Goal: Task Accomplishment & Management: Complete application form

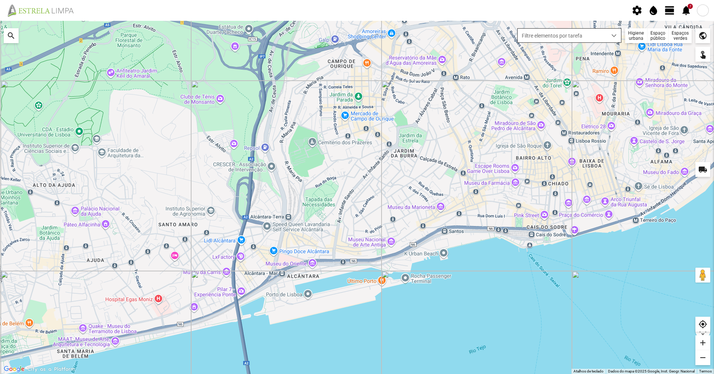
drag, startPoint x: 634, startPoint y: 33, endPoint x: 618, endPoint y: 36, distance: 15.8
click at [634, 33] on div "Higiene urbana" at bounding box center [636, 35] width 22 height 15
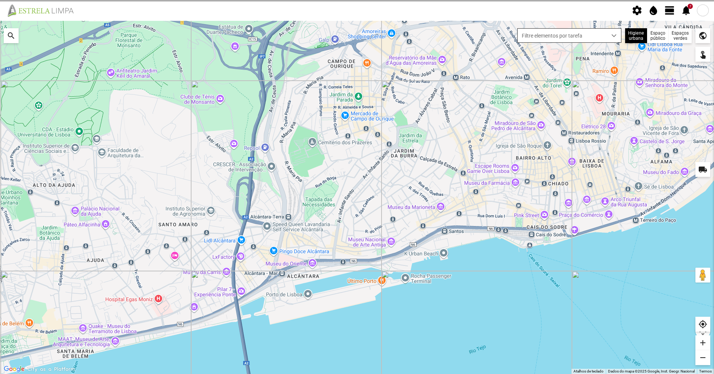
click at [605, 37] on span "Filtre elementos por tarefa" at bounding box center [562, 36] width 89 height 14
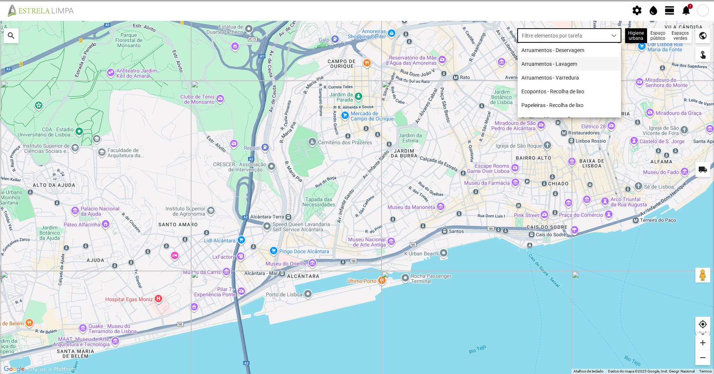
click at [569, 61] on li "Arruamentos - Lavagem" at bounding box center [569, 64] width 103 height 14
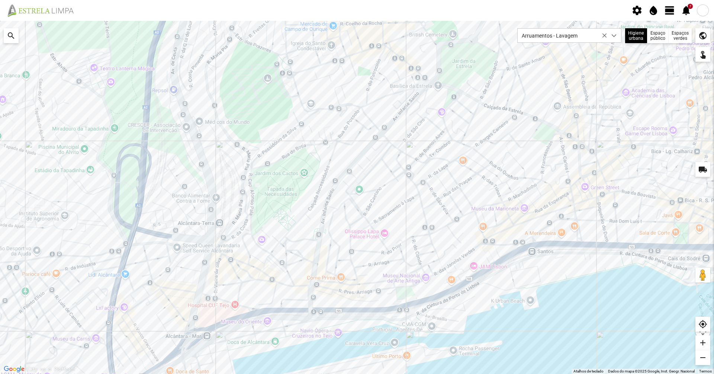
drag, startPoint x: 539, startPoint y: 202, endPoint x: 457, endPoint y: 233, distance: 88.4
click at [458, 233] on div at bounding box center [357, 197] width 714 height 353
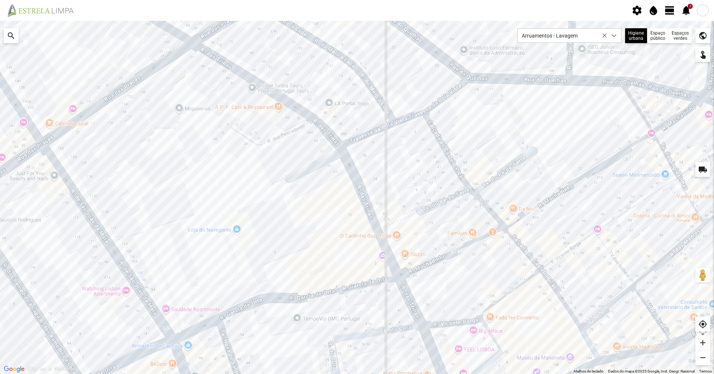
drag, startPoint x: 510, startPoint y: 236, endPoint x: 454, endPoint y: 211, distance: 61.8
click at [454, 211] on div at bounding box center [357, 197] width 714 height 353
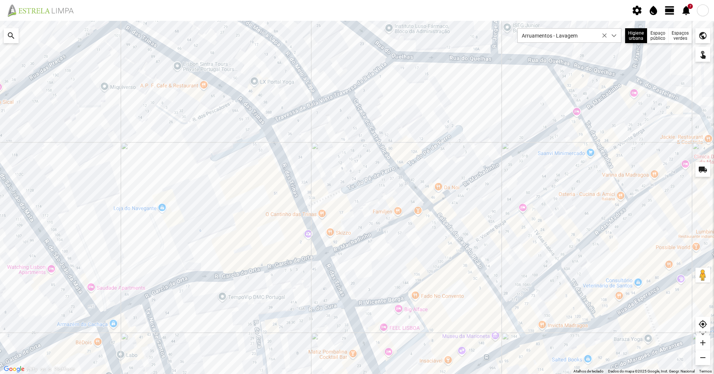
drag, startPoint x: 509, startPoint y: 202, endPoint x: 461, endPoint y: 189, distance: 49.2
click at [461, 189] on div at bounding box center [357, 197] width 714 height 353
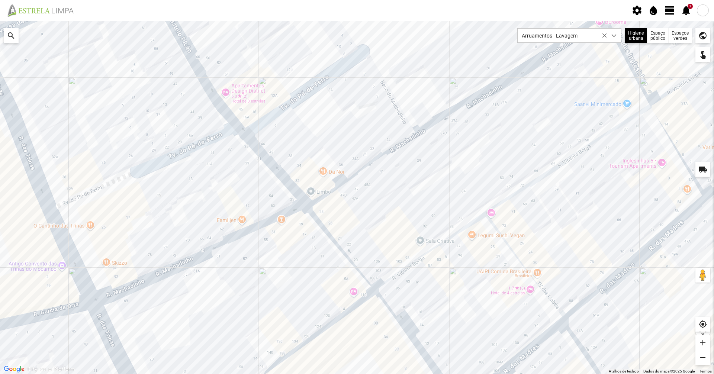
click at [474, 224] on div at bounding box center [357, 197] width 714 height 353
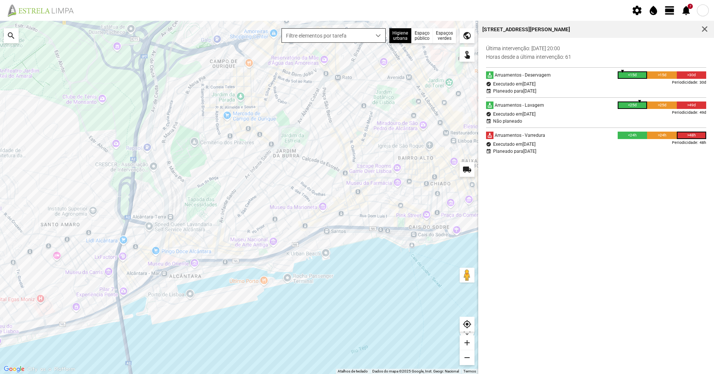
click at [353, 33] on span "Filtre elementos por tarefa" at bounding box center [326, 36] width 89 height 14
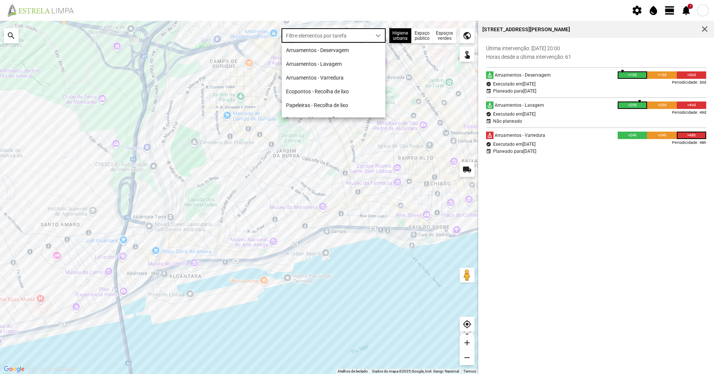
scroll to position [4, 33]
click at [336, 61] on li "Arruamentos - Lavagem" at bounding box center [333, 64] width 103 height 14
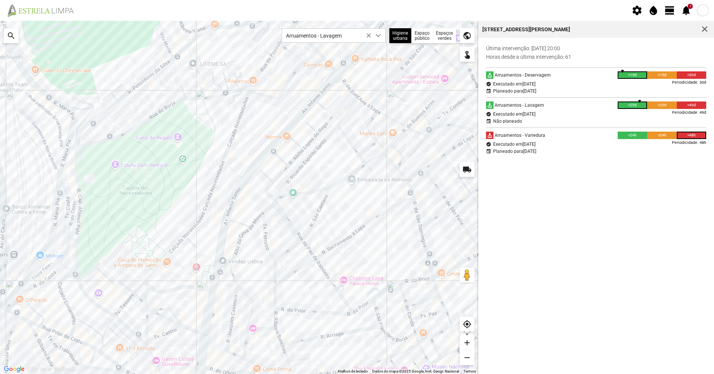
click at [243, 183] on div at bounding box center [239, 197] width 478 height 353
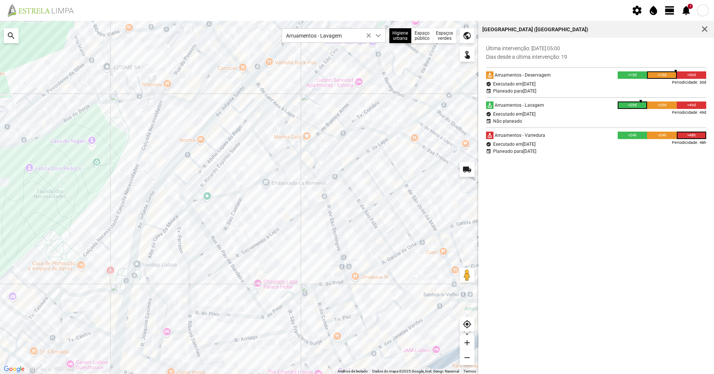
drag, startPoint x: 365, startPoint y: 218, endPoint x: 283, endPoint y: 222, distance: 81.6
click at [283, 222] on div at bounding box center [239, 197] width 478 height 353
click at [322, 126] on div at bounding box center [239, 197] width 478 height 353
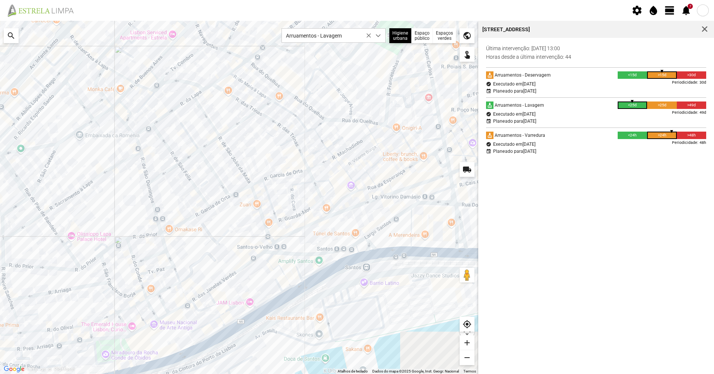
drag, startPoint x: 432, startPoint y: 182, endPoint x: 271, endPoint y: 144, distance: 165.5
click at [222, 138] on div at bounding box center [239, 197] width 478 height 353
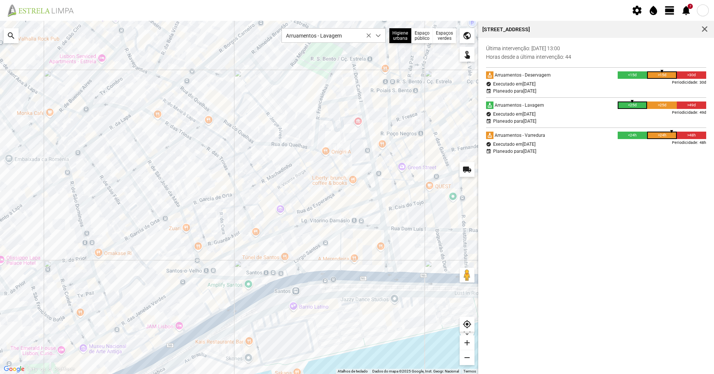
drag, startPoint x: 318, startPoint y: 149, endPoint x: 271, endPoint y: 175, distance: 53.3
click at [268, 178] on div at bounding box center [239, 197] width 478 height 353
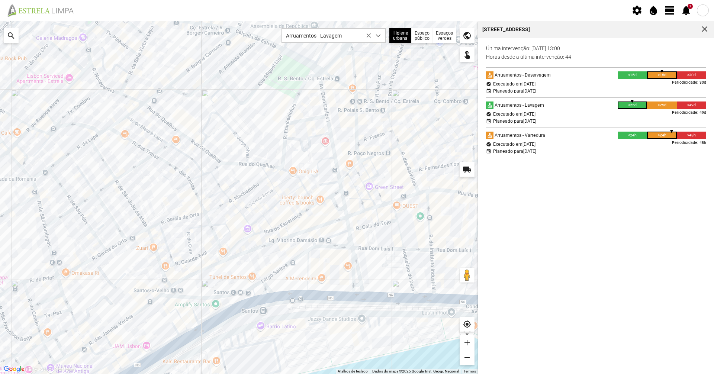
click at [330, 128] on div at bounding box center [239, 197] width 478 height 353
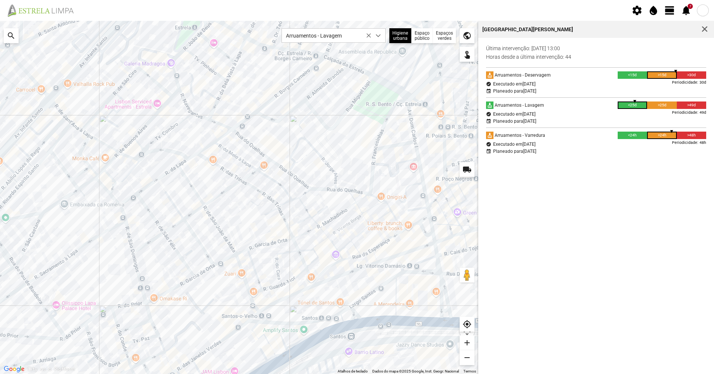
drag, startPoint x: 164, startPoint y: 157, endPoint x: 253, endPoint y: 183, distance: 93.4
click at [253, 183] on div at bounding box center [239, 197] width 478 height 353
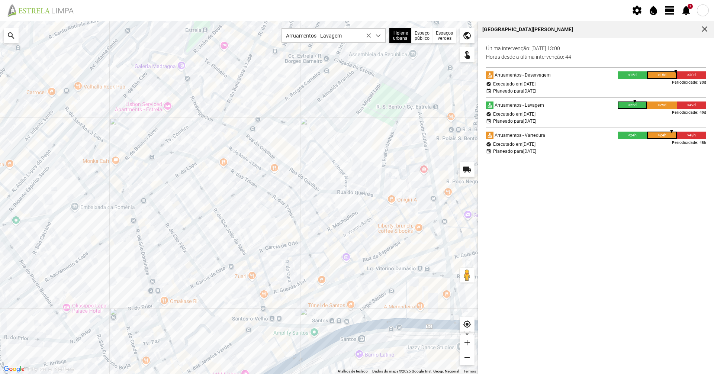
click at [202, 159] on div at bounding box center [239, 197] width 478 height 353
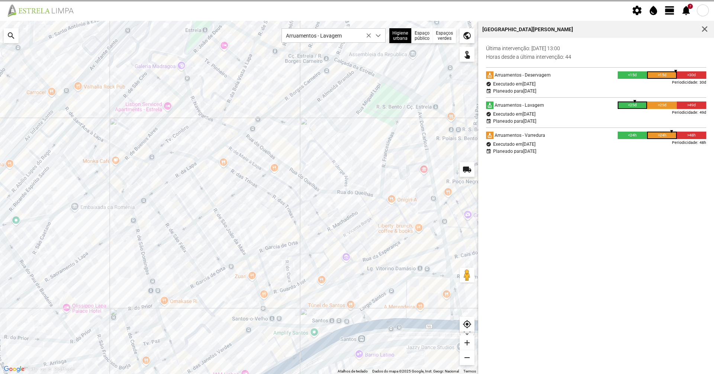
click at [202, 160] on div at bounding box center [239, 197] width 478 height 353
click at [21, 13] on img at bounding box center [43, 10] width 77 height 13
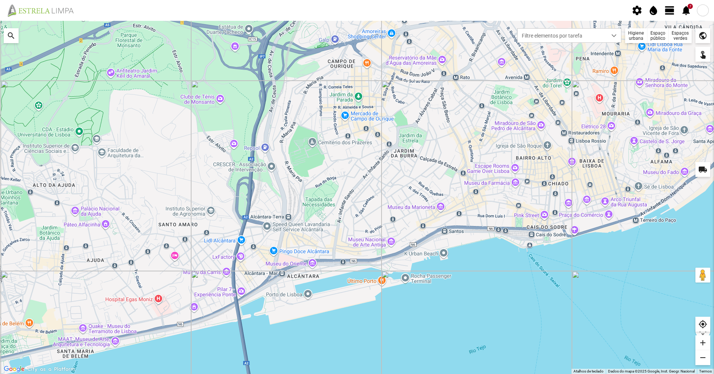
click at [642, 34] on div "Higiene urbana" at bounding box center [636, 35] width 22 height 15
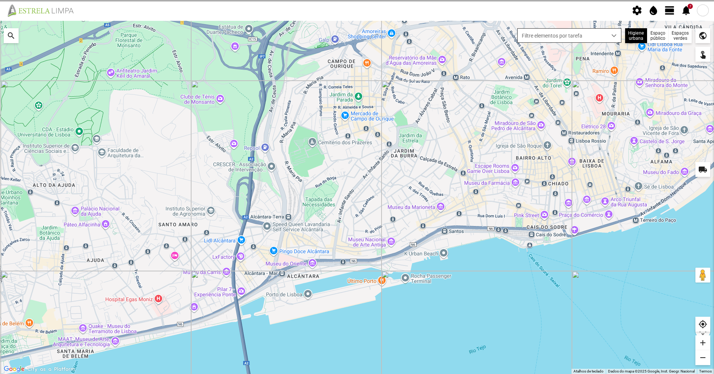
click at [616, 35] on span "dropdown trigger" at bounding box center [614, 35] width 5 height 5
click at [597, 36] on span "Filtre elementos por tarefa" at bounding box center [562, 36] width 89 height 14
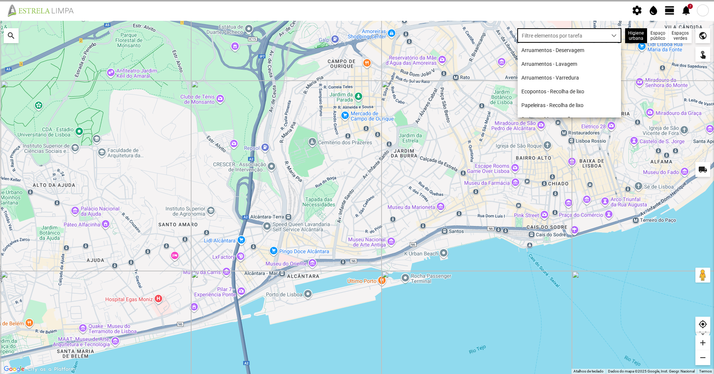
click at [597, 36] on span "Filtre elementos por tarefa" at bounding box center [562, 36] width 89 height 14
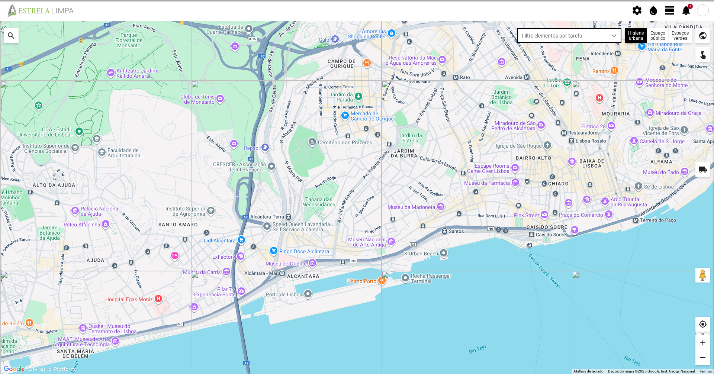
click at [597, 36] on span "Filtre elementos por tarefa" at bounding box center [562, 36] width 89 height 14
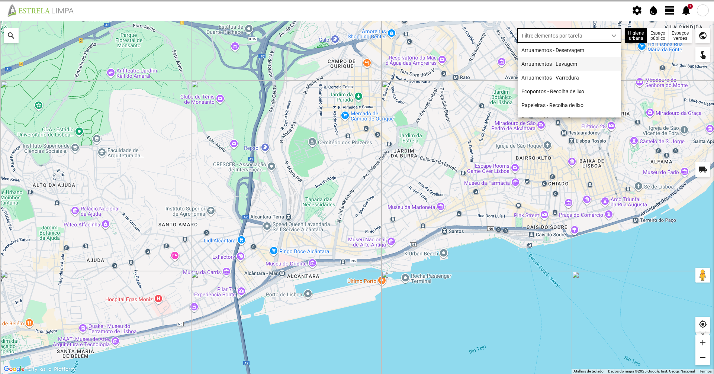
click at [579, 61] on li "Arruamentos - Lavagem" at bounding box center [569, 64] width 103 height 14
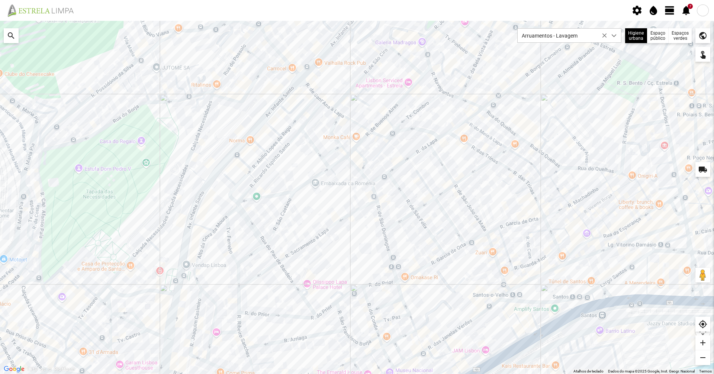
drag, startPoint x: 331, startPoint y: 192, endPoint x: 204, endPoint y: 227, distance: 132.4
click at [204, 227] on div at bounding box center [357, 197] width 714 height 353
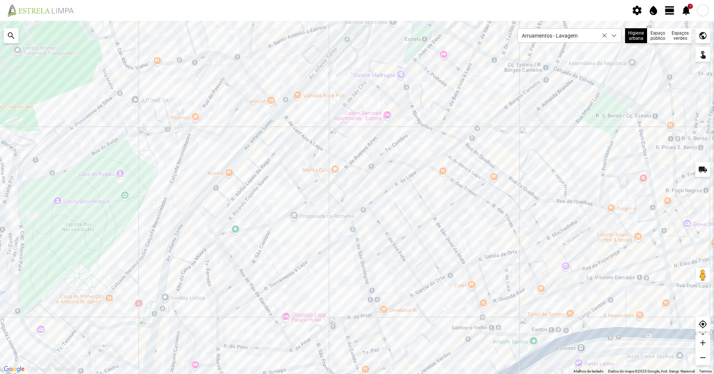
click at [409, 176] on div at bounding box center [357, 197] width 714 height 353
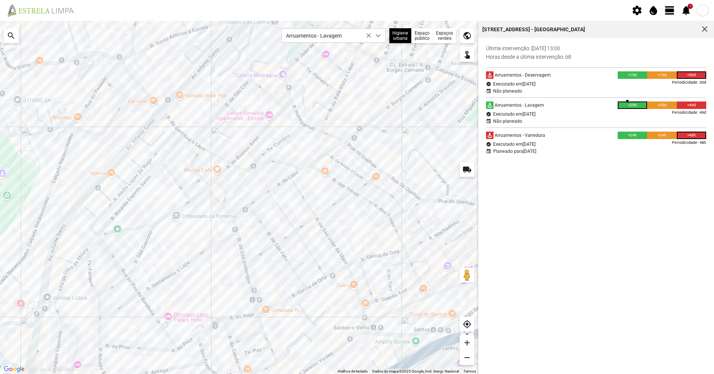
click at [204, 252] on div at bounding box center [239, 197] width 478 height 353
click at [256, 256] on div at bounding box center [239, 197] width 478 height 353
click at [308, 222] on div at bounding box center [239, 197] width 478 height 353
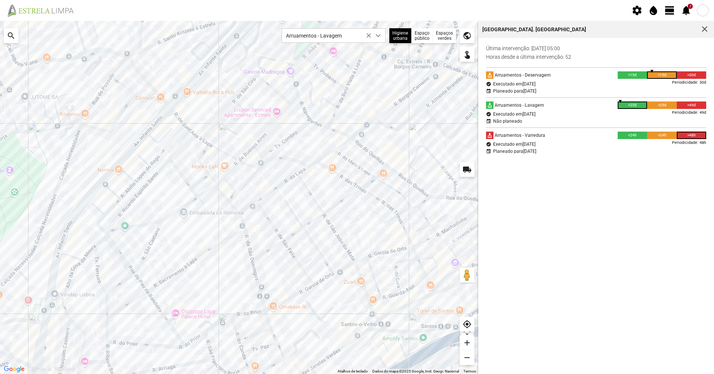
drag, startPoint x: 191, startPoint y: 244, endPoint x: 349, endPoint y: 257, distance: 158.6
click at [347, 255] on div at bounding box center [239, 197] width 478 height 353
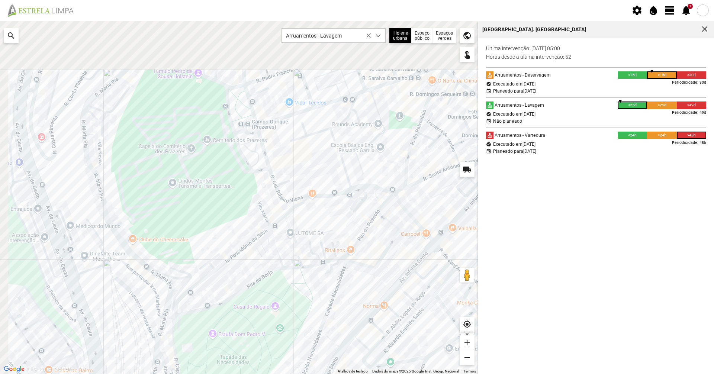
drag, startPoint x: 265, startPoint y: 259, endPoint x: 289, endPoint y: 296, distance: 43.7
click at [291, 301] on div at bounding box center [239, 197] width 478 height 353
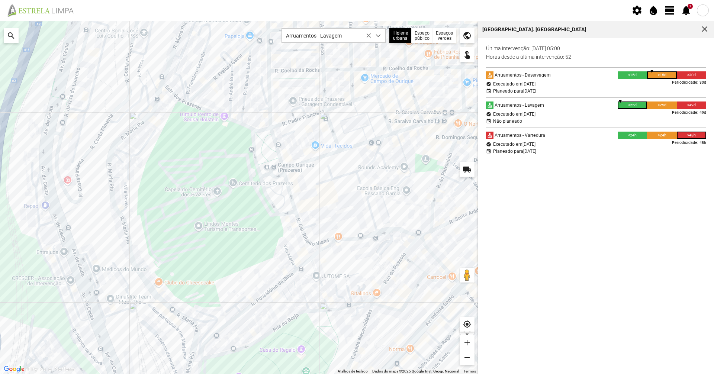
click at [253, 135] on div at bounding box center [239, 197] width 478 height 353
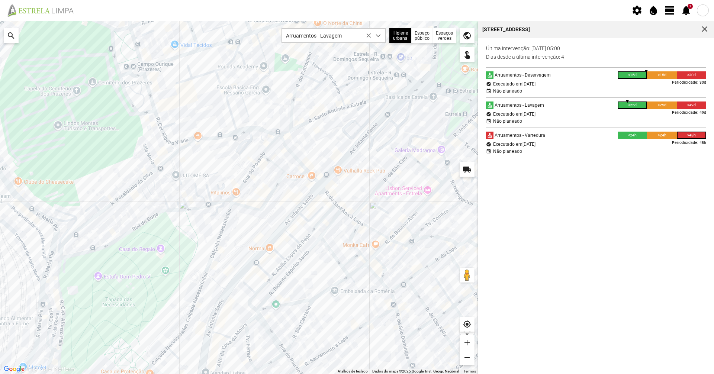
drag, startPoint x: 328, startPoint y: 185, endPoint x: 185, endPoint y: 82, distance: 176.5
click at [181, 80] on div at bounding box center [239, 197] width 478 height 353
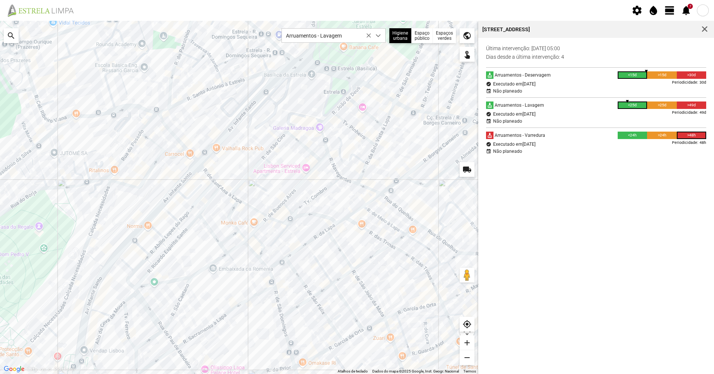
drag, startPoint x: 259, startPoint y: 104, endPoint x: 180, endPoint y: 88, distance: 80.2
click at [180, 88] on div at bounding box center [239, 197] width 478 height 353
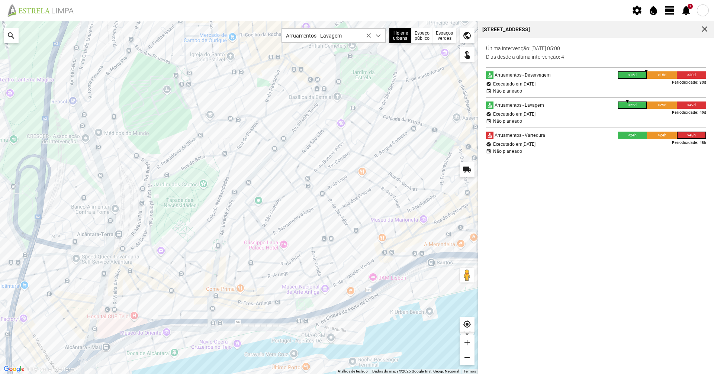
drag, startPoint x: 374, startPoint y: 146, endPoint x: 384, endPoint y: 139, distance: 12.0
click at [384, 139] on div at bounding box center [239, 197] width 478 height 353
click at [8, 32] on div "search" at bounding box center [11, 35] width 15 height 15
click at [672, 13] on span "view_day" at bounding box center [669, 10] width 11 height 11
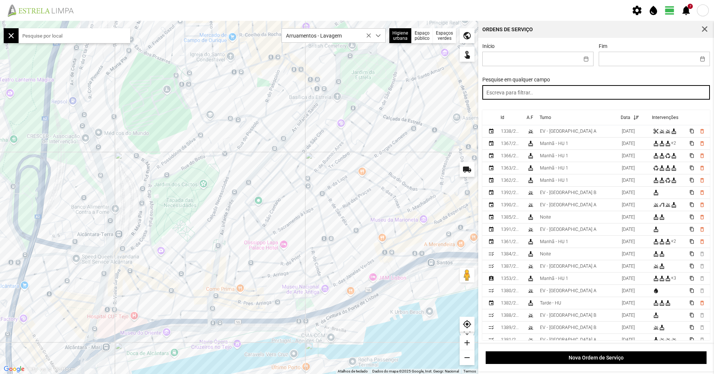
click at [577, 97] on input "text" at bounding box center [597, 92] width 228 height 15
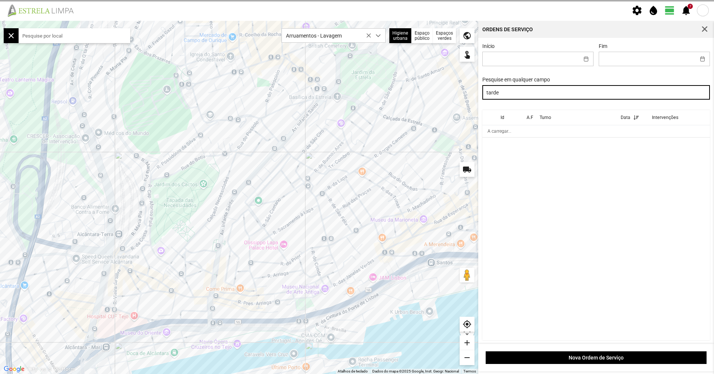
type input "tarde"
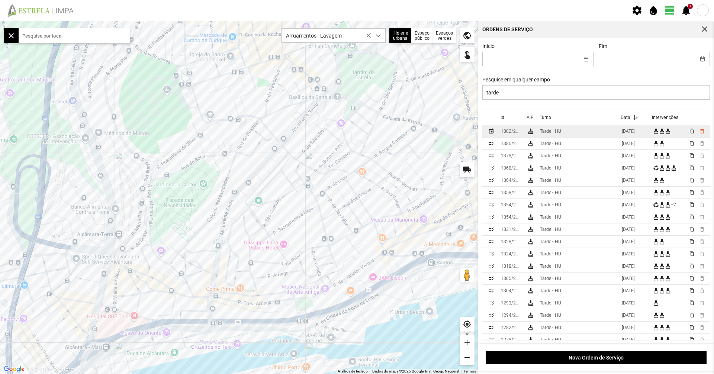
click at [572, 128] on td "Tarde - HU" at bounding box center [578, 131] width 82 height 12
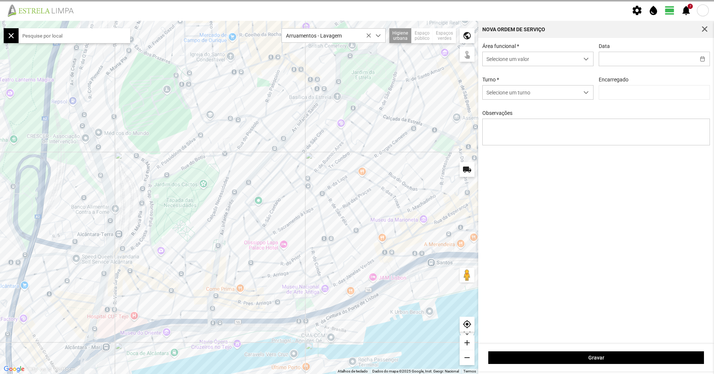
type input "25/09/2025"
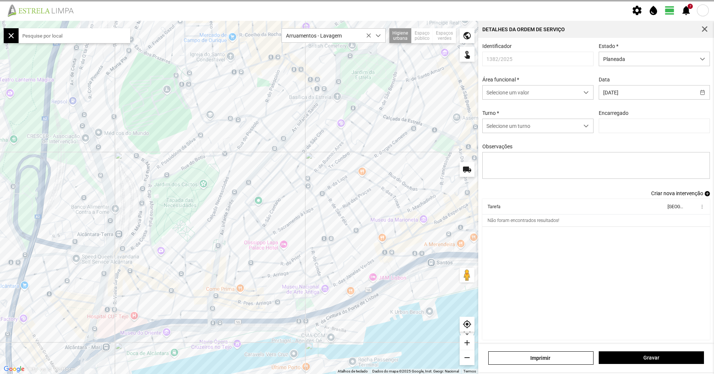
type input "Graciete Brandão"
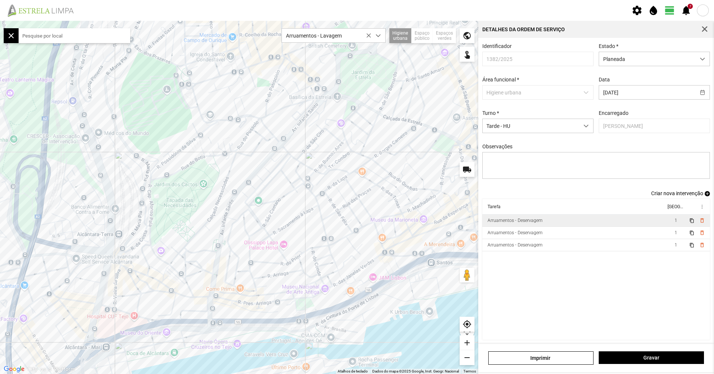
click at [498, 227] on td "Arruamentos - Deservagem" at bounding box center [574, 221] width 183 height 12
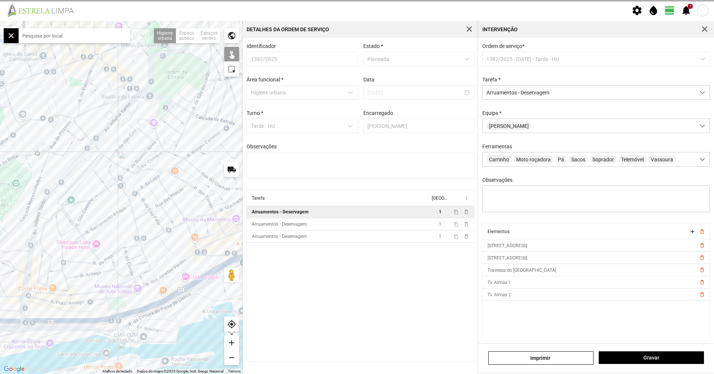
drag, startPoint x: 181, startPoint y: 229, endPoint x: 113, endPoint y: 229, distance: 67.7
click at [113, 229] on div at bounding box center [121, 197] width 243 height 353
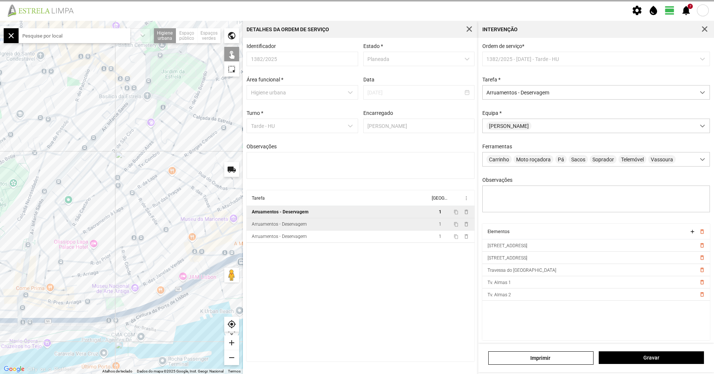
click at [280, 227] on div "Arruamentos - Deservagem" at bounding box center [279, 224] width 55 height 5
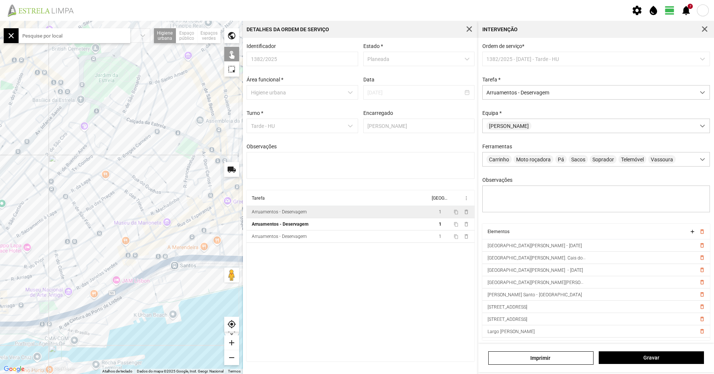
drag, startPoint x: 229, startPoint y: 238, endPoint x: 161, endPoint y: 243, distance: 68.2
click at [161, 243] on div at bounding box center [121, 197] width 243 height 353
click at [298, 234] on td "Arruamentos - Deservagem" at bounding box center [338, 237] width 183 height 12
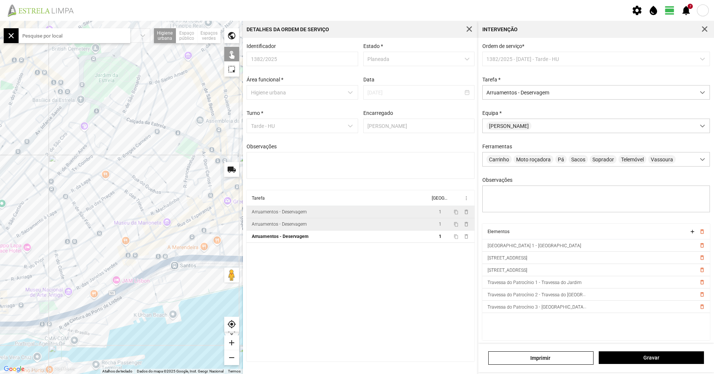
click at [295, 224] on div "Arruamentos - Deservagem" at bounding box center [279, 224] width 55 height 5
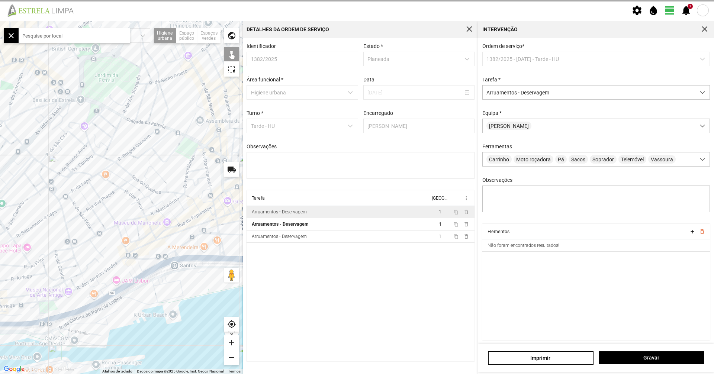
click at [295, 215] on div "Arruamentos - Deservagem" at bounding box center [279, 211] width 55 height 5
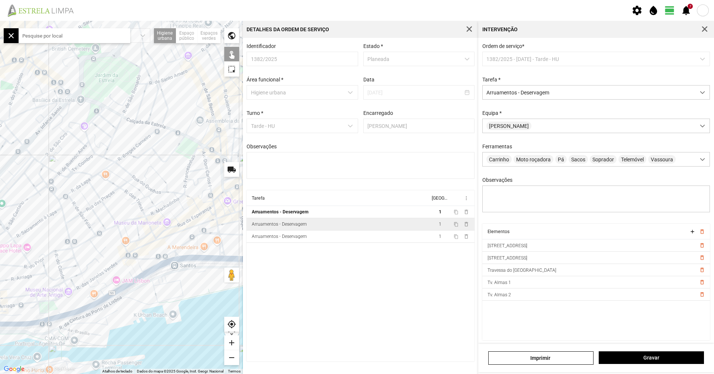
click at [284, 231] on td "Arruamentos - Deservagem" at bounding box center [338, 224] width 183 height 12
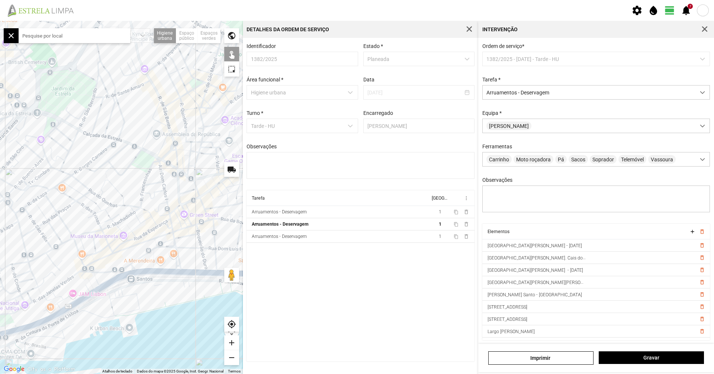
drag, startPoint x: 175, startPoint y: 282, endPoint x: 151, endPoint y: 289, distance: 25.3
click at [151, 289] on div at bounding box center [121, 197] width 243 height 353
click at [167, 233] on div at bounding box center [121, 197] width 243 height 353
click at [167, 227] on div at bounding box center [121, 197] width 243 height 353
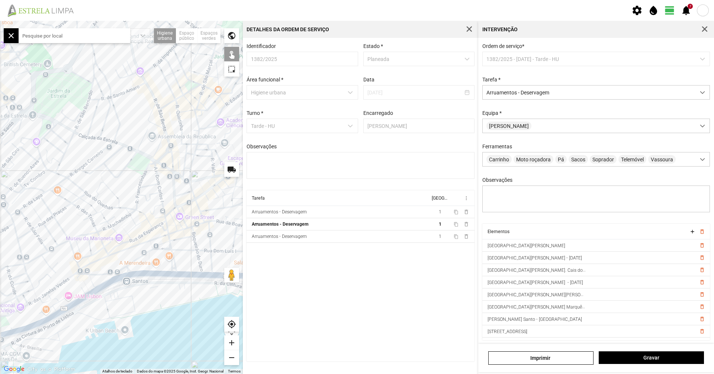
click at [164, 216] on div at bounding box center [121, 197] width 243 height 353
click at [166, 220] on div at bounding box center [121, 197] width 243 height 353
click at [157, 172] on div at bounding box center [121, 197] width 243 height 353
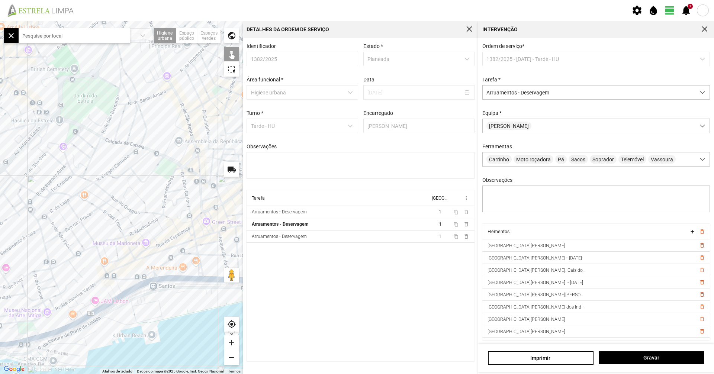
drag, startPoint x: 88, startPoint y: 310, endPoint x: 115, endPoint y: 318, distance: 28.0
click at [114, 318] on div at bounding box center [121, 197] width 243 height 353
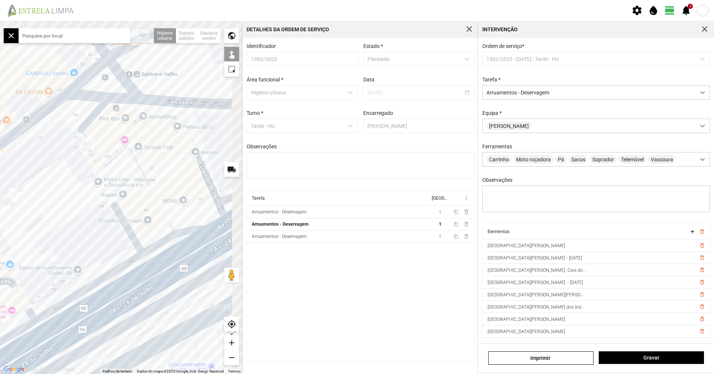
drag, startPoint x: 145, startPoint y: 219, endPoint x: 97, endPoint y: 280, distance: 77.6
click at [97, 280] on div at bounding box center [121, 197] width 243 height 353
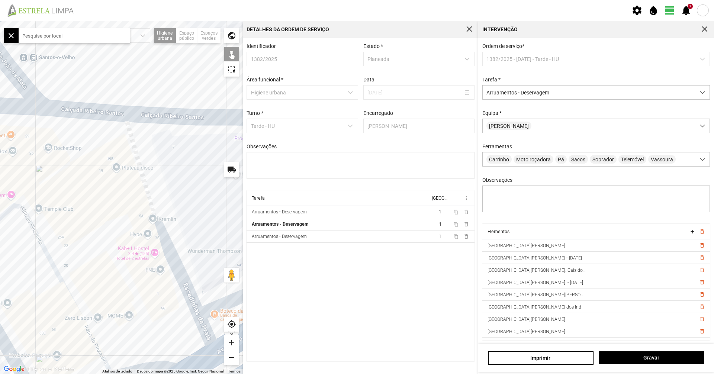
click at [76, 299] on div at bounding box center [121, 197] width 243 height 353
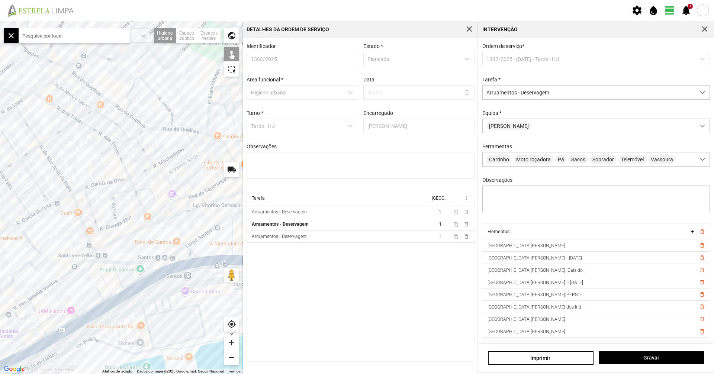
drag, startPoint x: 170, startPoint y: 229, endPoint x: 192, endPoint y: 223, distance: 23.0
click at [192, 223] on div at bounding box center [121, 197] width 243 height 353
click at [32, 314] on div at bounding box center [121, 197] width 243 height 353
click at [31, 315] on div at bounding box center [121, 197] width 243 height 353
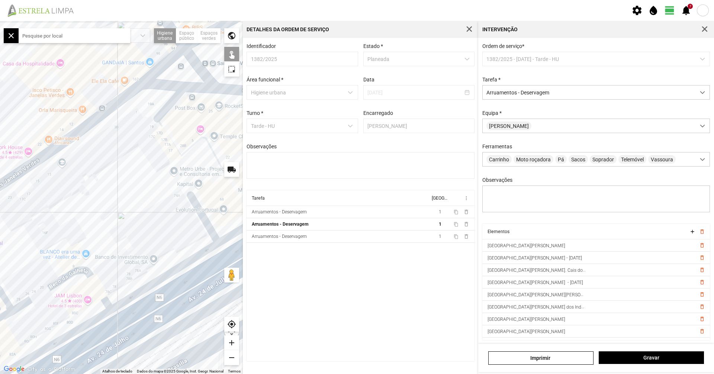
drag, startPoint x: 69, startPoint y: 312, endPoint x: 96, endPoint y: 303, distance: 28.2
click at [95, 303] on div at bounding box center [121, 197] width 243 height 353
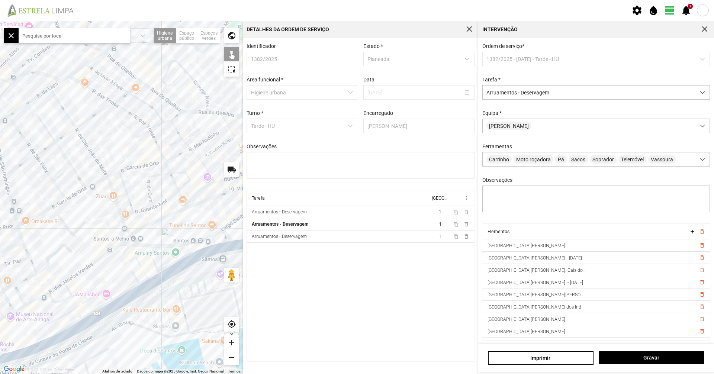
click at [80, 271] on div at bounding box center [121, 197] width 243 height 353
drag, startPoint x: 71, startPoint y: 275, endPoint x: 157, endPoint y: 239, distance: 93.4
click at [157, 239] on div at bounding box center [121, 197] width 243 height 353
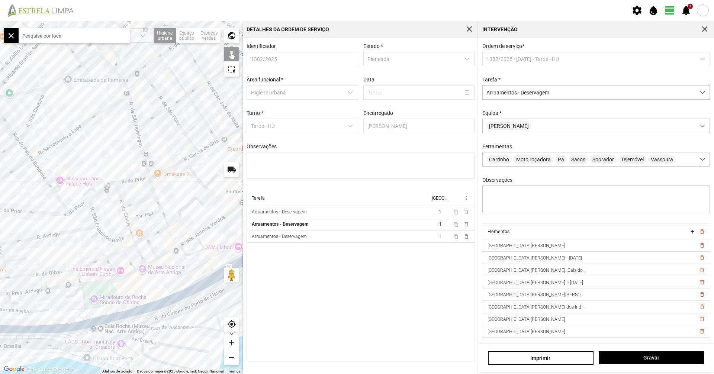
click at [161, 254] on div at bounding box center [121, 197] width 243 height 353
click at [163, 256] on div at bounding box center [121, 197] width 243 height 353
click at [179, 247] on div at bounding box center [121, 197] width 243 height 353
click at [148, 264] on div at bounding box center [121, 197] width 243 height 353
click at [137, 268] on div at bounding box center [121, 197] width 243 height 353
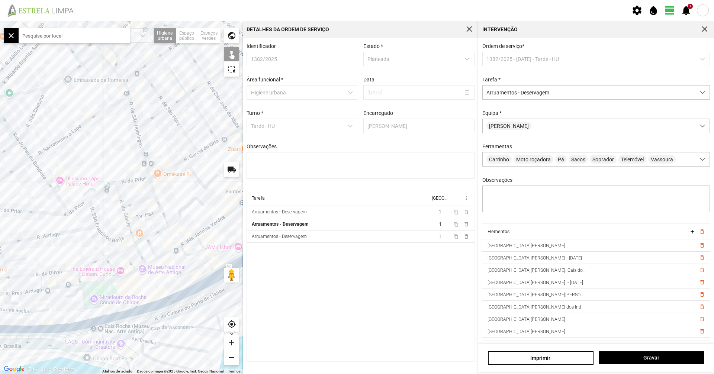
click at [127, 276] on div at bounding box center [121, 197] width 243 height 353
click at [111, 281] on div at bounding box center [121, 197] width 243 height 353
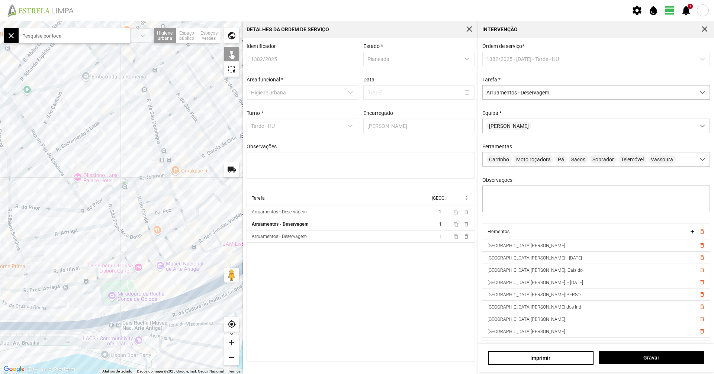
drag, startPoint x: 150, startPoint y: 272, endPoint x: 237, endPoint y: 256, distance: 89.0
click at [237, 256] on div at bounding box center [121, 197] width 243 height 353
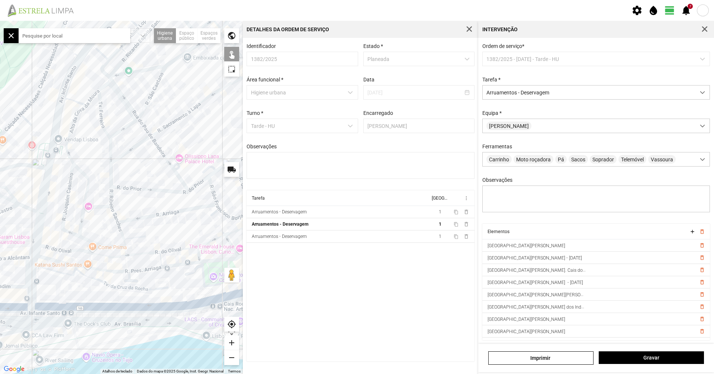
click at [171, 266] on div at bounding box center [121, 197] width 243 height 353
click at [149, 269] on div at bounding box center [121, 197] width 243 height 353
click at [105, 271] on div at bounding box center [121, 197] width 243 height 353
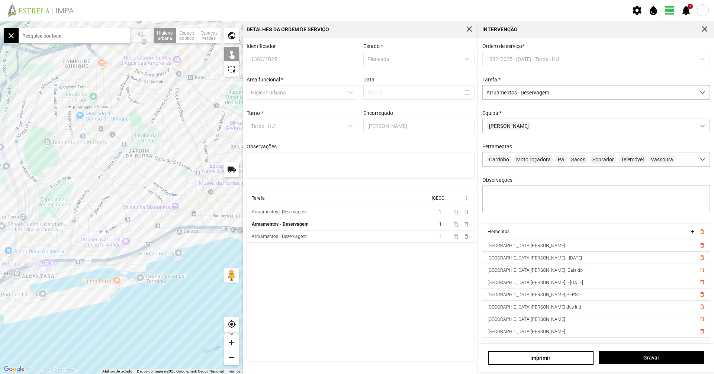
drag, startPoint x: 186, startPoint y: 253, endPoint x: 172, endPoint y: 276, distance: 27.9
click at [172, 276] on div at bounding box center [121, 197] width 243 height 353
click at [628, 358] on span "Gravar" at bounding box center [651, 358] width 97 height 6
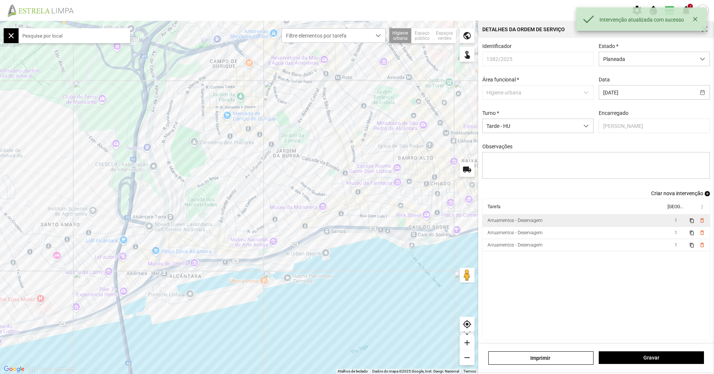
click at [524, 223] on div "Arruamentos - Deservagem" at bounding box center [515, 220] width 55 height 5
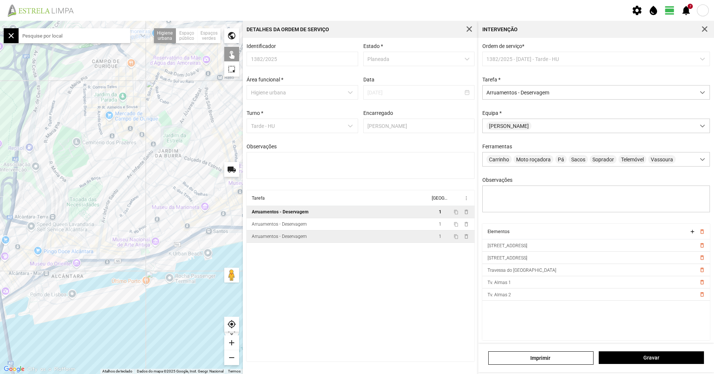
click at [366, 237] on td "Arruamentos - Deservagem" at bounding box center [338, 237] width 183 height 12
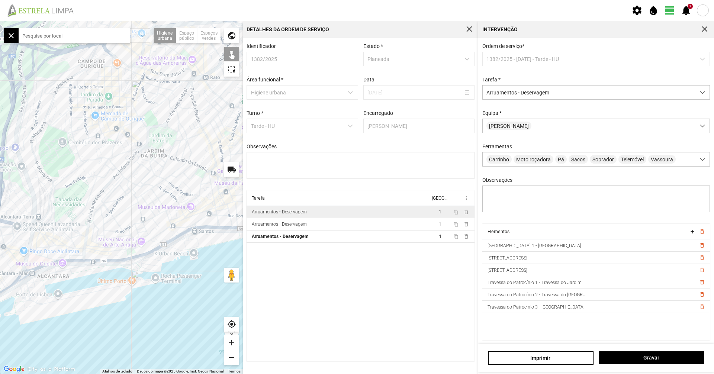
drag, startPoint x: 132, startPoint y: 158, endPoint x: 118, endPoint y: 263, distance: 105.5
click at [118, 263] on div at bounding box center [121, 197] width 243 height 353
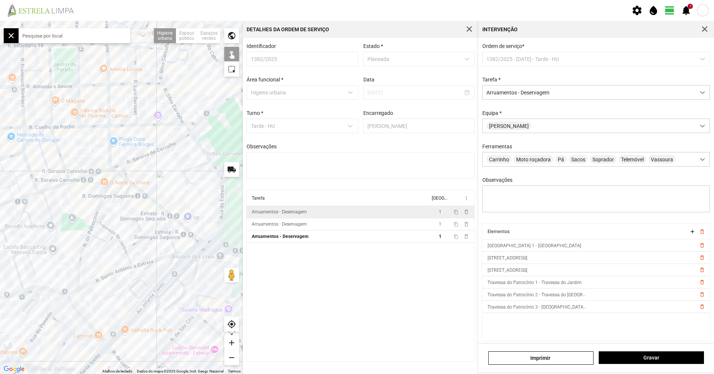
drag, startPoint x: 121, startPoint y: 259, endPoint x: 112, endPoint y: 272, distance: 15.9
click at [120, 296] on div at bounding box center [121, 197] width 243 height 353
click at [117, 243] on div at bounding box center [121, 197] width 243 height 353
click at [108, 233] on div at bounding box center [121, 197] width 243 height 353
click at [125, 258] on div at bounding box center [121, 197] width 243 height 353
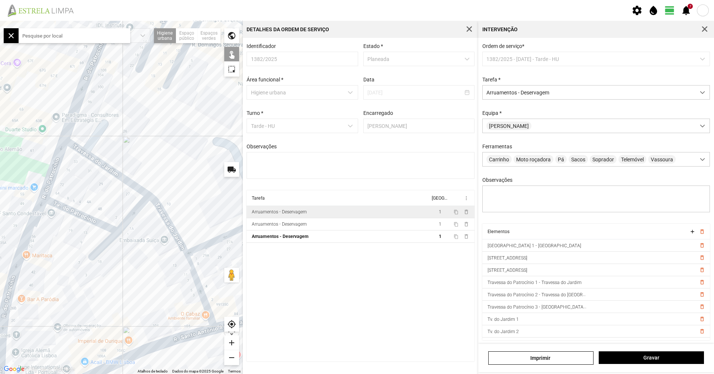
click at [111, 225] on div at bounding box center [121, 197] width 243 height 353
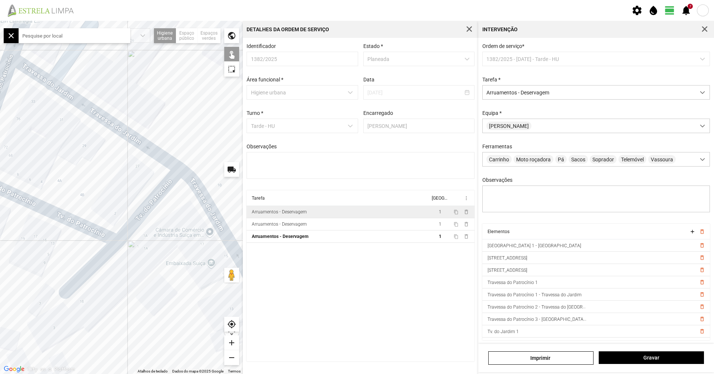
click at [128, 220] on div at bounding box center [121, 197] width 243 height 353
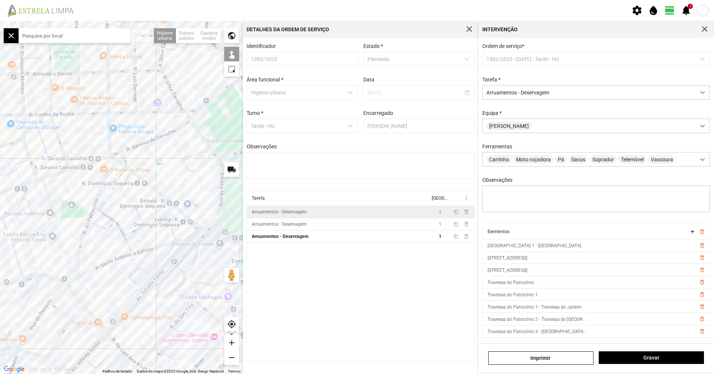
drag, startPoint x: 161, startPoint y: 227, endPoint x: 140, endPoint y: 236, distance: 22.4
click at [140, 236] on div at bounding box center [121, 197] width 243 height 353
click at [609, 357] on span "Gravar" at bounding box center [651, 358] width 97 height 6
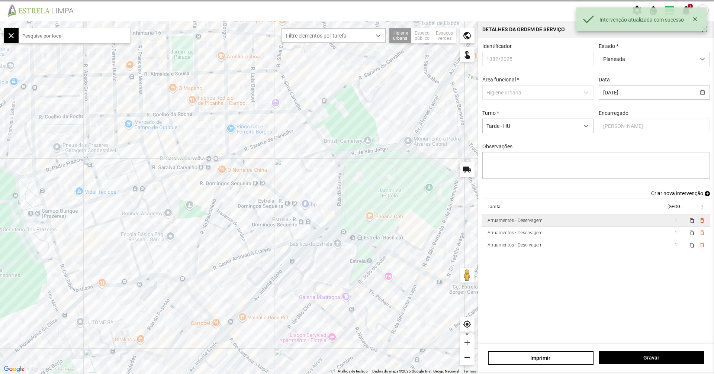
click at [536, 223] on div "Arruamentos - Deservagem" at bounding box center [515, 220] width 55 height 5
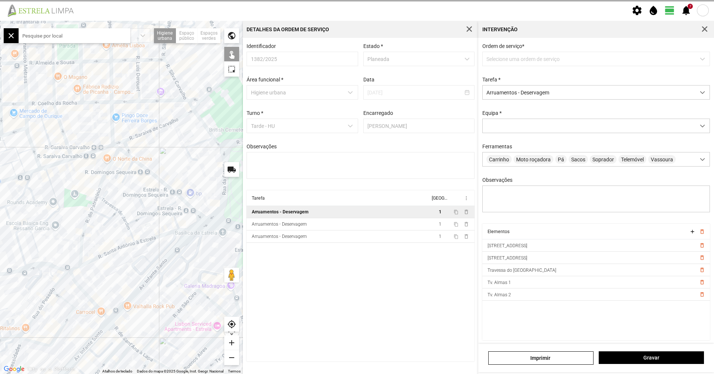
drag, startPoint x: 130, startPoint y: 301, endPoint x: 183, endPoint y: 281, distance: 57.4
click at [173, 256] on div at bounding box center [121, 197] width 243 height 353
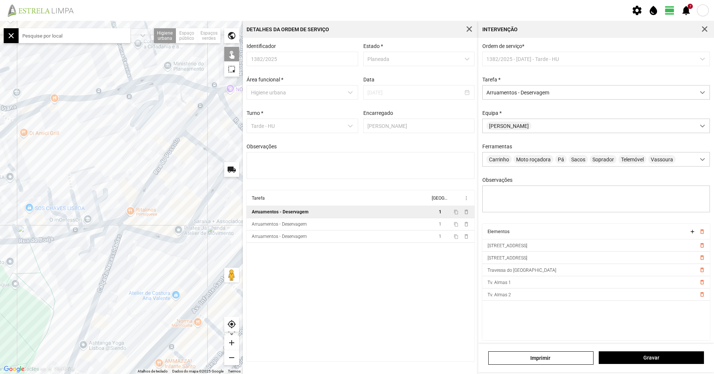
drag, startPoint x: 229, startPoint y: 205, endPoint x: 210, endPoint y: 231, distance: 32.1
click at [208, 221] on div at bounding box center [121, 197] width 243 height 353
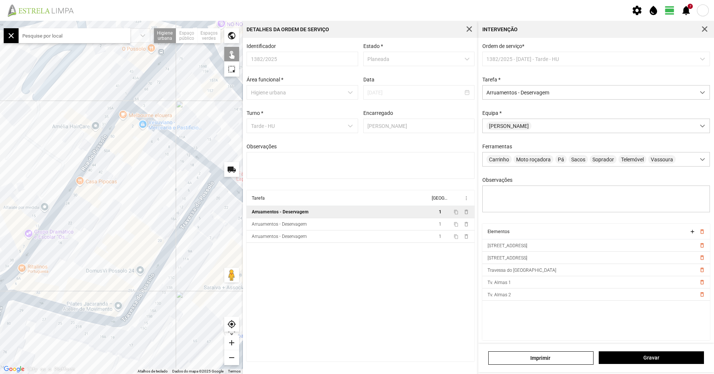
drag, startPoint x: 193, startPoint y: 179, endPoint x: 114, endPoint y: 234, distance: 95.8
click at [110, 230] on div at bounding box center [121, 197] width 243 height 353
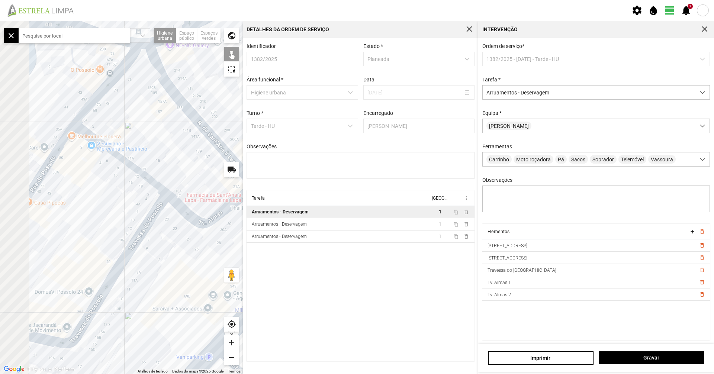
drag, startPoint x: 65, startPoint y: 234, endPoint x: 172, endPoint y: 224, distance: 107.3
click at [172, 224] on div at bounding box center [121, 197] width 243 height 353
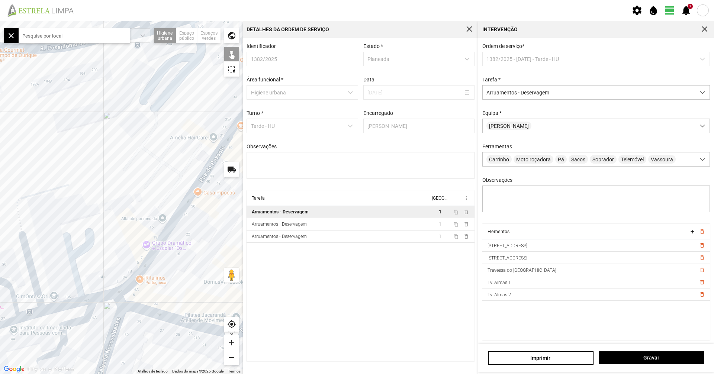
click at [173, 220] on div at bounding box center [121, 197] width 243 height 353
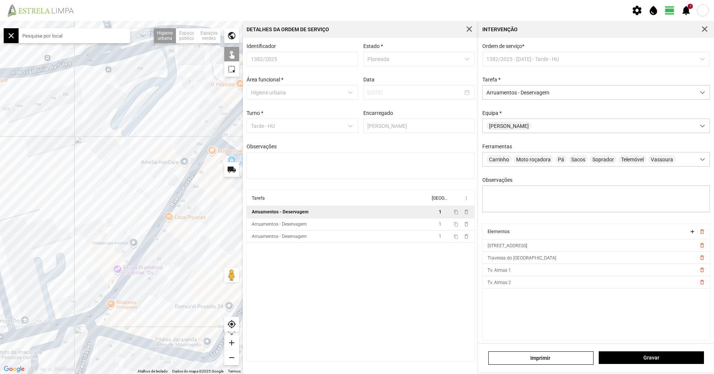
drag, startPoint x: 194, startPoint y: 198, endPoint x: 95, endPoint y: 295, distance: 138.7
click at [93, 297] on div at bounding box center [121, 197] width 243 height 353
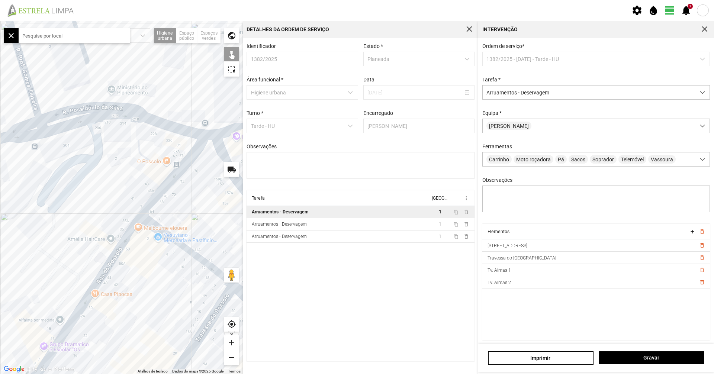
click at [155, 193] on div at bounding box center [121, 197] width 243 height 353
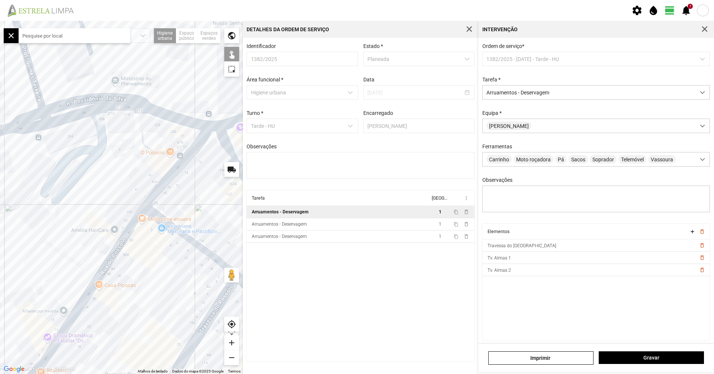
drag, startPoint x: 148, startPoint y: 246, endPoint x: 181, endPoint y: 186, distance: 67.8
click at [177, 194] on div at bounding box center [121, 197] width 243 height 353
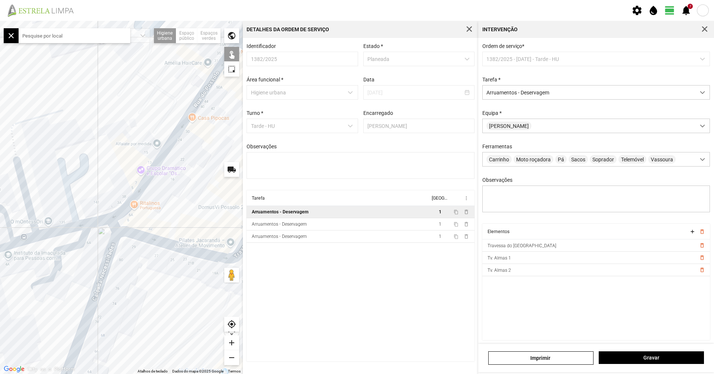
drag, startPoint x: 147, startPoint y: 241, endPoint x: 155, endPoint y: 238, distance: 9.1
click at [147, 240] on div at bounding box center [121, 197] width 243 height 353
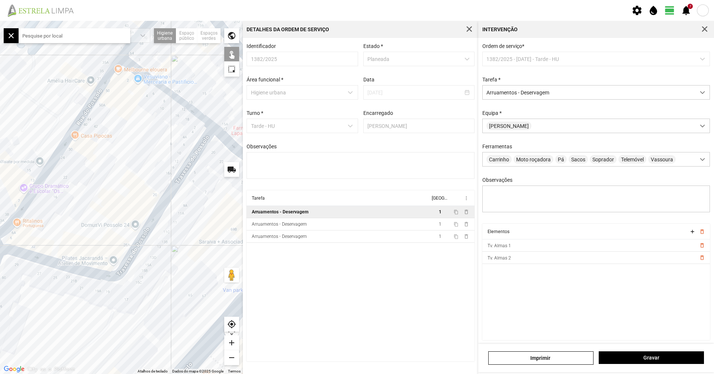
drag, startPoint x: 183, startPoint y: 230, endPoint x: 64, endPoint y: 247, distance: 120.0
click at [64, 247] on div at bounding box center [121, 197] width 243 height 353
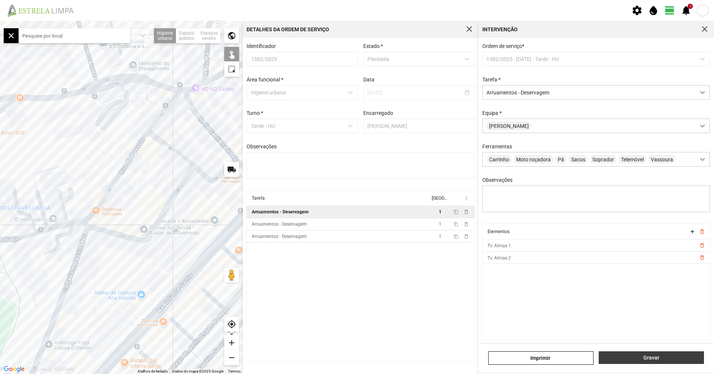
click at [625, 356] on span "Gravar" at bounding box center [651, 358] width 97 height 6
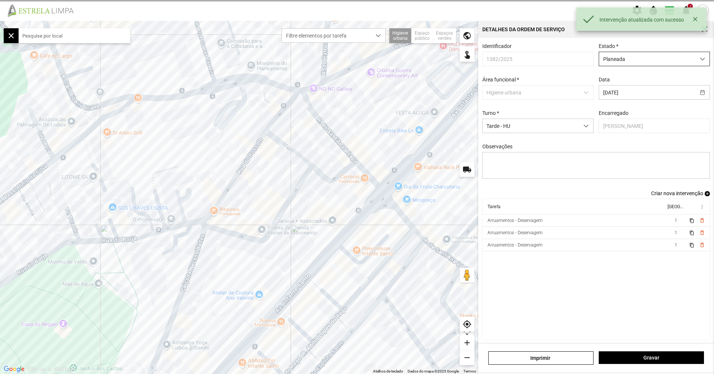
click at [613, 64] on span "Planeada" at bounding box center [647, 59] width 96 height 14
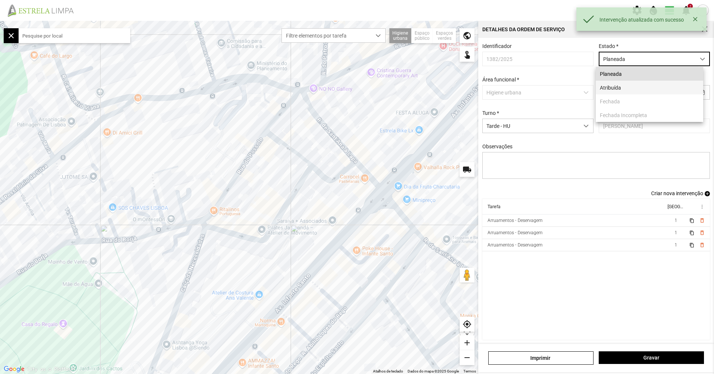
click at [614, 92] on li "Atribuída" at bounding box center [650, 88] width 108 height 14
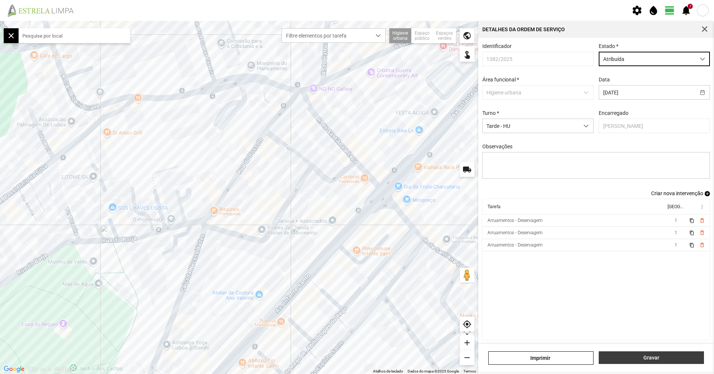
click at [642, 361] on button "Gravar" at bounding box center [651, 358] width 105 height 13
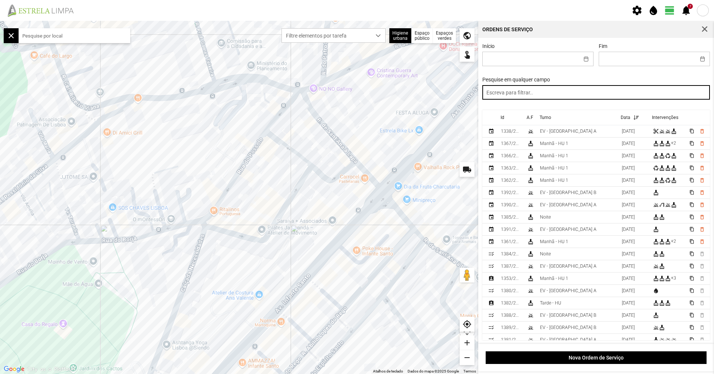
click at [532, 100] on input "text" at bounding box center [597, 92] width 228 height 15
type input "tarde"
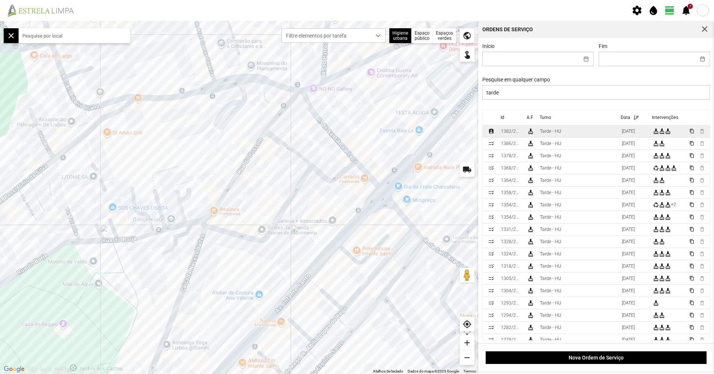
click at [577, 132] on td "Tarde - HU" at bounding box center [578, 131] width 82 height 12
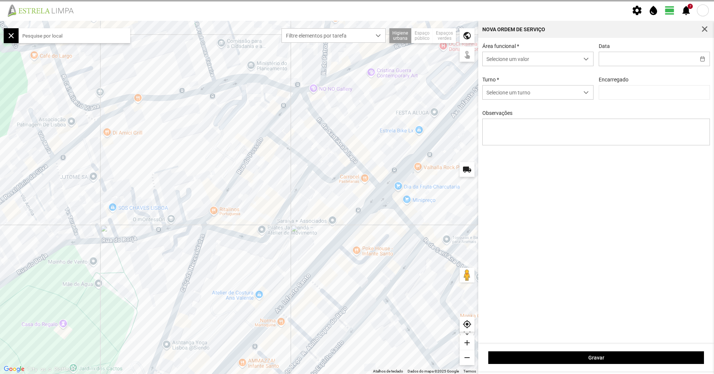
type input "25/09/2025"
type input "Graciete Brandão"
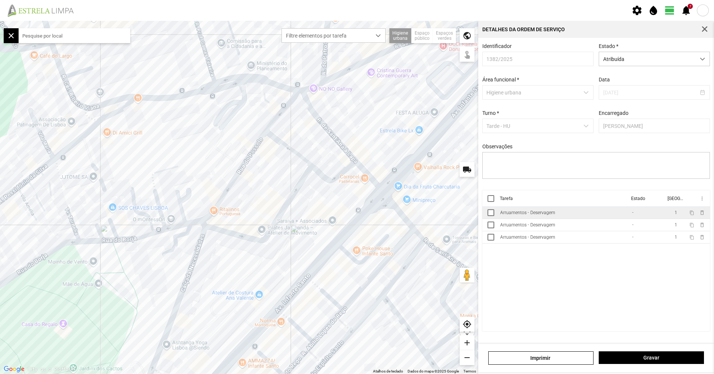
click at [549, 219] on td "Arruamentos - Deservagem" at bounding box center [563, 213] width 132 height 12
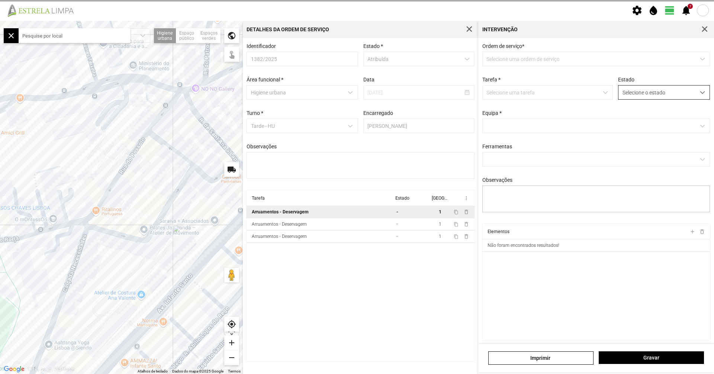
click at [632, 97] on span "Selecione o estado" at bounding box center [657, 93] width 77 height 14
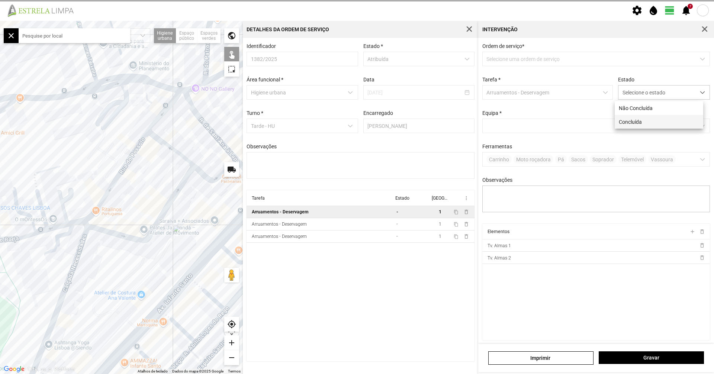
click at [621, 129] on li "Concluída" at bounding box center [659, 122] width 89 height 14
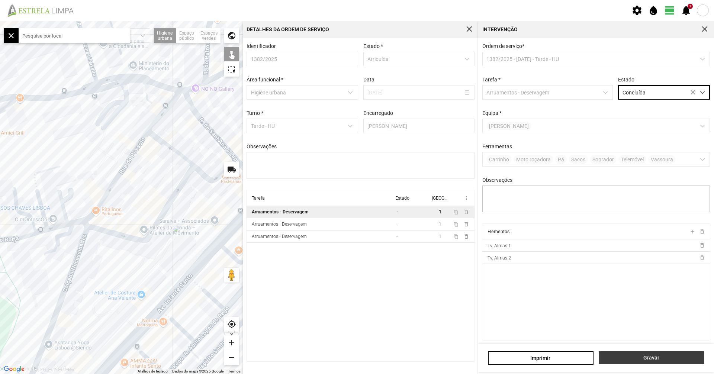
click at [657, 359] on span "Gravar" at bounding box center [651, 358] width 97 height 6
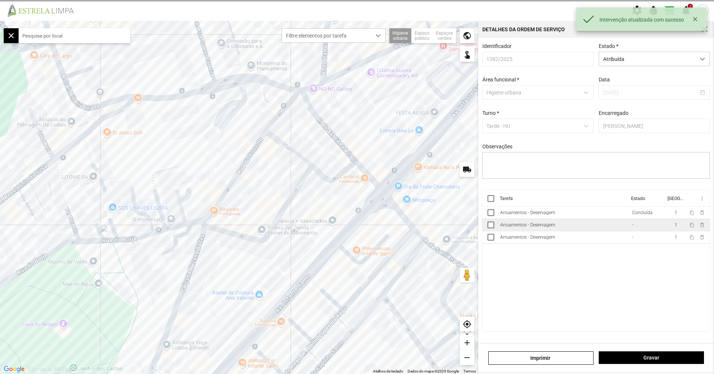
click at [575, 226] on td "Arruamentos - Deservagem" at bounding box center [563, 225] width 132 height 12
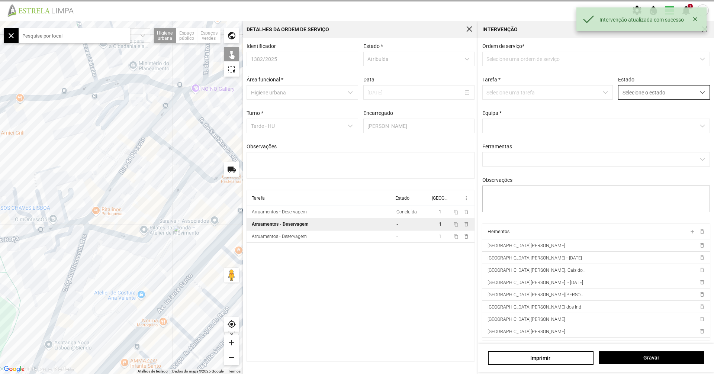
click at [628, 93] on span "Selecione o estado" at bounding box center [657, 93] width 77 height 14
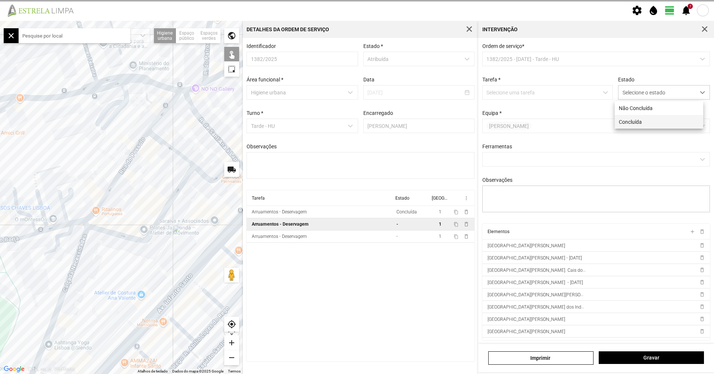
click at [627, 122] on li "Concluída" at bounding box center [659, 122] width 89 height 14
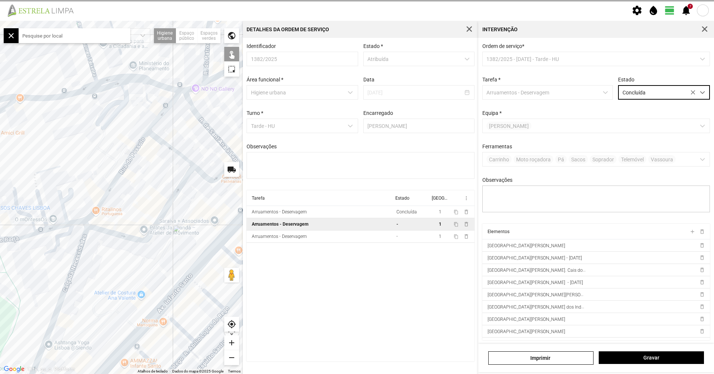
click at [636, 351] on div "Imprimir Gravar" at bounding box center [596, 358] width 236 height 28
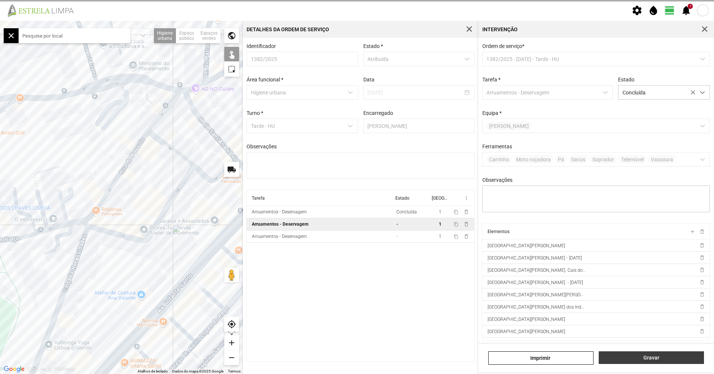
click at [636, 355] on span "Gravar" at bounding box center [651, 358] width 97 height 6
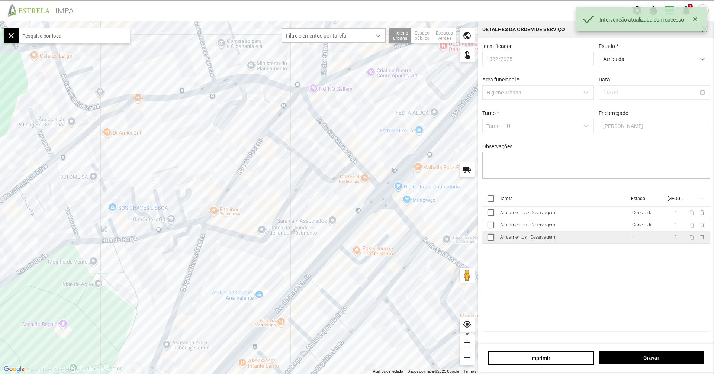
click at [619, 240] on td "Arruamentos - Deservagem" at bounding box center [563, 237] width 132 height 12
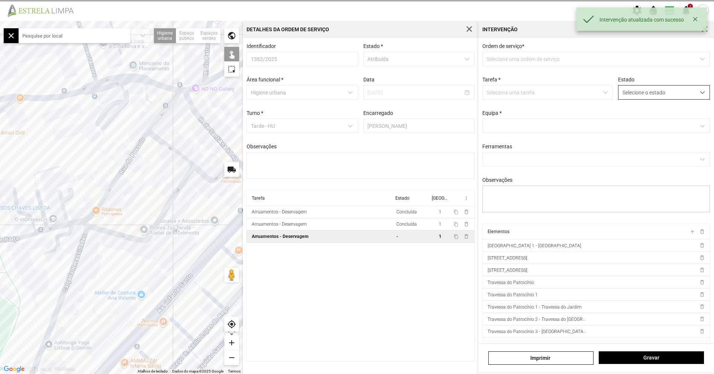
click at [643, 100] on div "Selecione o estado" at bounding box center [664, 92] width 92 height 15
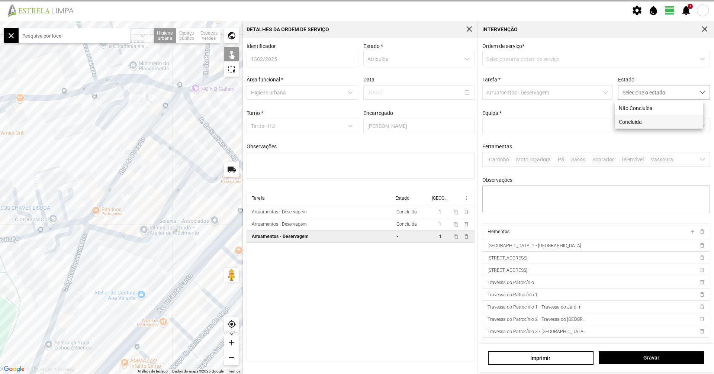
click at [647, 126] on li "Concluída" at bounding box center [659, 122] width 89 height 14
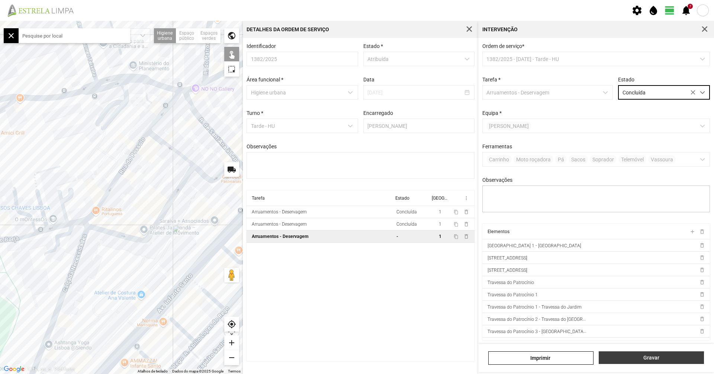
click at [667, 359] on span "Gravar" at bounding box center [651, 358] width 97 height 6
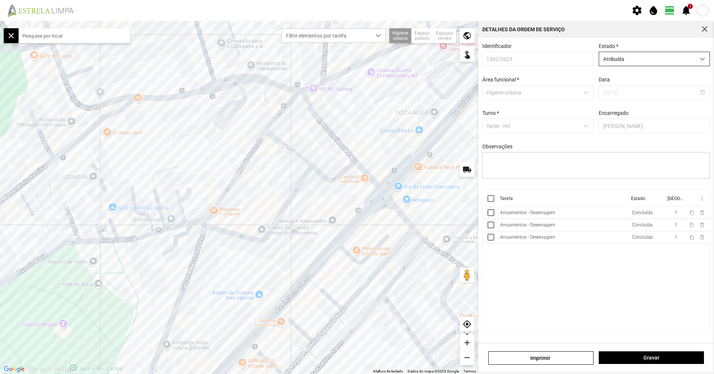
click at [639, 56] on span "Atribuída" at bounding box center [647, 59] width 96 height 14
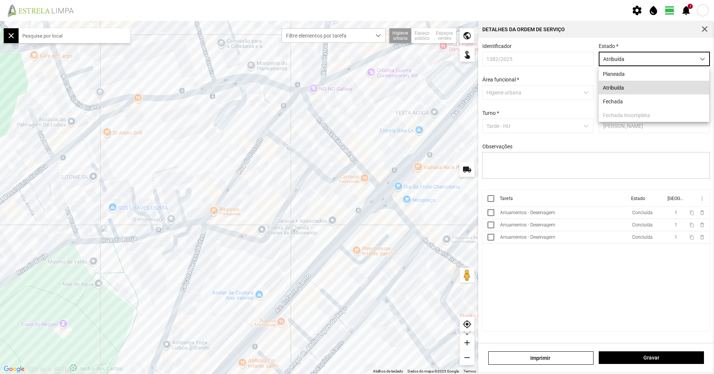
scroll to position [4, 33]
click at [630, 100] on li "Fechada" at bounding box center [654, 102] width 111 height 14
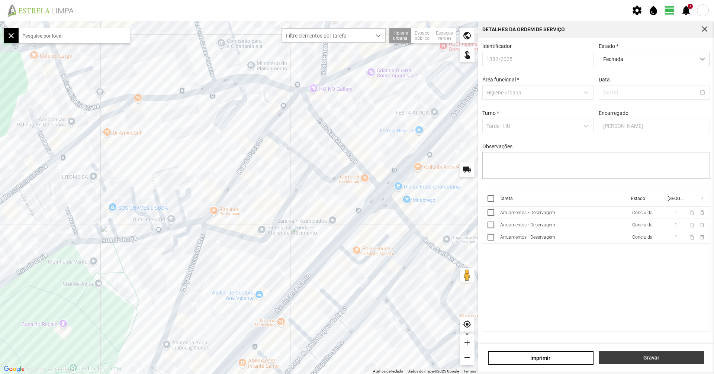
click at [655, 361] on span "Gravar" at bounding box center [651, 358] width 97 height 6
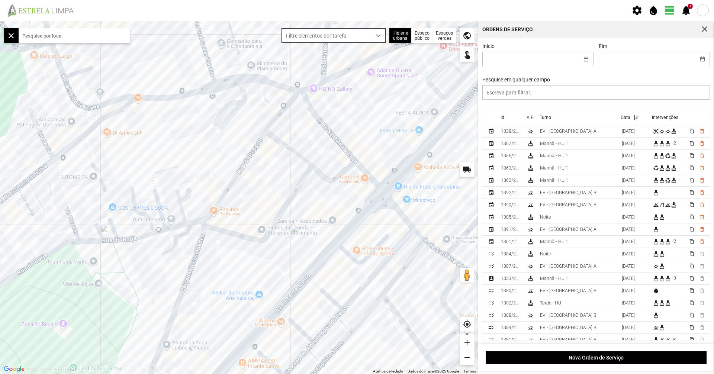
click at [353, 30] on span "Filtre elementos por tarefa" at bounding box center [326, 36] width 89 height 14
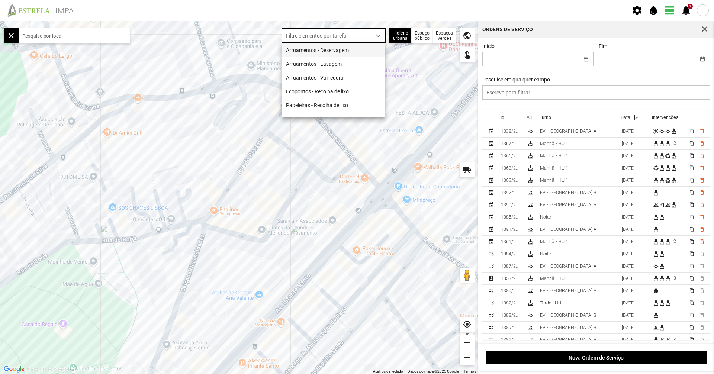
click at [350, 55] on li "Arruamentos - Deservagem" at bounding box center [333, 50] width 103 height 14
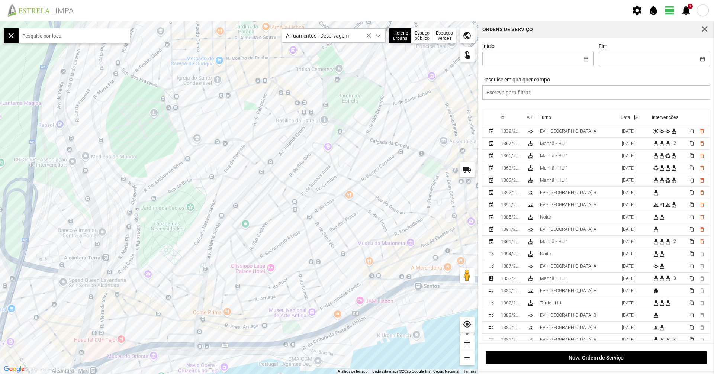
drag, startPoint x: 353, startPoint y: 209, endPoint x: 294, endPoint y: 154, distance: 81.3
click at [294, 154] on div at bounding box center [239, 197] width 478 height 353
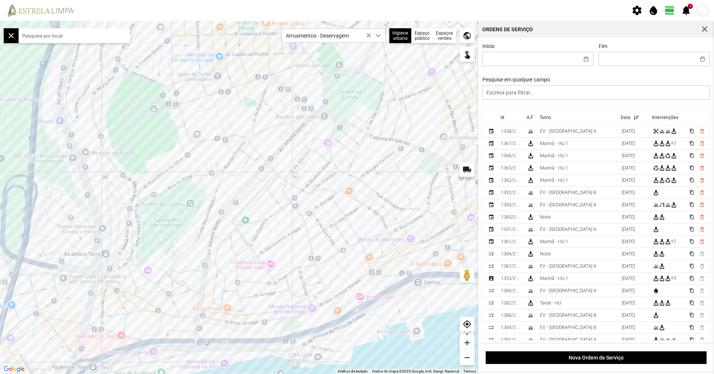
drag, startPoint x: 294, startPoint y: 154, endPoint x: 293, endPoint y: 146, distance: 7.5
click at [293, 148] on div at bounding box center [239, 197] width 478 height 353
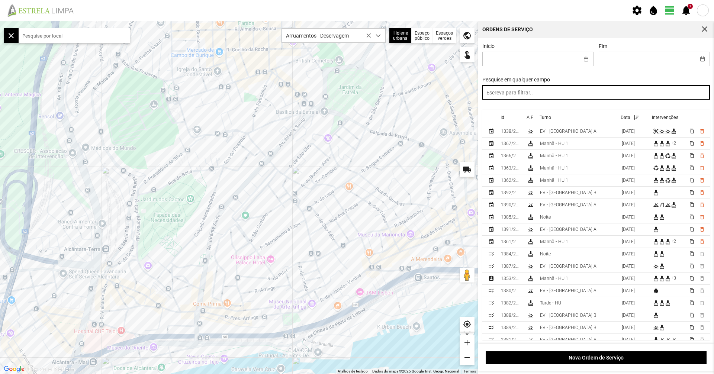
click at [511, 89] on input "text" at bounding box center [597, 92] width 228 height 15
type input "manhã"
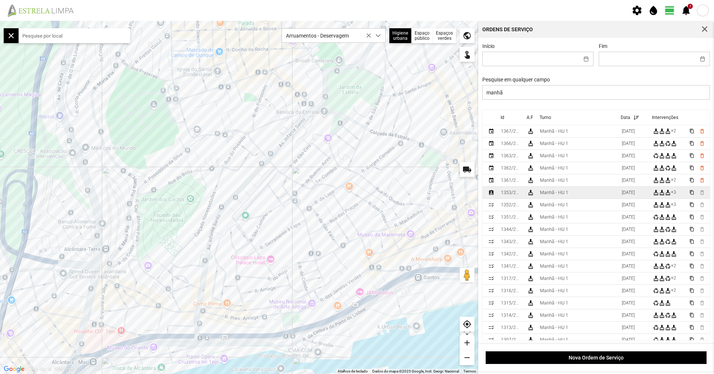
click at [553, 193] on div "Manhã - HU 1" at bounding box center [554, 192] width 28 height 5
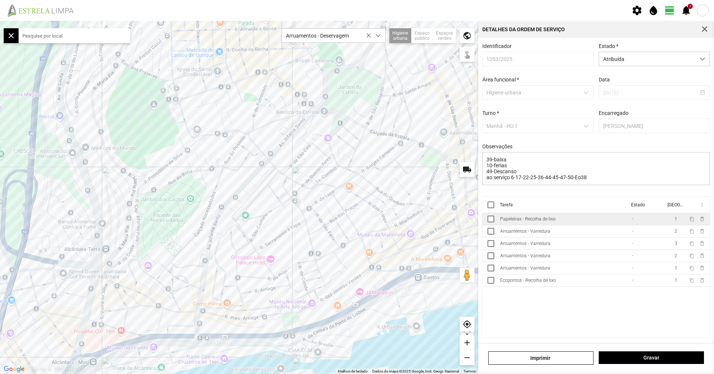
click at [557, 220] on td "Papeleiras - Recolha de lixo" at bounding box center [563, 219] width 132 height 12
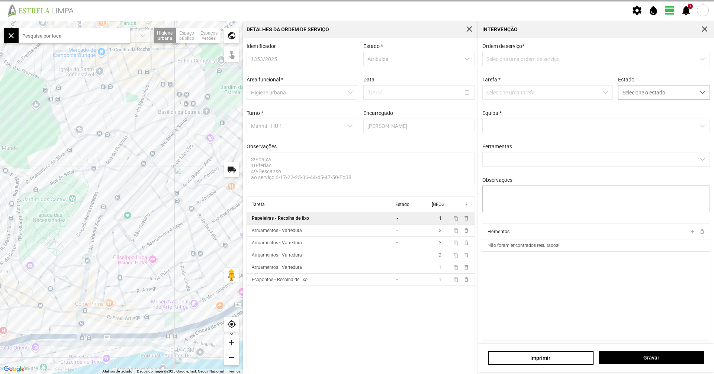
type textarea "condutor marco ajudante nabais serviço atribuido por DT Mariana"
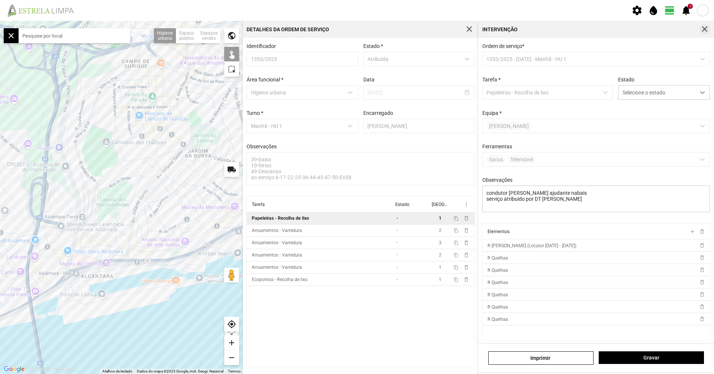
click at [708, 30] on span "button" at bounding box center [705, 29] width 7 height 7
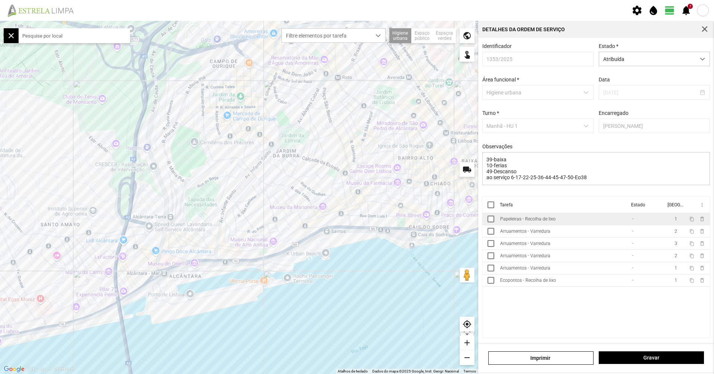
click at [619, 222] on td "Papeleiras - Recolha de lixo" at bounding box center [563, 219] width 132 height 12
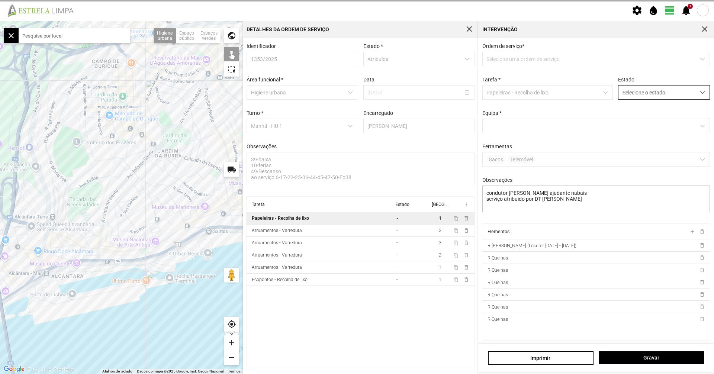
click at [644, 93] on span "Selecione o estado" at bounding box center [657, 93] width 77 height 14
click at [646, 123] on li "Concluída" at bounding box center [659, 122] width 89 height 14
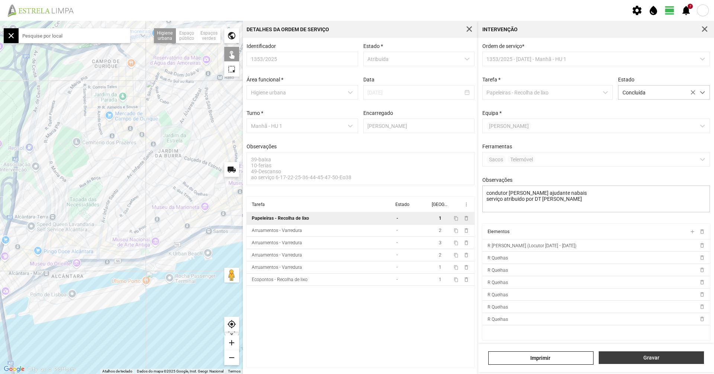
click at [652, 356] on span "Gravar" at bounding box center [651, 358] width 97 height 6
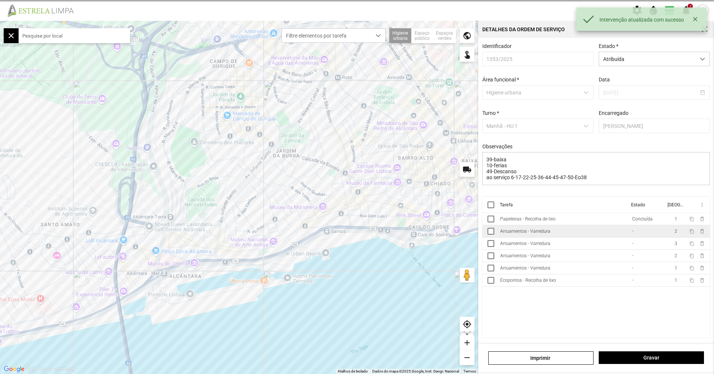
click at [553, 236] on td "Arruamentos - Varredura" at bounding box center [563, 231] width 132 height 12
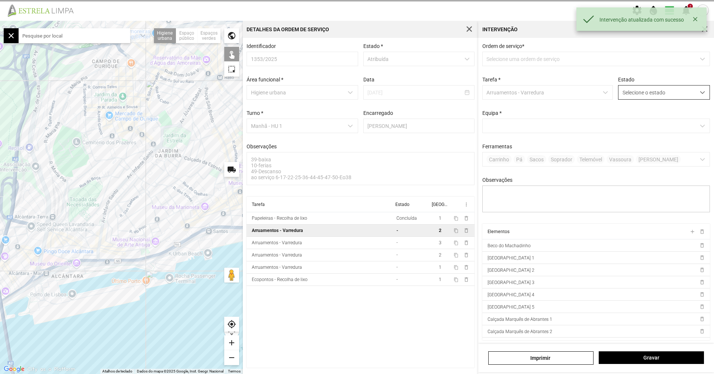
click at [638, 95] on span "Selecione o estado" at bounding box center [657, 93] width 77 height 14
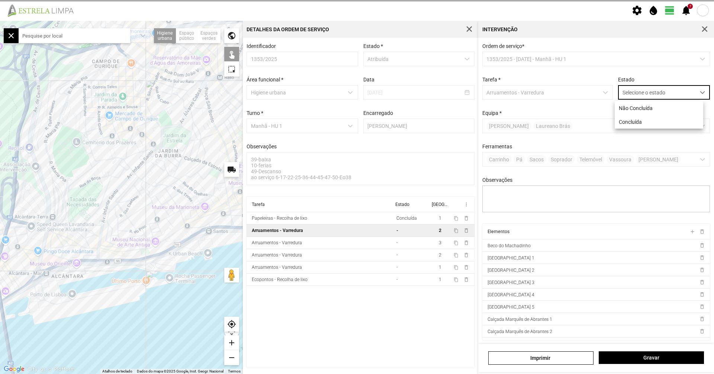
scroll to position [4, 33]
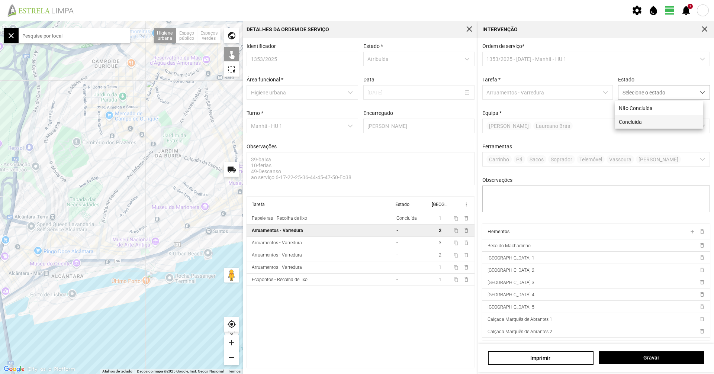
click at [632, 118] on li "Concluída" at bounding box center [659, 122] width 89 height 14
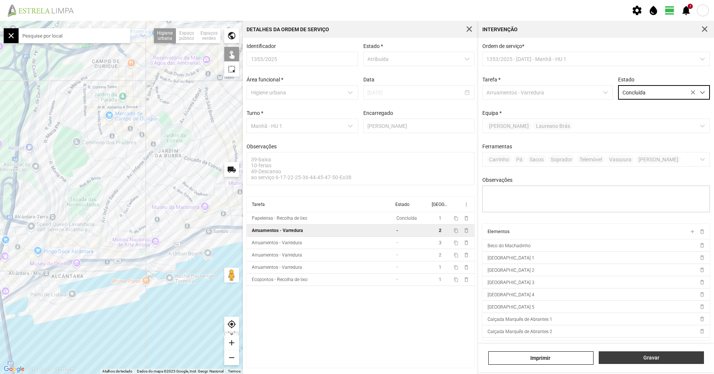
click at [662, 361] on span "Gravar" at bounding box center [651, 358] width 97 height 6
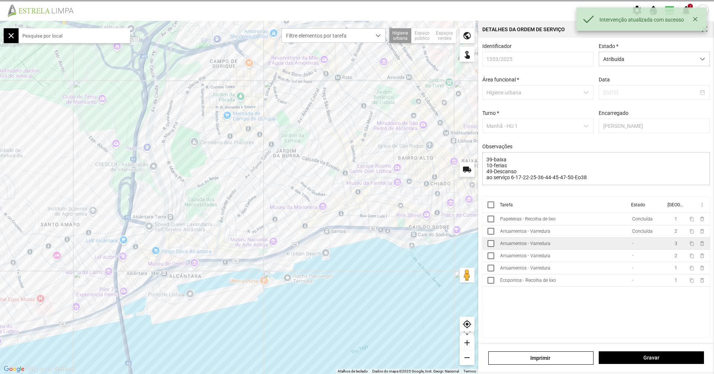
click at [615, 245] on td "Arruamentos - Varredura" at bounding box center [563, 244] width 132 height 12
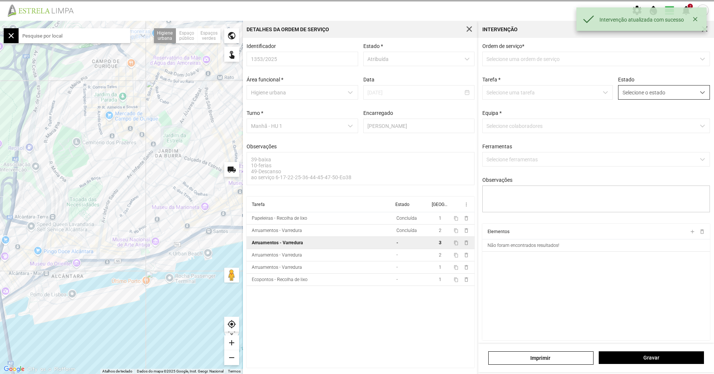
click at [647, 94] on span "Selecione o estado" at bounding box center [657, 93] width 77 height 14
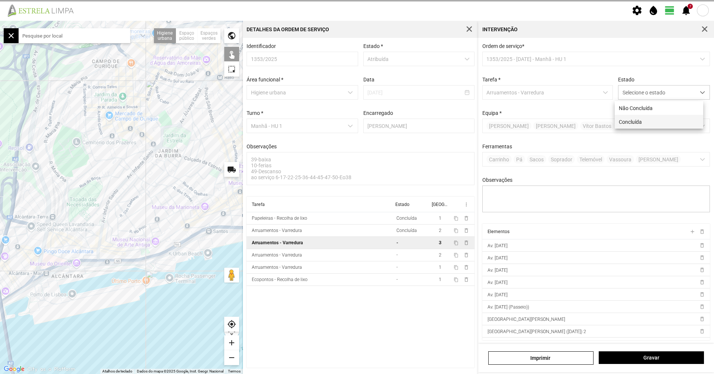
click at [644, 121] on li "Concluída" at bounding box center [659, 122] width 89 height 14
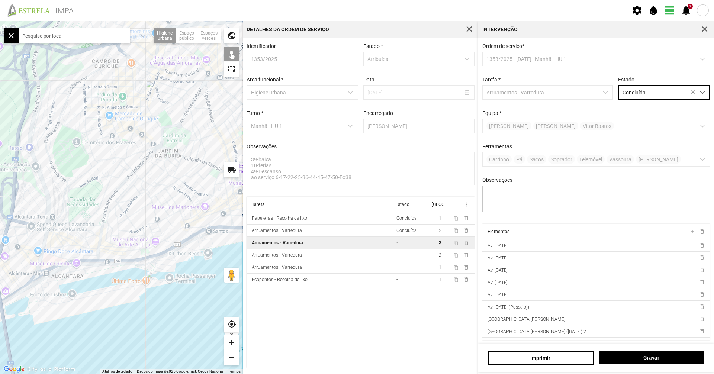
click at [646, 365] on div "Gravar" at bounding box center [651, 358] width 111 height 13
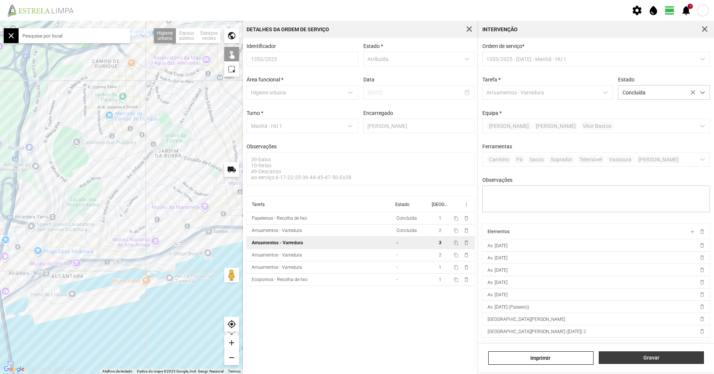
click at [648, 362] on button "Gravar" at bounding box center [651, 358] width 105 height 13
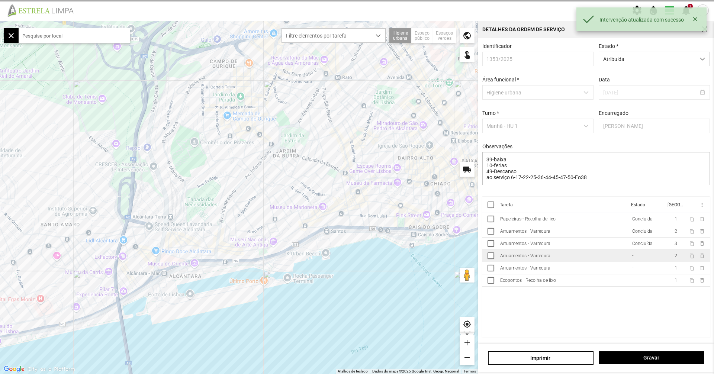
click at [593, 262] on td "Arruamentos - Varredura" at bounding box center [563, 256] width 132 height 12
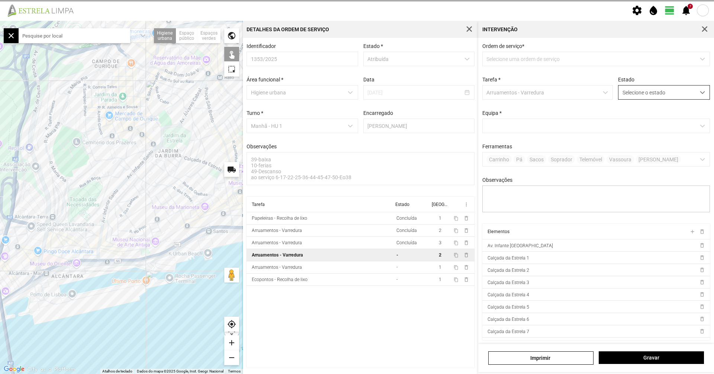
click at [646, 93] on span "Selecione o estado" at bounding box center [657, 93] width 77 height 14
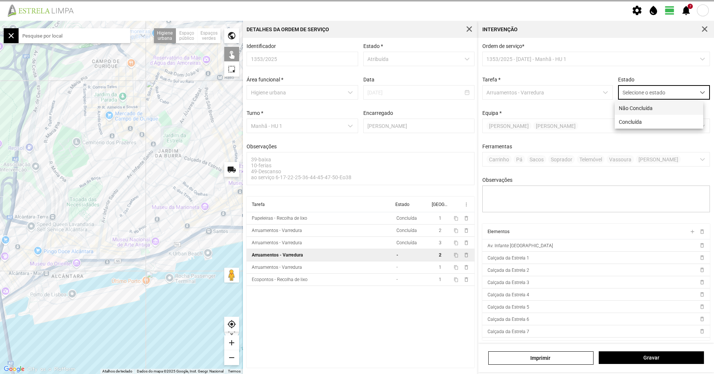
scroll to position [4, 33]
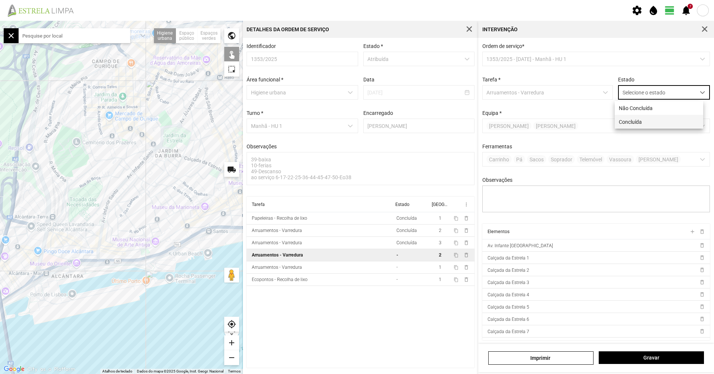
click at [637, 117] on li "Concluída" at bounding box center [659, 122] width 89 height 14
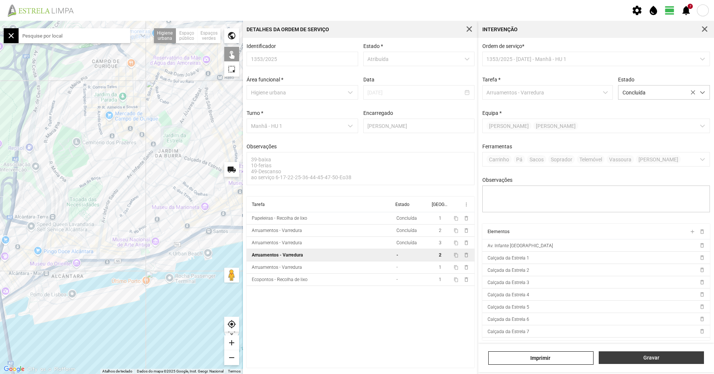
click at [641, 355] on button "Gravar" at bounding box center [651, 358] width 105 height 13
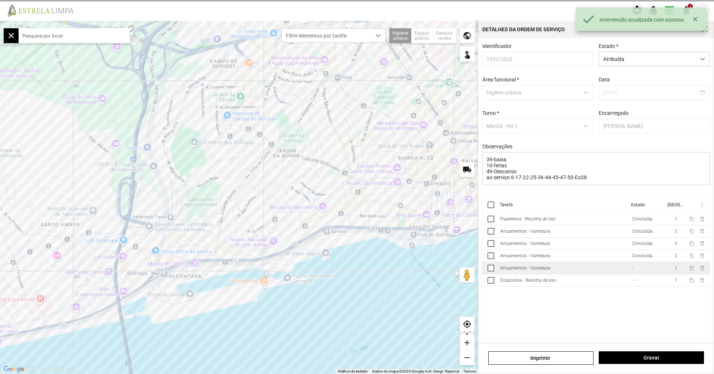
click at [615, 268] on td "Arruamentos - Varredura" at bounding box center [563, 268] width 132 height 12
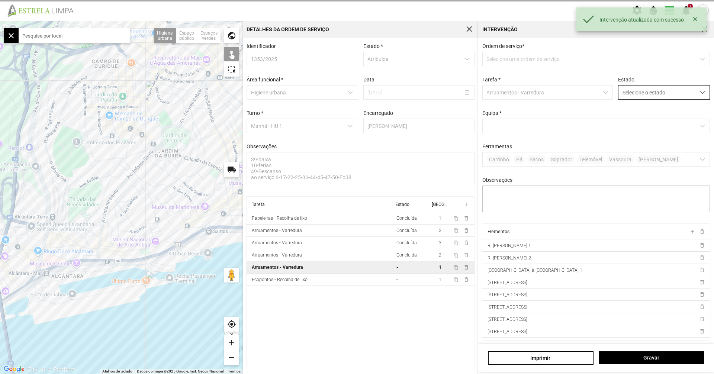
click at [633, 93] on span "Selecione o estado" at bounding box center [657, 93] width 77 height 14
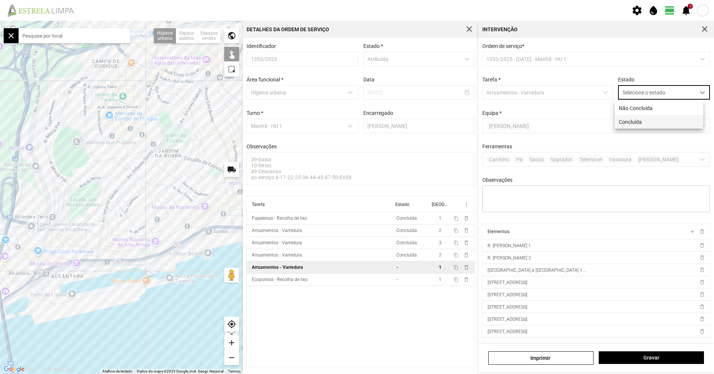
click at [628, 117] on li "Concluída" at bounding box center [659, 122] width 89 height 14
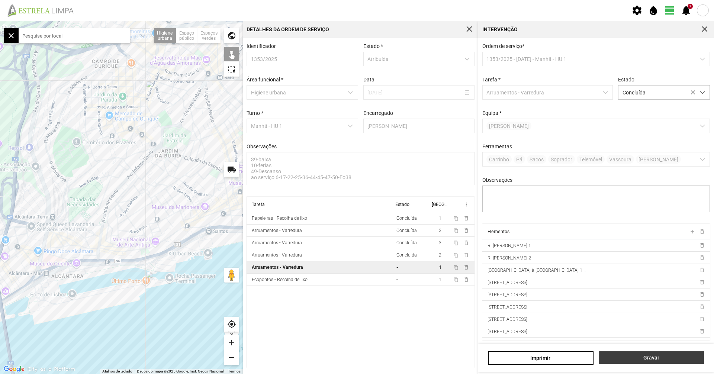
click at [656, 364] on button "Gravar" at bounding box center [651, 358] width 105 height 13
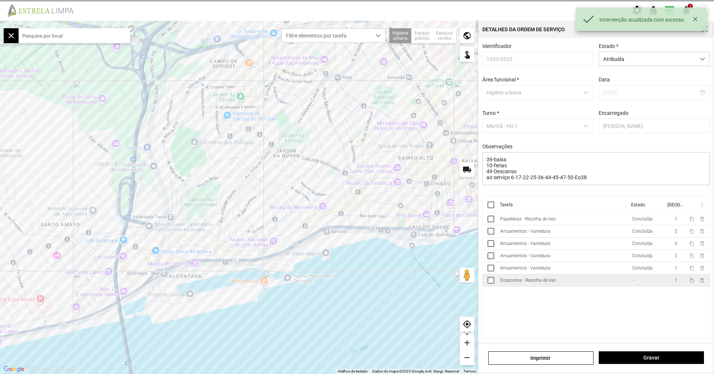
click at [595, 281] on td "Ecopontos - Recolha de lixo" at bounding box center [563, 281] width 132 height 12
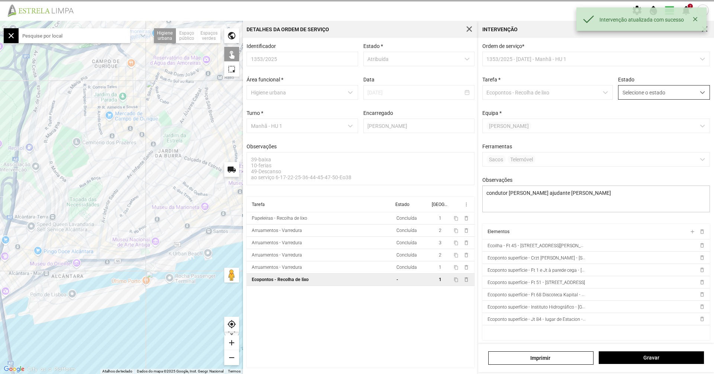
click at [641, 95] on span "Selecione o estado" at bounding box center [657, 93] width 77 height 14
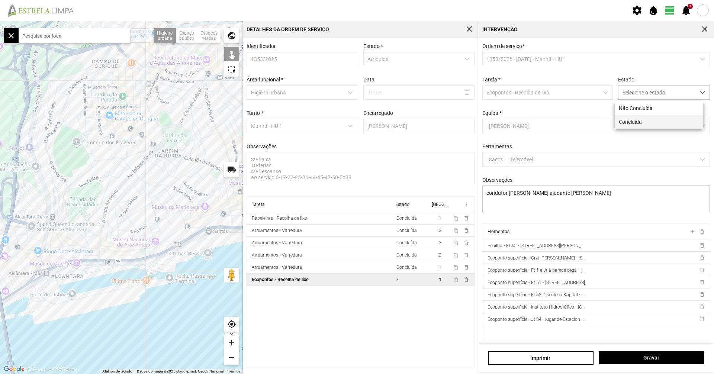
click at [638, 121] on li "Concluída" at bounding box center [659, 122] width 89 height 14
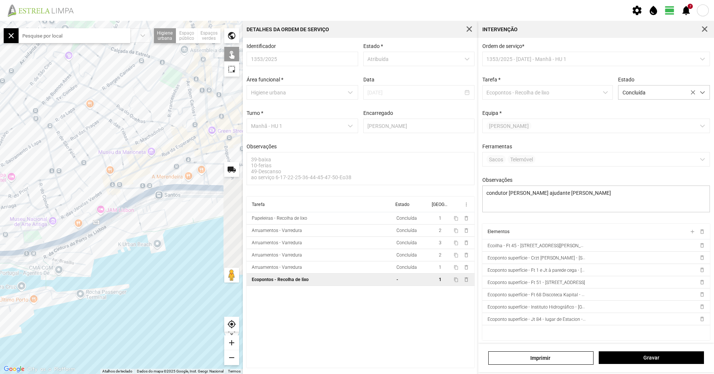
drag, startPoint x: 188, startPoint y: 236, endPoint x: 14, endPoint y: 284, distance: 180.1
click at [14, 284] on div at bounding box center [121, 197] width 243 height 353
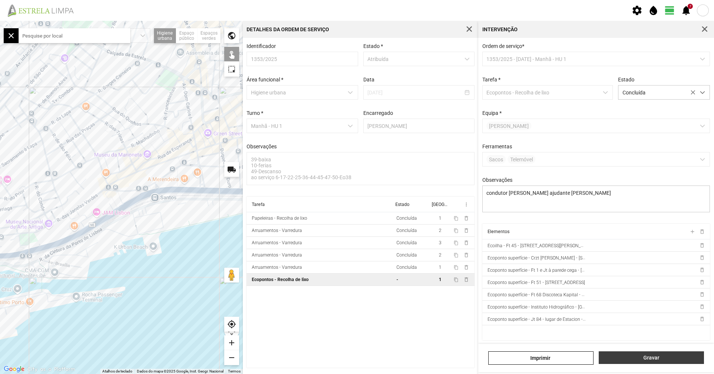
click at [622, 355] on span "Gravar" at bounding box center [651, 358] width 97 height 6
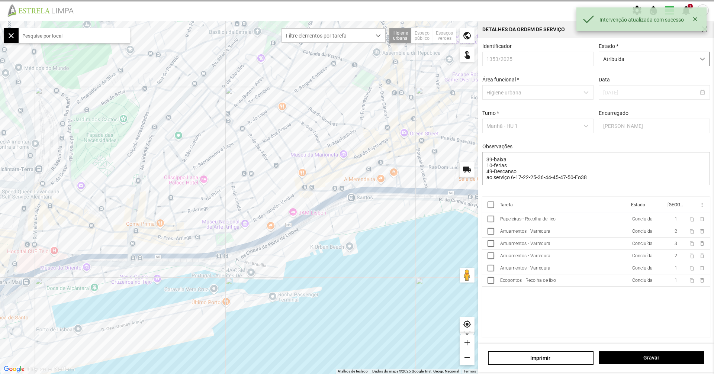
click at [673, 63] on span "Atribuída" at bounding box center [647, 59] width 96 height 14
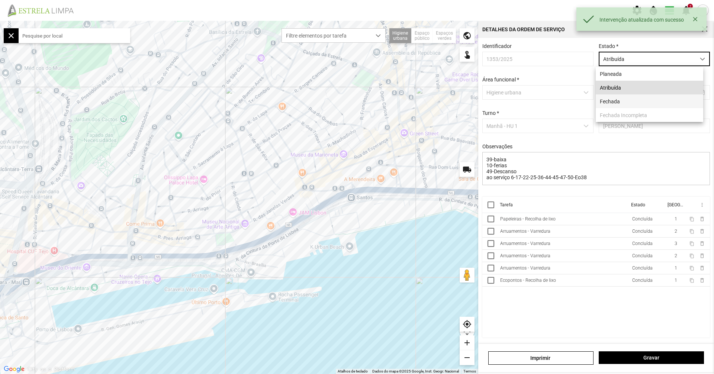
click at [654, 99] on li "Fechada" at bounding box center [650, 102] width 108 height 14
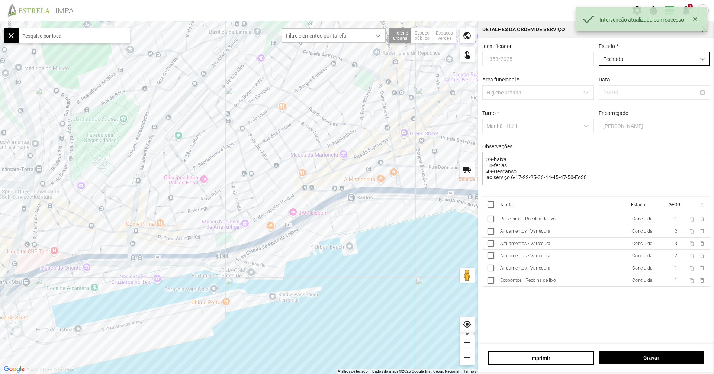
click at [650, 348] on div "Imprimir Gravar" at bounding box center [596, 358] width 236 height 28
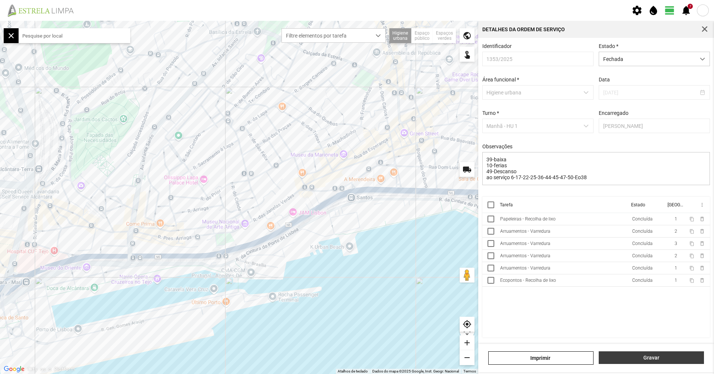
click at [647, 357] on span "Gravar" at bounding box center [651, 358] width 97 height 6
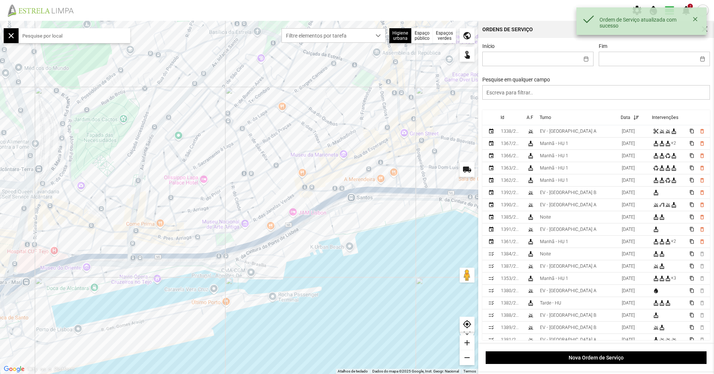
click at [351, 43] on div at bounding box center [239, 197] width 478 height 353
click at [351, 39] on span "Filtre elementos por tarefa" at bounding box center [326, 36] width 89 height 14
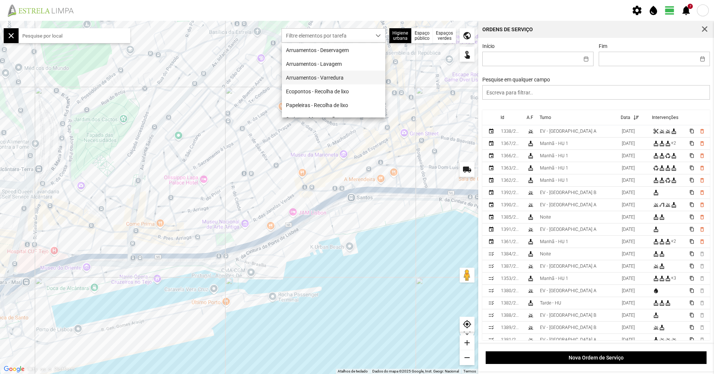
click at [338, 76] on li "Arruamentos - Varredura" at bounding box center [333, 78] width 103 height 14
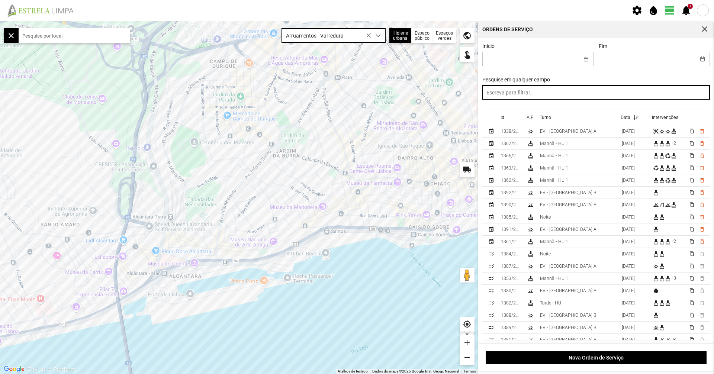
click at [562, 92] on input "text" at bounding box center [597, 92] width 228 height 15
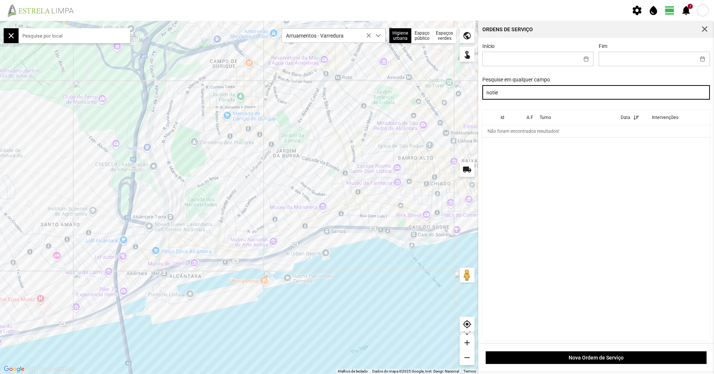
drag, startPoint x: 562, startPoint y: 95, endPoint x: 518, endPoint y: 95, distance: 43.5
click at [557, 95] on input "notie" at bounding box center [597, 92] width 228 height 15
drag, startPoint x: 512, startPoint y: 94, endPoint x: 492, endPoint y: 93, distance: 19.4
click at [492, 93] on input "notie" at bounding box center [597, 92] width 228 height 15
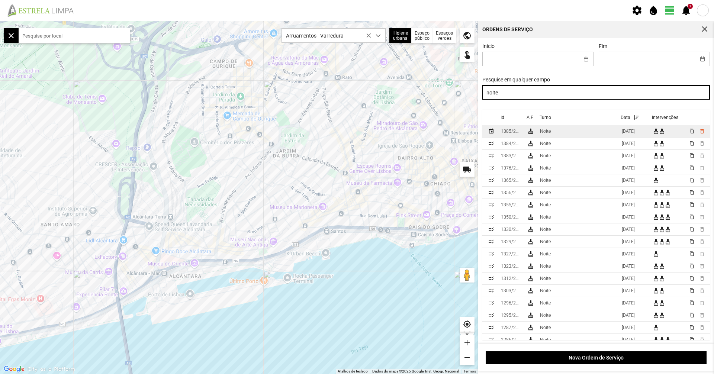
type input "noite"
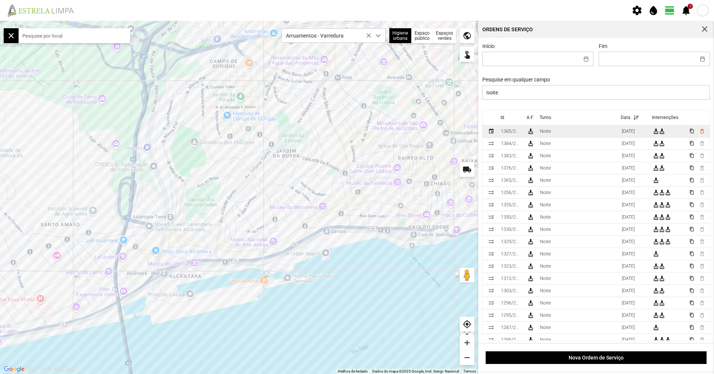
click at [543, 133] on div "Noite" at bounding box center [545, 131] width 11 height 5
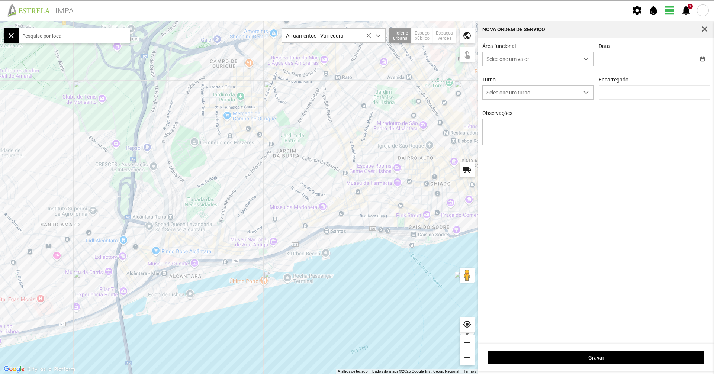
type input "26/09/2025"
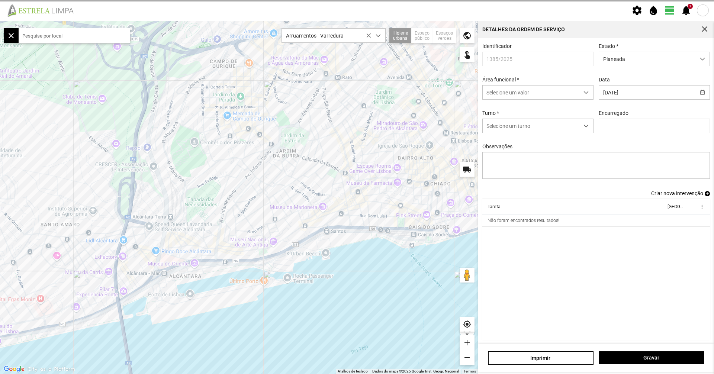
type input "Luís Figueiredo"
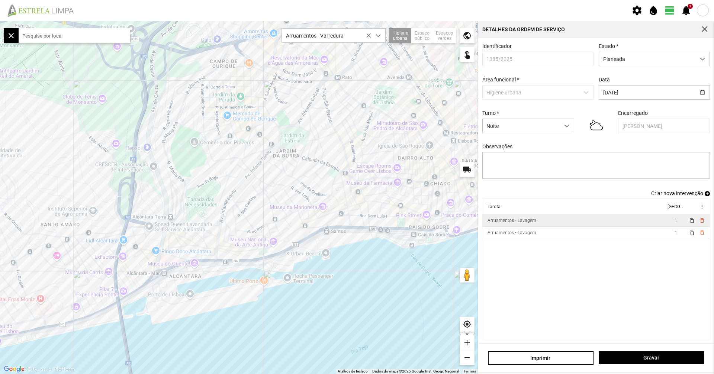
click at [535, 227] on td "Arruamentos - Lavagem" at bounding box center [574, 221] width 183 height 12
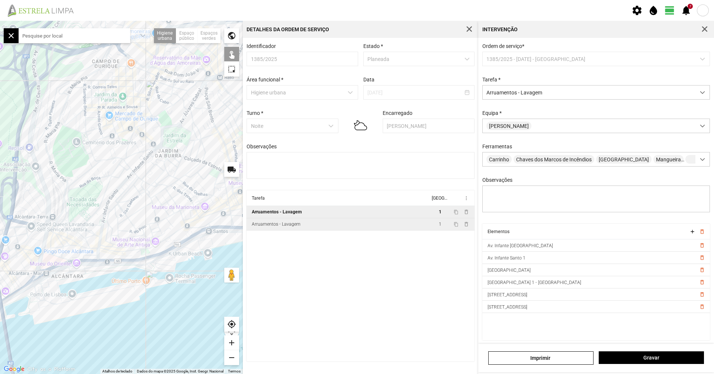
click at [326, 228] on td "Arruamentos - Lavagem" at bounding box center [338, 224] width 183 height 12
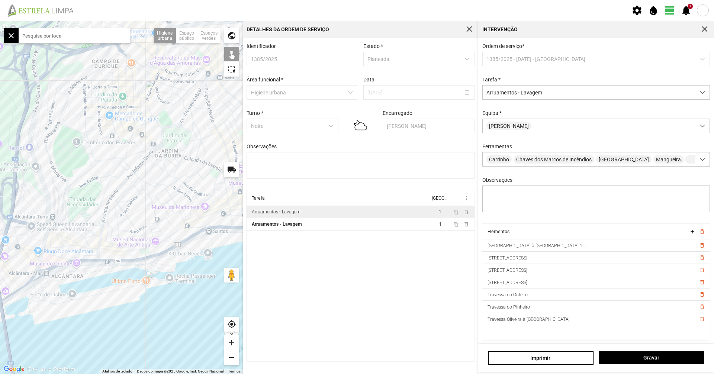
click at [318, 216] on td "Arruamentos - Lavagem" at bounding box center [338, 212] width 183 height 12
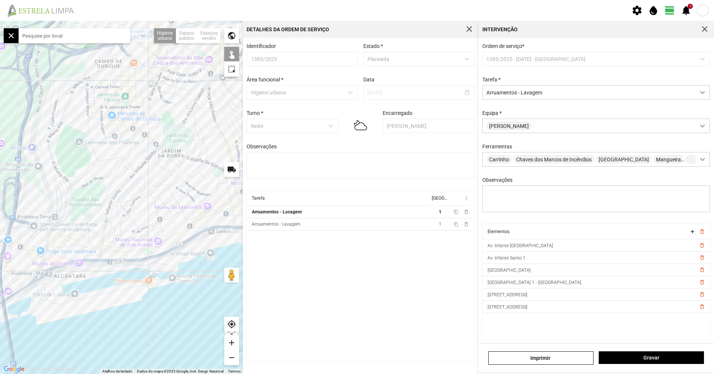
drag, startPoint x: 149, startPoint y: 166, endPoint x: 151, endPoint y: 216, distance: 49.9
click at [151, 216] on div at bounding box center [121, 197] width 243 height 353
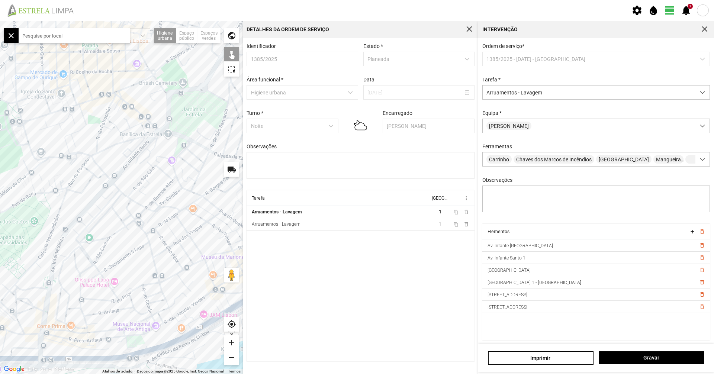
click at [172, 134] on div at bounding box center [121, 197] width 243 height 353
click at [147, 141] on div at bounding box center [121, 197] width 243 height 353
click at [142, 136] on div at bounding box center [121, 197] width 243 height 353
click at [156, 134] on div at bounding box center [121, 197] width 243 height 353
click at [149, 136] on div at bounding box center [121, 197] width 243 height 353
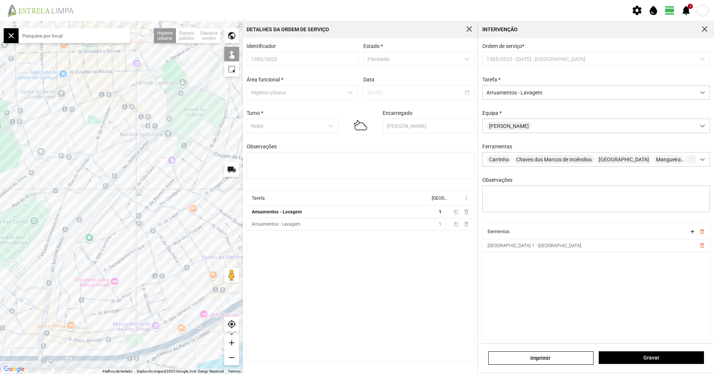
click at [117, 144] on div at bounding box center [121, 197] width 243 height 353
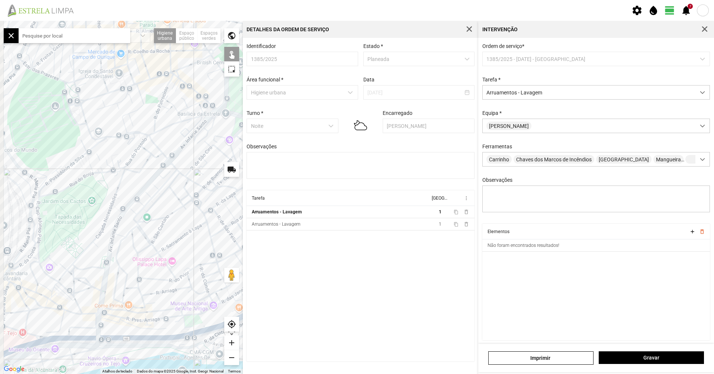
drag, startPoint x: 115, startPoint y: 154, endPoint x: 187, endPoint y: 135, distance: 74.3
click at [187, 135] on div at bounding box center [121, 197] width 243 height 353
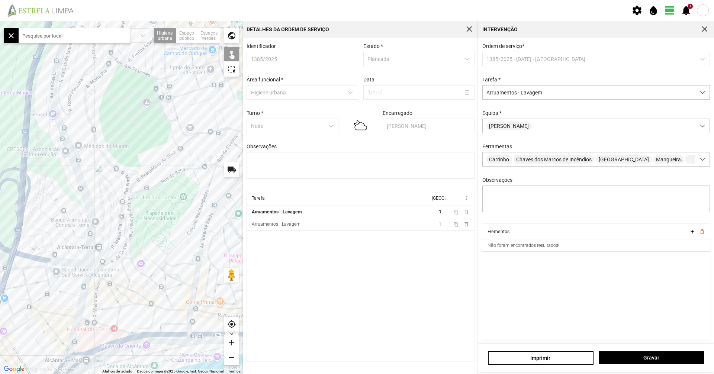
drag, startPoint x: 134, startPoint y: 135, endPoint x: 153, endPoint y: 135, distance: 19.3
click at [153, 135] on div at bounding box center [121, 197] width 243 height 353
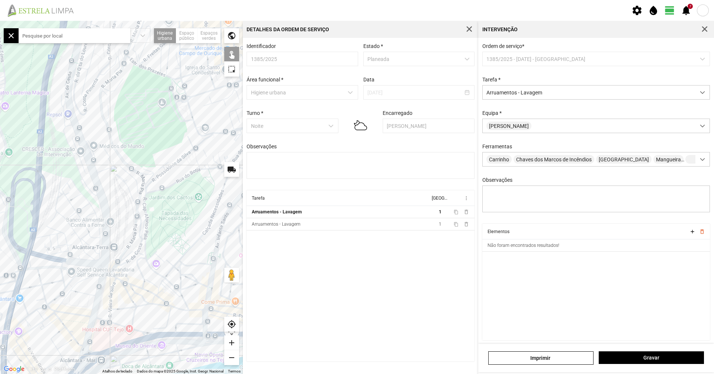
click at [102, 170] on div at bounding box center [121, 197] width 243 height 353
click at [92, 168] on div at bounding box center [121, 197] width 243 height 353
click at [100, 188] on div at bounding box center [121, 197] width 243 height 353
drag, startPoint x: 119, startPoint y: 224, endPoint x: 130, endPoint y: 182, distance: 42.7
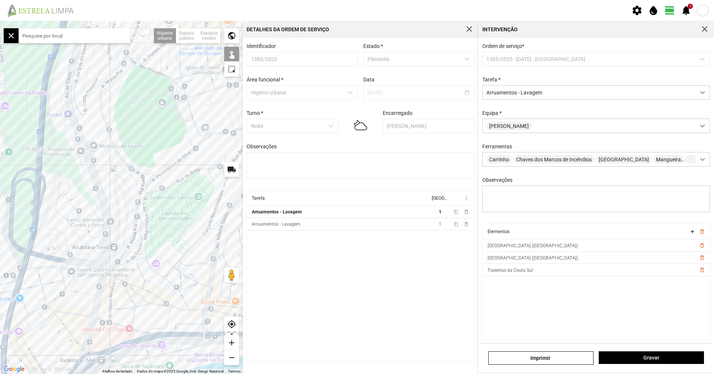
click at [130, 182] on div at bounding box center [121, 197] width 243 height 353
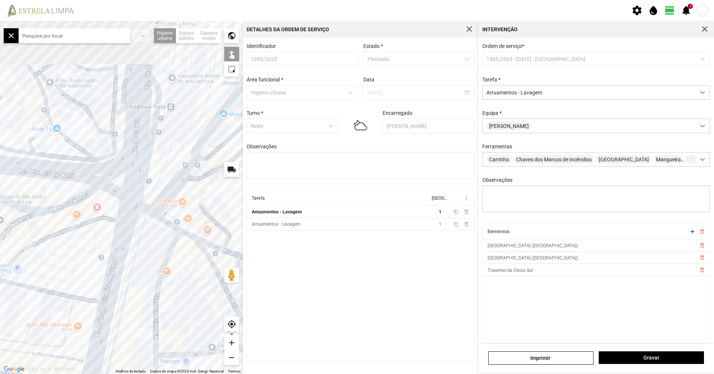
drag, startPoint x: 155, startPoint y: 224, endPoint x: 155, endPoint y: 286, distance: 62.5
click at [155, 286] on div at bounding box center [121, 197] width 243 height 353
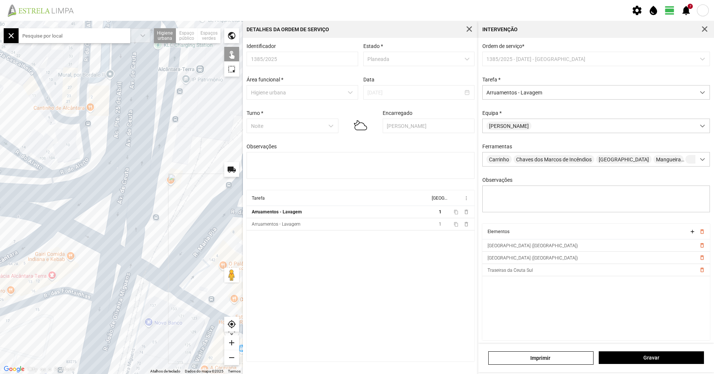
click at [150, 196] on div at bounding box center [121, 197] width 243 height 353
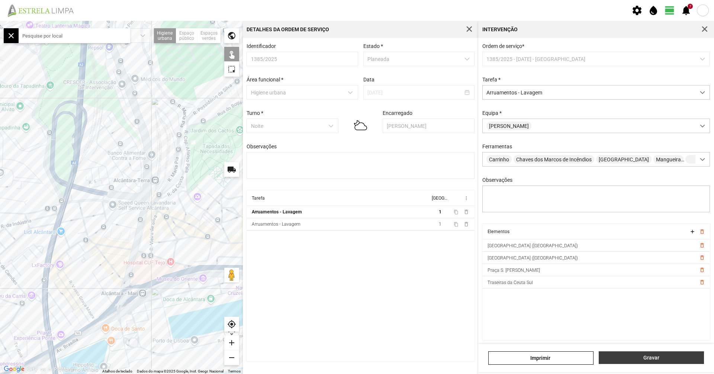
click at [644, 356] on span "Gravar" at bounding box center [651, 358] width 97 height 6
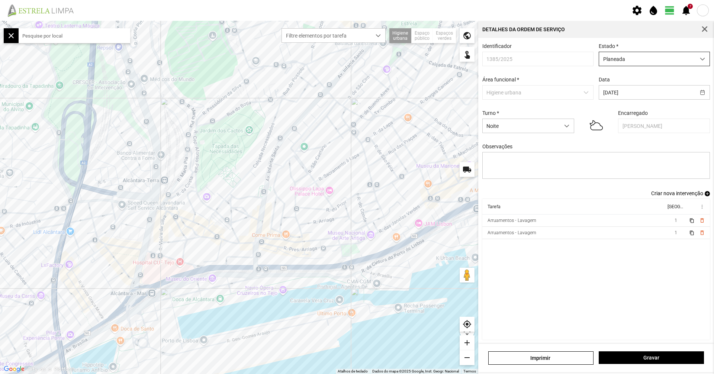
click at [625, 61] on span "Planeada" at bounding box center [647, 59] width 96 height 14
click at [613, 90] on li "Atribuída" at bounding box center [650, 88] width 108 height 14
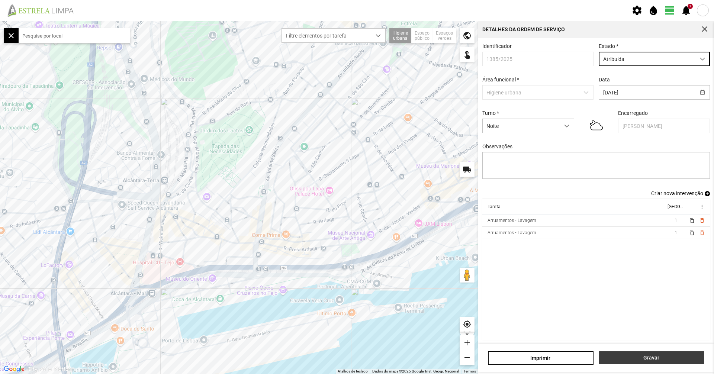
click at [657, 358] on span "Gravar" at bounding box center [651, 358] width 97 height 6
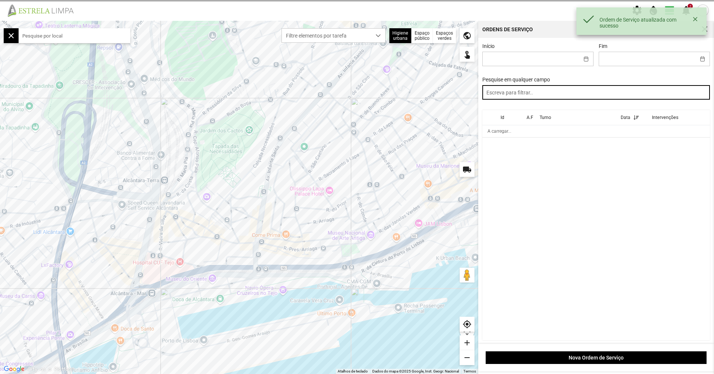
click at [591, 99] on input "text" at bounding box center [597, 92] width 228 height 15
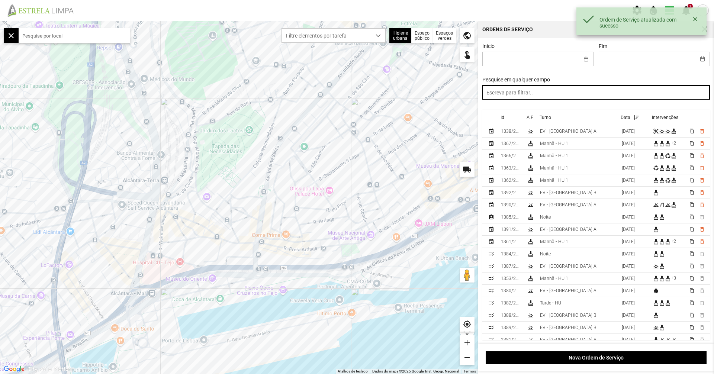
type input "m"
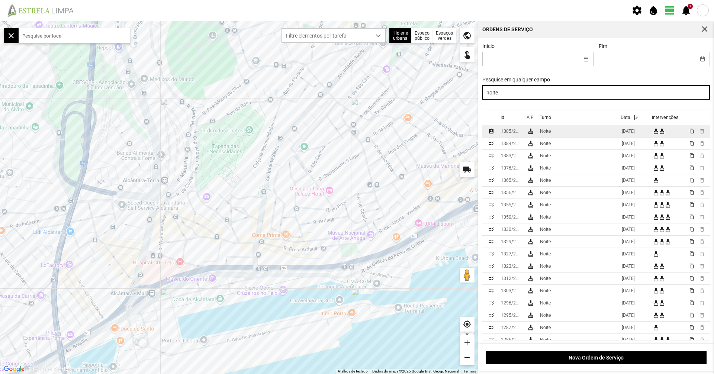
type input "noite"
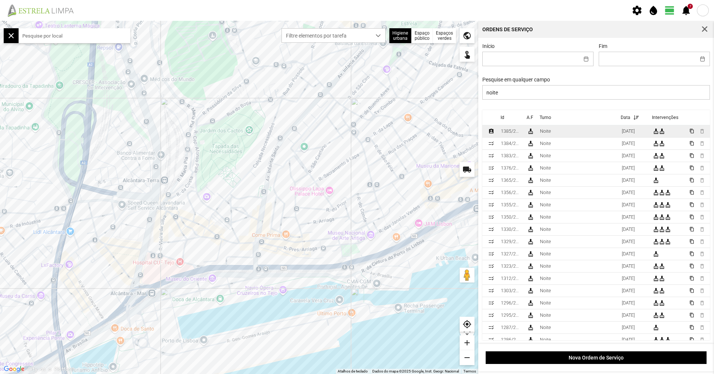
click at [558, 137] on td "Noite" at bounding box center [578, 131] width 82 height 12
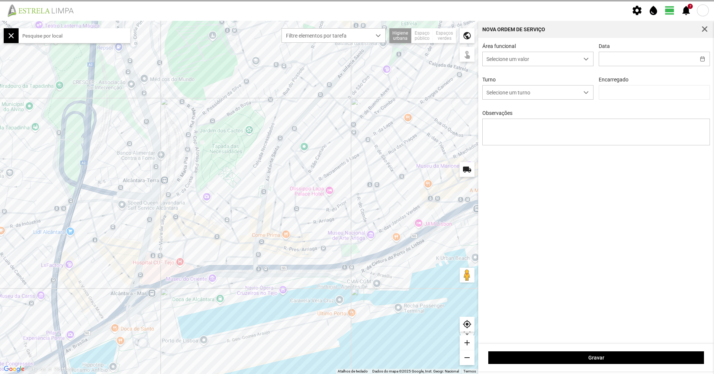
type input "26/09/2025"
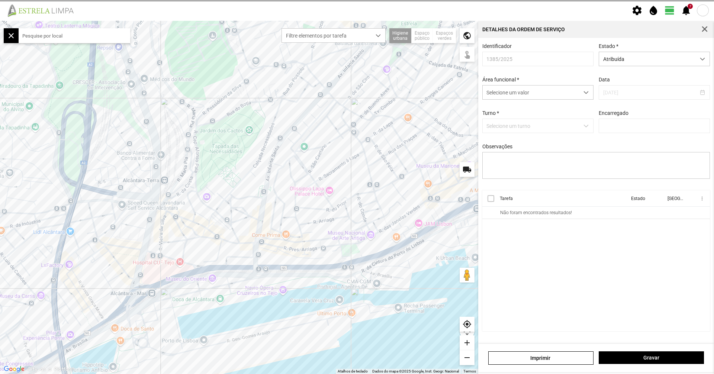
type input "Luís Figueiredo"
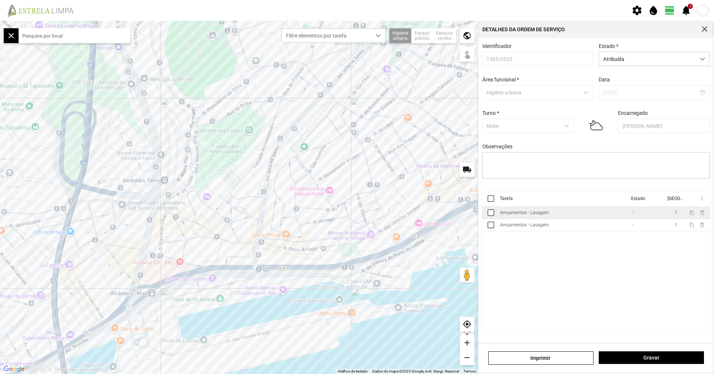
click at [568, 216] on td "Arruamentos - Lavagem" at bounding box center [563, 213] width 132 height 12
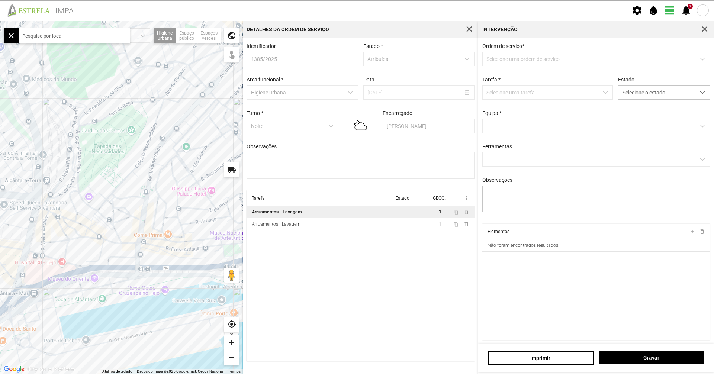
click at [650, 85] on div "Estado Selecione o estado" at bounding box center [664, 88] width 97 height 23
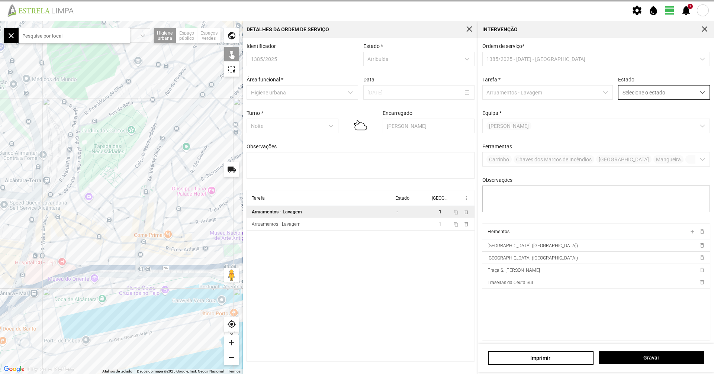
click at [647, 94] on span "Selecione o estado" at bounding box center [657, 93] width 77 height 14
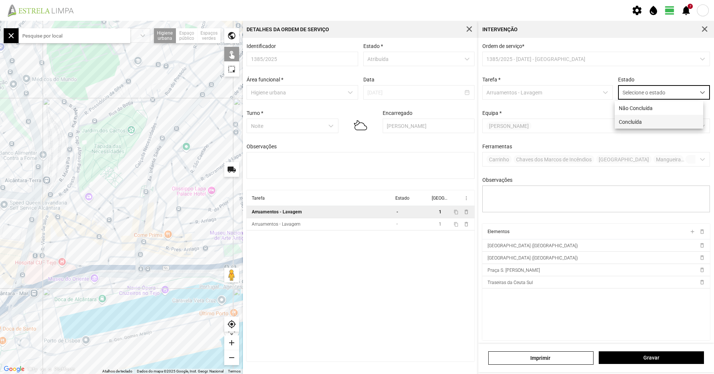
click at [644, 120] on li "Concluída" at bounding box center [659, 122] width 89 height 14
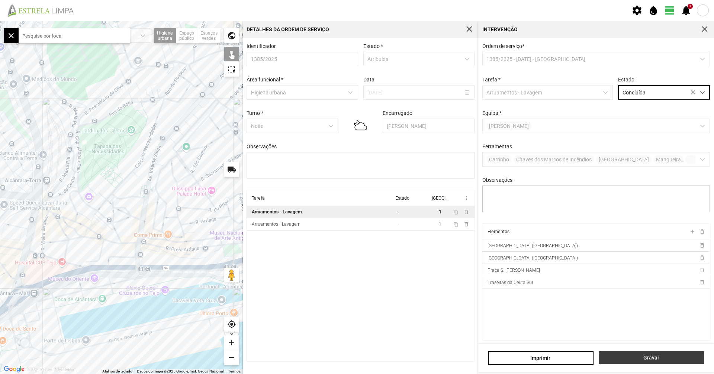
click at [635, 355] on span "Gravar" at bounding box center [651, 358] width 97 height 6
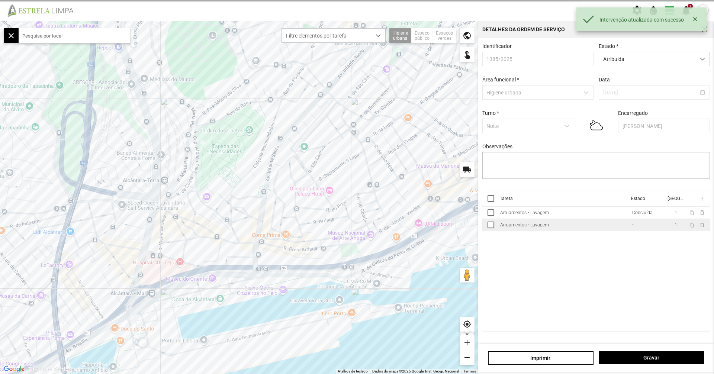
click at [611, 228] on td "Arruamentos - Lavagem" at bounding box center [563, 225] width 132 height 12
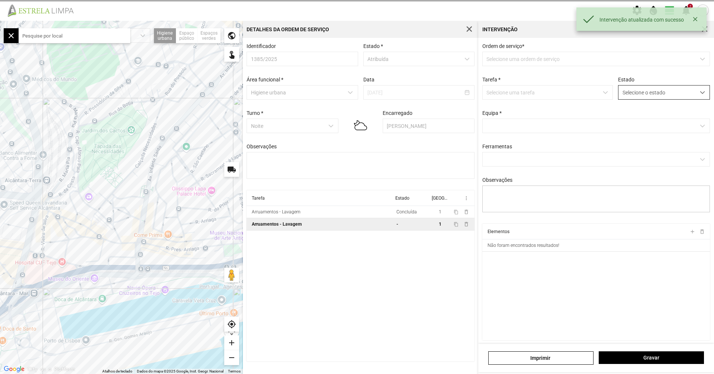
click at [653, 99] on span "Selecione o estado" at bounding box center [657, 93] width 77 height 14
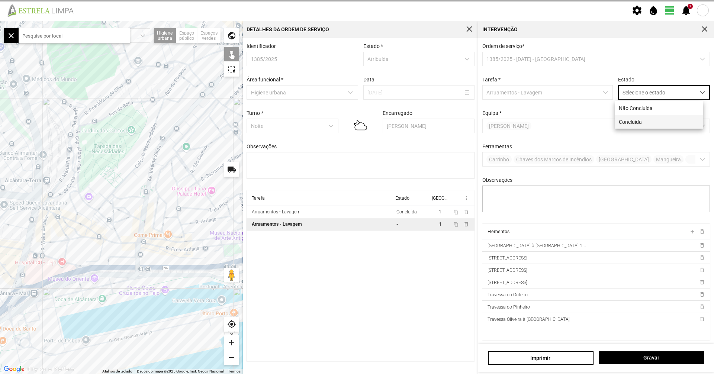
click at [644, 122] on li "Concluída" at bounding box center [659, 122] width 89 height 14
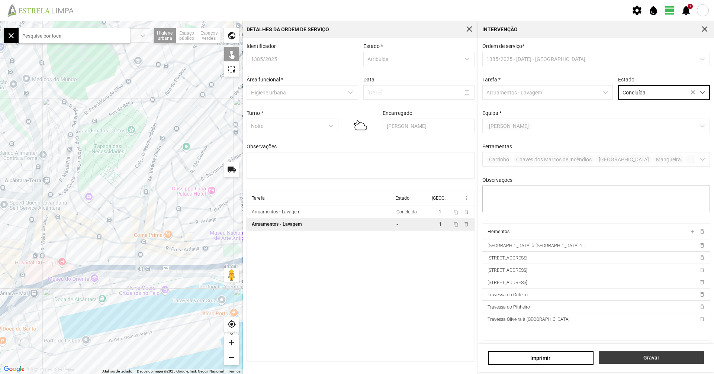
click at [644, 355] on button "Gravar" at bounding box center [651, 358] width 105 height 13
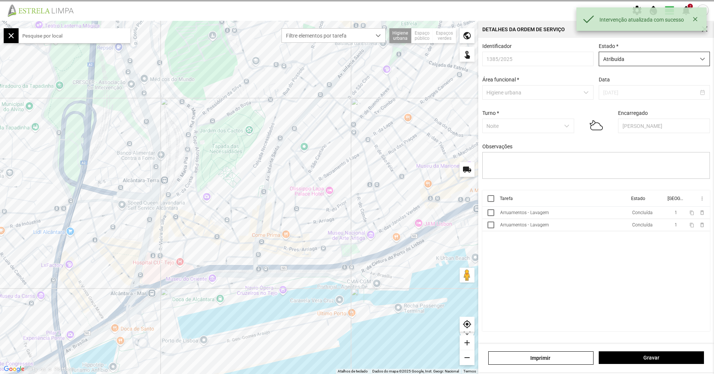
click at [619, 57] on span "Atribuída" at bounding box center [647, 59] width 96 height 14
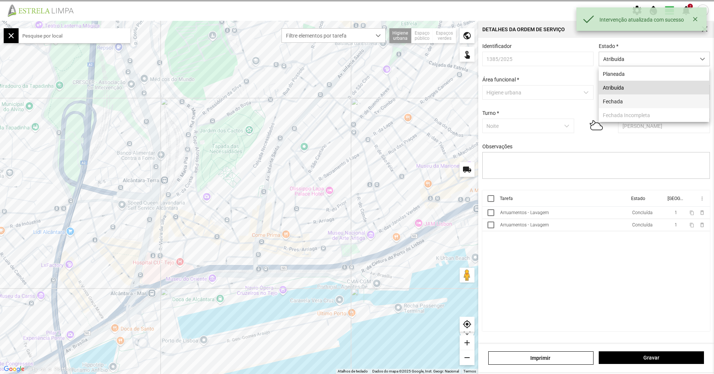
click at [619, 106] on li "Fechada" at bounding box center [654, 102] width 111 height 14
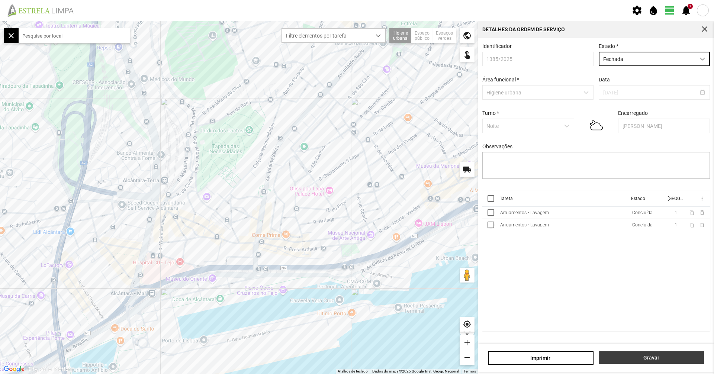
click at [623, 355] on span "Gravar" at bounding box center [651, 358] width 97 height 6
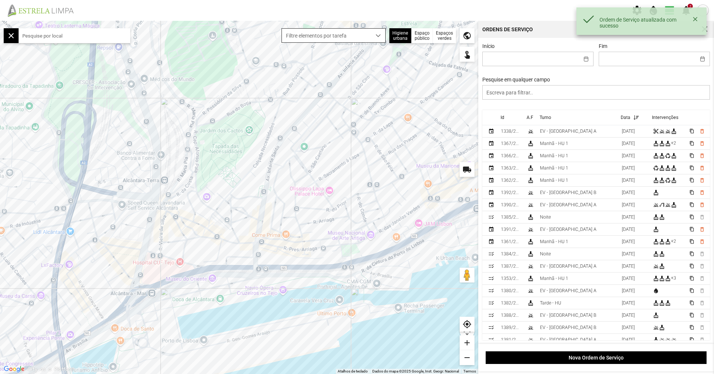
click at [308, 33] on span "Filtre elementos por tarefa" at bounding box center [326, 36] width 89 height 14
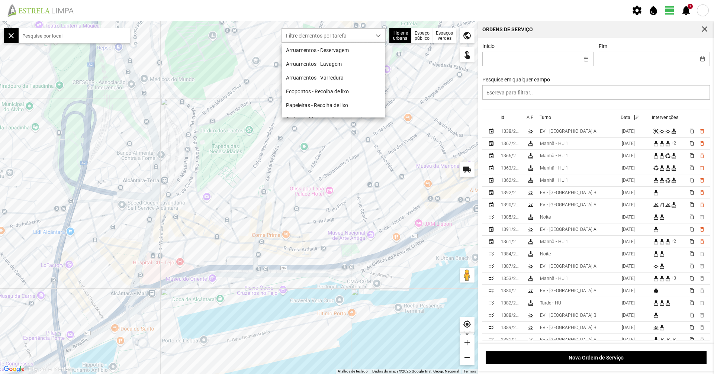
drag, startPoint x: 81, startPoint y: 37, endPoint x: 80, endPoint y: 41, distance: 4.2
click at [81, 40] on input "text" at bounding box center [75, 35] width 112 height 15
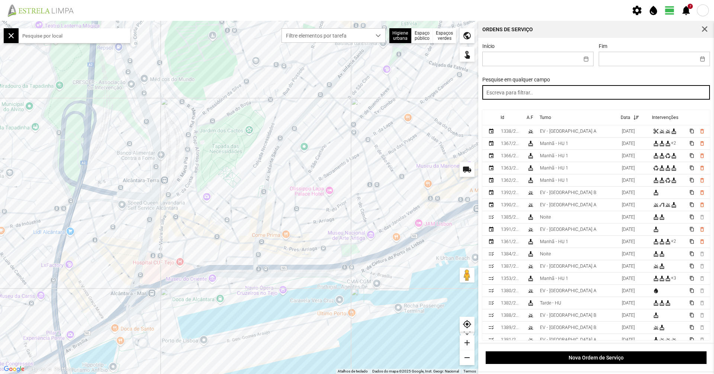
click at [541, 93] on input "text" at bounding box center [597, 92] width 228 height 15
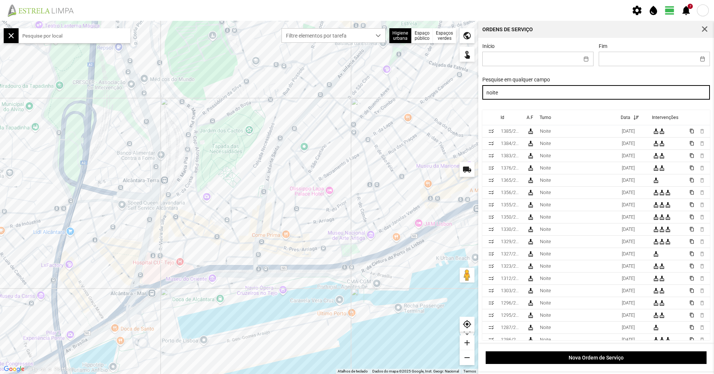
drag, startPoint x: 535, startPoint y: 90, endPoint x: 368, endPoint y: 101, distance: 167.5
click at [368, 101] on div "Para navegar no mapa com gestos de toque, toque duas vezes sem soltar no mapa e…" at bounding box center [357, 197] width 714 height 353
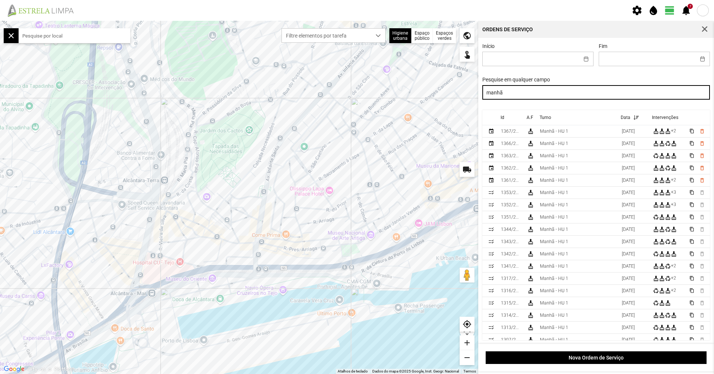
drag, startPoint x: 532, startPoint y: 89, endPoint x: 384, endPoint y: 84, distance: 147.4
click at [384, 84] on div "Para navegar no mapa com gestos de toque, toque duas vezes sem soltar no mapa e…" at bounding box center [357, 197] width 714 height 353
type input "tarde"
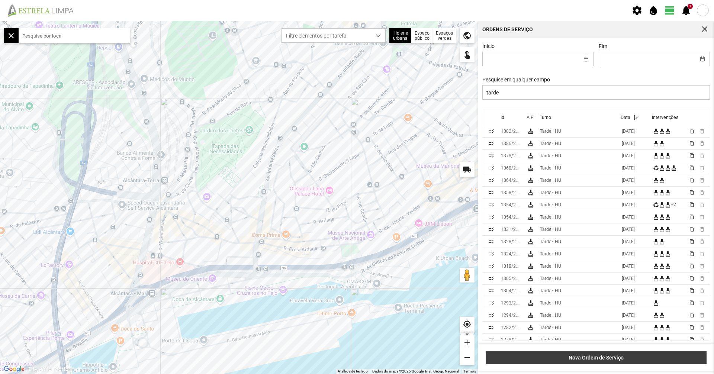
click at [549, 358] on span "Nova Ordem de Serviço" at bounding box center [596, 358] width 213 height 6
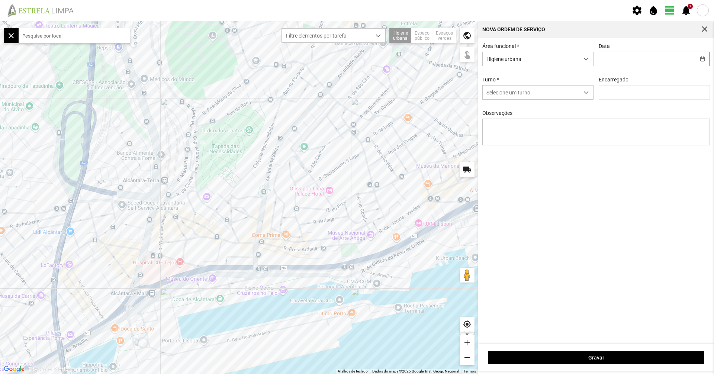
click at [629, 60] on input "text" at bounding box center [647, 59] width 96 height 14
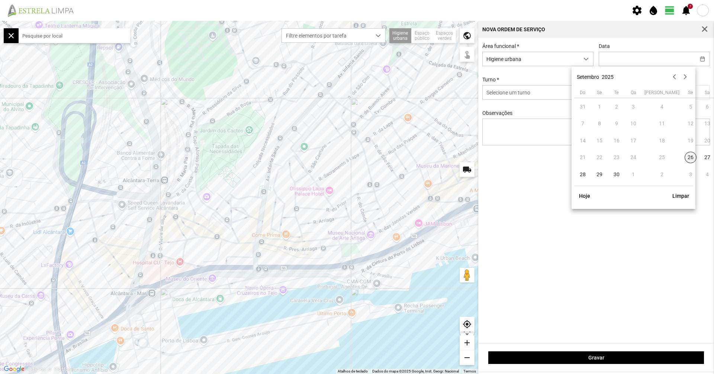
click at [685, 156] on span "26" at bounding box center [691, 158] width 12 height 12
type input "26/09/2025"
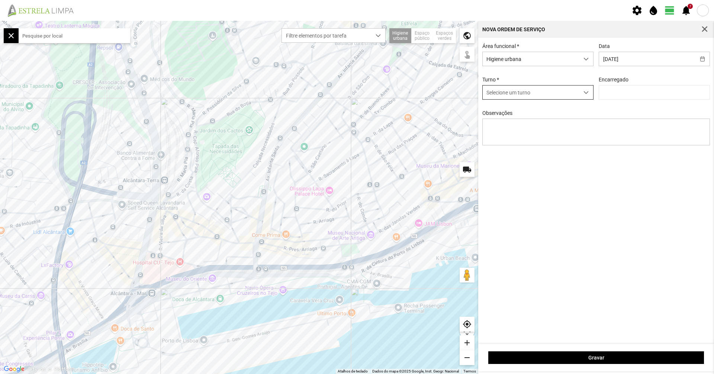
click at [529, 87] on span "Selecione um turno" at bounding box center [531, 93] width 96 height 14
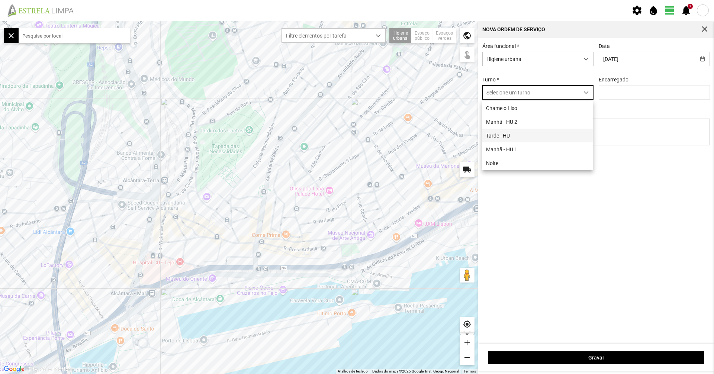
click at [505, 134] on li "Tarde - HU" at bounding box center [538, 136] width 111 height 14
type input "Graciete Brandão"
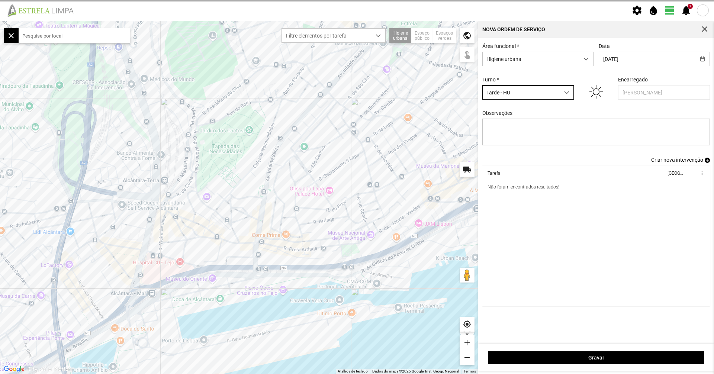
click at [666, 161] on span "Criar nova intervenção" at bounding box center [677, 160] width 52 height 6
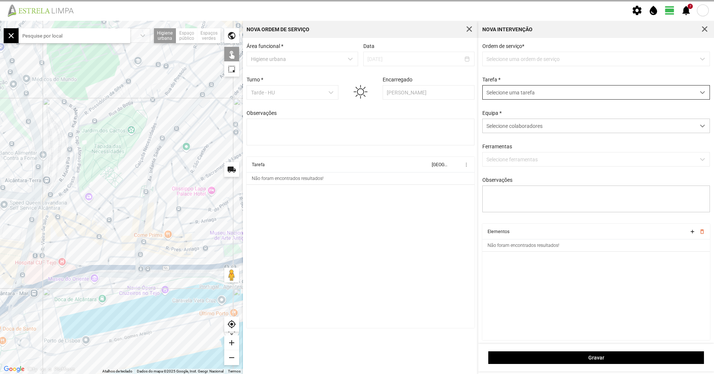
click at [522, 86] on span "Selecione uma tarefa" at bounding box center [589, 93] width 213 height 14
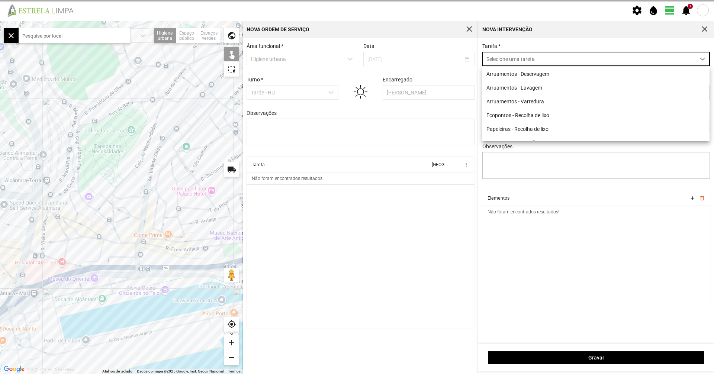
scroll to position [4, 33]
click at [519, 74] on li "Arruamentos - Deservagem" at bounding box center [596, 74] width 227 height 14
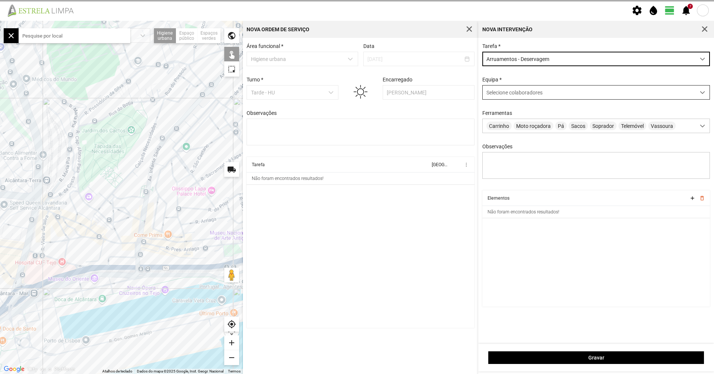
click at [510, 89] on div "Selecione colaboradores" at bounding box center [589, 93] width 213 height 14
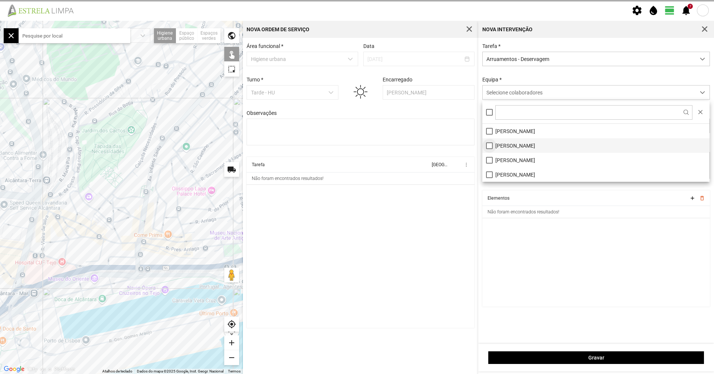
click at [486, 145] on li "Filipe Gil" at bounding box center [596, 145] width 227 height 15
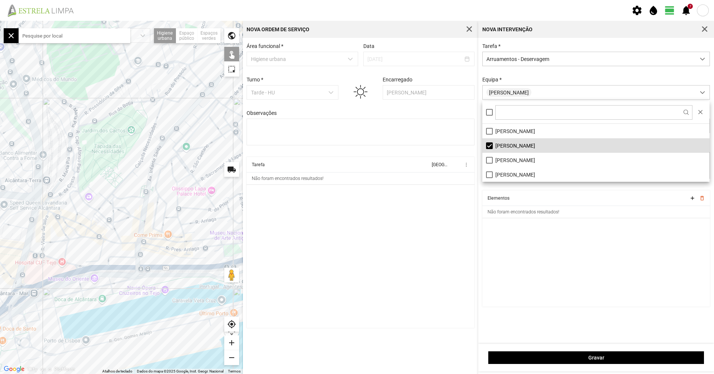
click at [174, 101] on div at bounding box center [121, 197] width 243 height 353
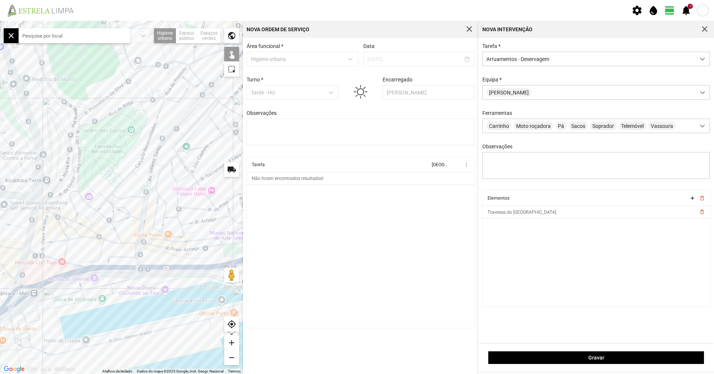
click at [172, 84] on div at bounding box center [121, 197] width 243 height 353
click at [183, 71] on div at bounding box center [121, 197] width 243 height 353
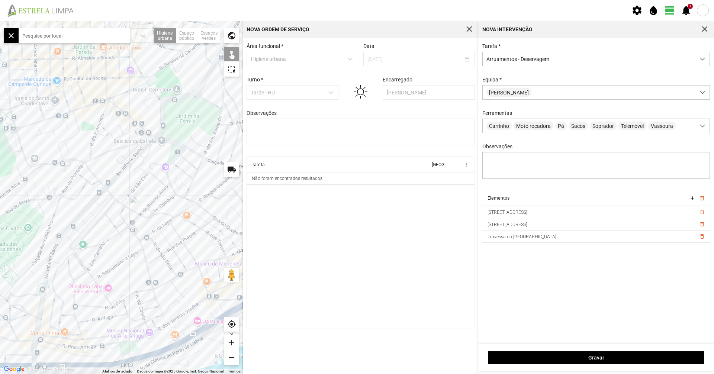
drag, startPoint x: 188, startPoint y: 72, endPoint x: 84, endPoint y: 173, distance: 144.7
click at [84, 172] on div at bounding box center [121, 197] width 243 height 353
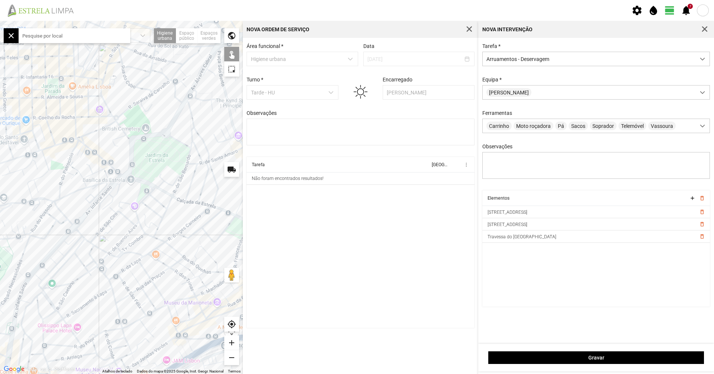
drag, startPoint x: 106, startPoint y: 181, endPoint x: 74, endPoint y: 210, distance: 42.9
click at [74, 210] on div at bounding box center [121, 197] width 243 height 353
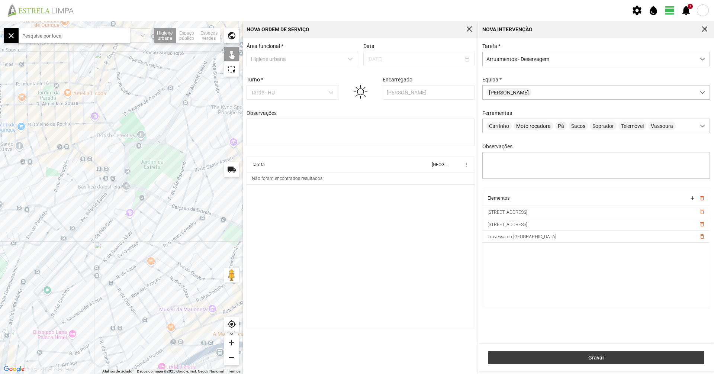
click at [600, 355] on button "Gravar" at bounding box center [597, 358] width 216 height 13
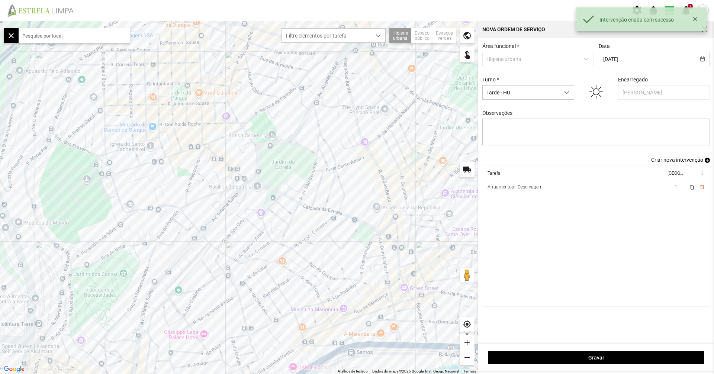
click at [681, 161] on span "Criar nova intervenção" at bounding box center [677, 160] width 52 height 6
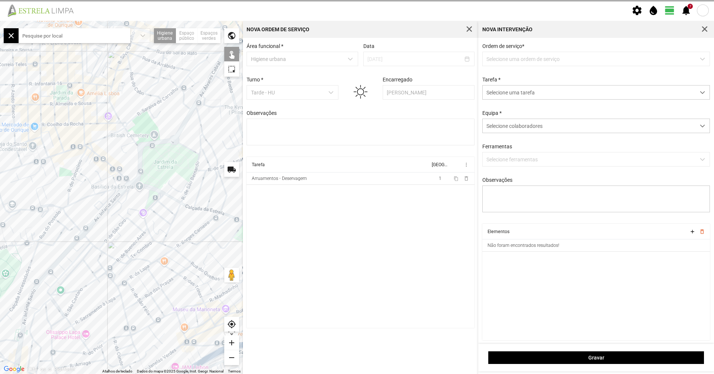
click at [556, 49] on label "Ordem de serviço *" at bounding box center [597, 46] width 228 height 6
click at [553, 55] on span "Selecione uma tarefa" at bounding box center [589, 59] width 213 height 14
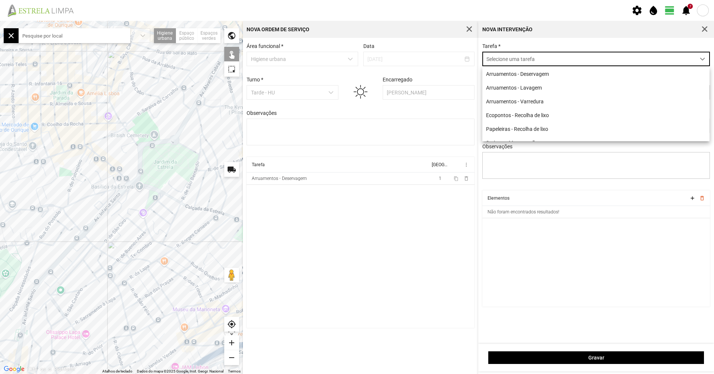
scroll to position [4, 33]
click at [542, 73] on li "Arruamentos - Deservagem" at bounding box center [596, 74] width 227 height 14
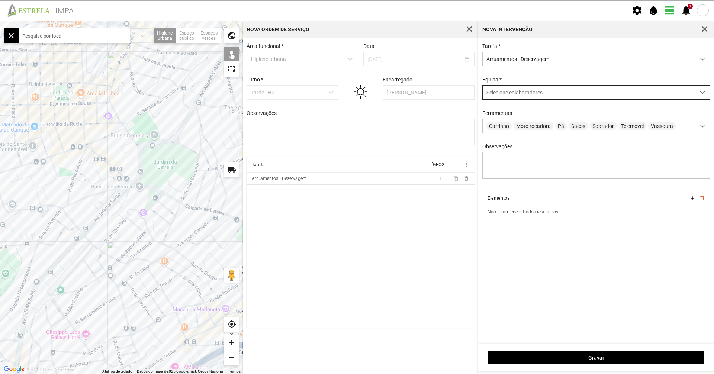
click at [538, 90] on span "Selecione colaboradores" at bounding box center [515, 93] width 56 height 6
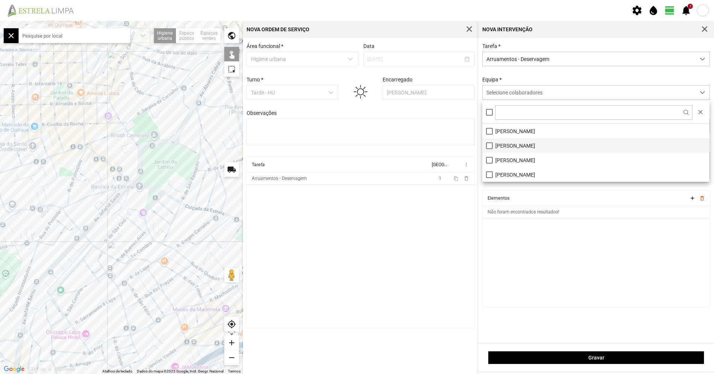
click at [505, 144] on li "Filipe Gil" at bounding box center [596, 145] width 227 height 15
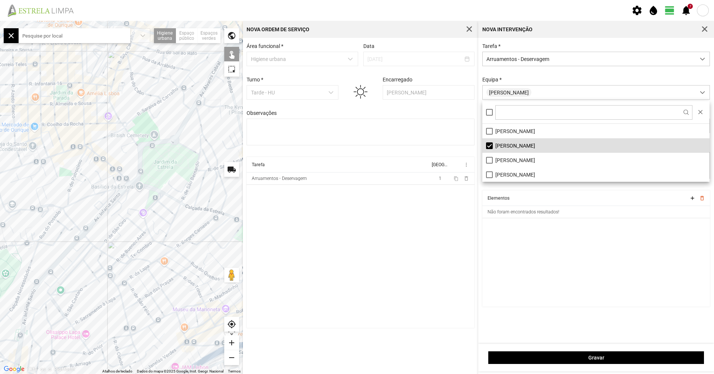
click at [519, 76] on div "Tarefa * Arruamentos - Deservagem Equipa * Filipe Gil Ferramentas Carrinho Moto…" at bounding box center [596, 116] width 233 height 147
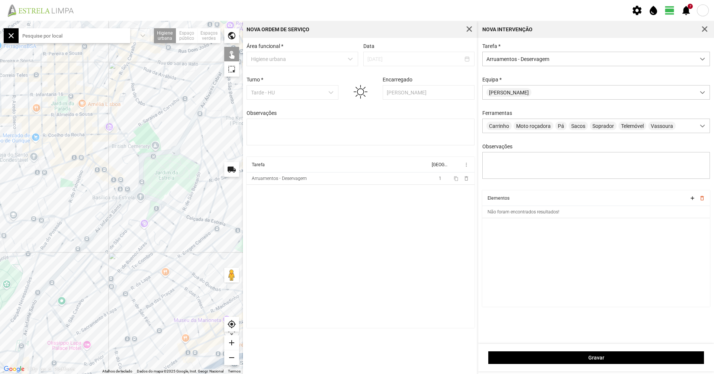
drag, startPoint x: 84, startPoint y: 215, endPoint x: 84, endPoint y: 227, distance: 11.6
click at [85, 230] on div at bounding box center [121, 197] width 243 height 353
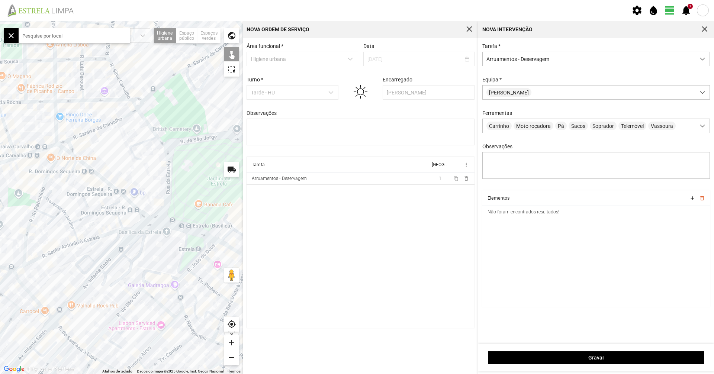
click at [60, 145] on div at bounding box center [121, 197] width 243 height 353
click at [68, 151] on div at bounding box center [121, 197] width 243 height 353
click at [79, 161] on div at bounding box center [121, 197] width 243 height 353
click at [74, 157] on div at bounding box center [121, 197] width 243 height 353
click at [70, 160] on div at bounding box center [121, 197] width 243 height 353
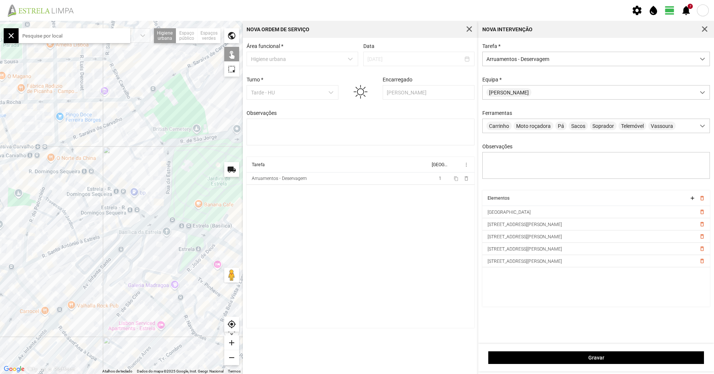
click at [74, 165] on div at bounding box center [121, 197] width 243 height 353
click at [147, 220] on div at bounding box center [121, 197] width 243 height 353
click at [149, 218] on div at bounding box center [121, 197] width 243 height 353
click at [118, 217] on div at bounding box center [121, 197] width 243 height 353
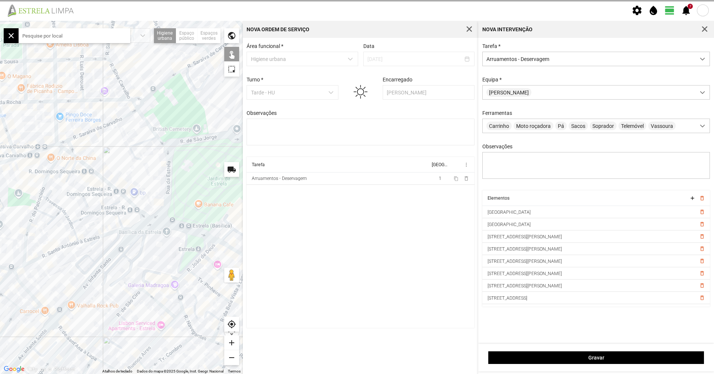
click at [108, 208] on div at bounding box center [121, 197] width 243 height 353
click at [115, 204] on div at bounding box center [121, 197] width 243 height 353
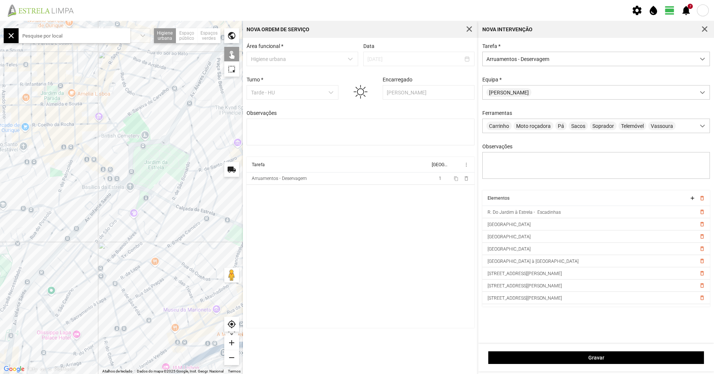
drag, startPoint x: 136, startPoint y: 228, endPoint x: 109, endPoint y: 203, distance: 37.4
click at [109, 203] on div at bounding box center [121, 197] width 243 height 353
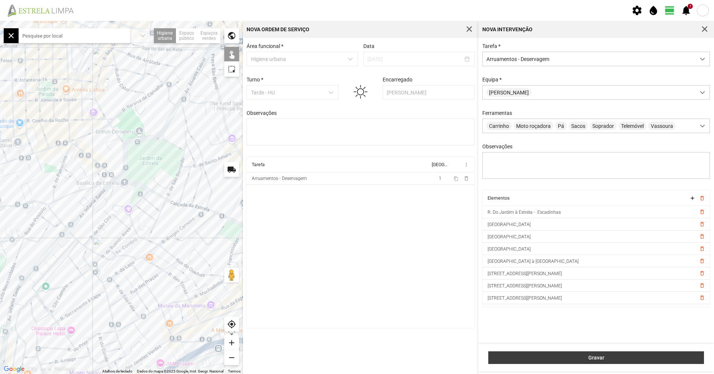
click at [523, 355] on span "Gravar" at bounding box center [597, 358] width 208 height 6
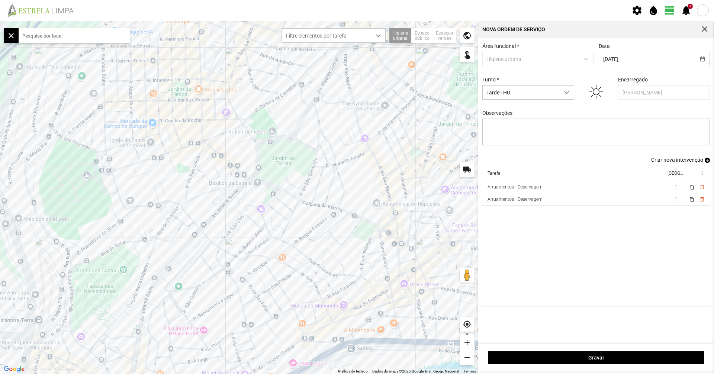
click at [679, 163] on span "Criar nova intervenção" at bounding box center [677, 160] width 52 height 6
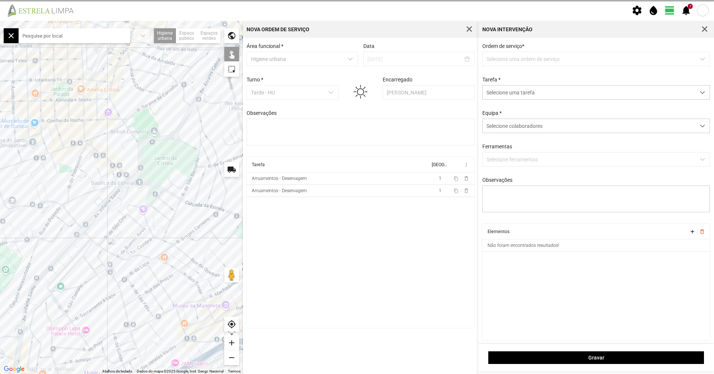
click at [596, 68] on div "Ordem de serviço * Selecione uma ordem de serviço Tarefa * Selecione uma tarefa…" at bounding box center [596, 133] width 233 height 181
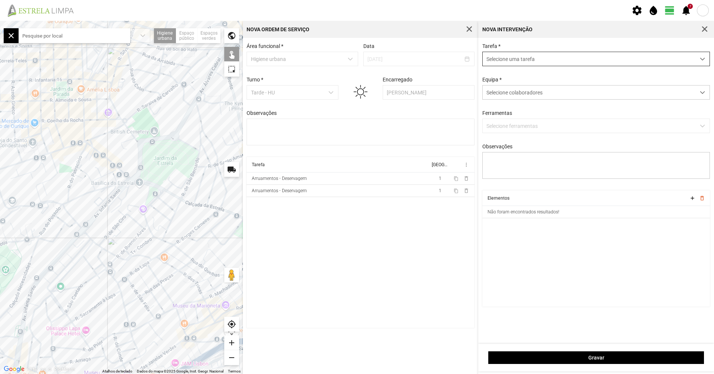
click at [596, 64] on span "Selecione uma tarefa" at bounding box center [589, 59] width 213 height 14
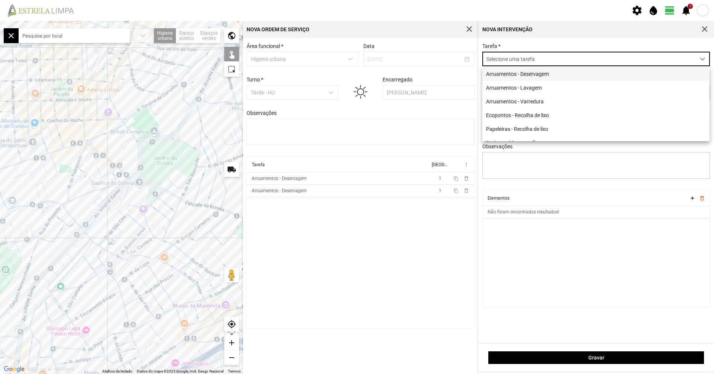
click at [590, 72] on li "Arruamentos - Deservagem" at bounding box center [596, 74] width 227 height 14
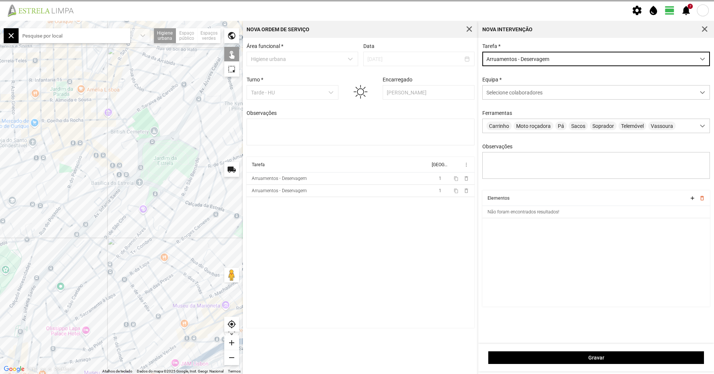
click at [577, 82] on div "Equipa * Selecione colaboradores" at bounding box center [596, 88] width 233 height 23
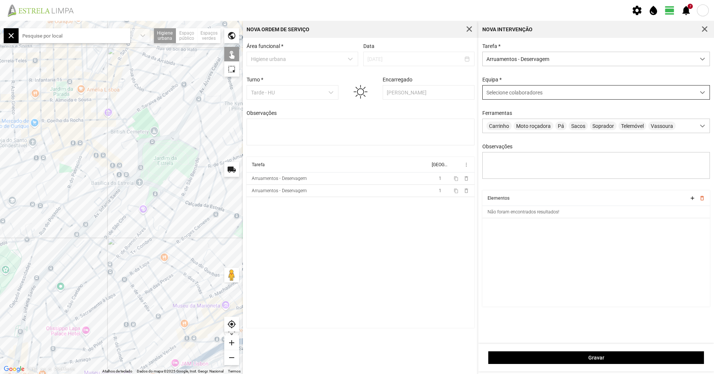
click at [574, 89] on div "Selecione colaboradores" at bounding box center [589, 93] width 213 height 14
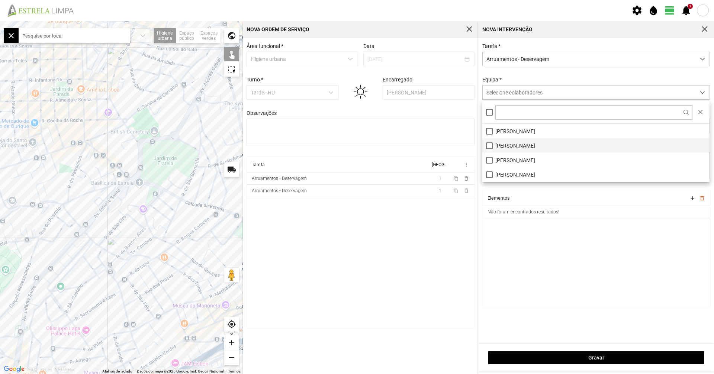
click at [496, 148] on li "Filipe Gil" at bounding box center [596, 145] width 227 height 15
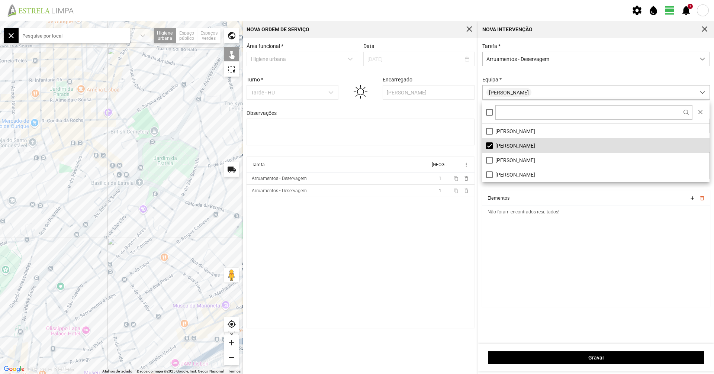
click at [499, 256] on cdk-virtual-scroll-viewport "Elementos add delete_outline Não foram encontrados resultados!" at bounding box center [597, 248] width 228 height 116
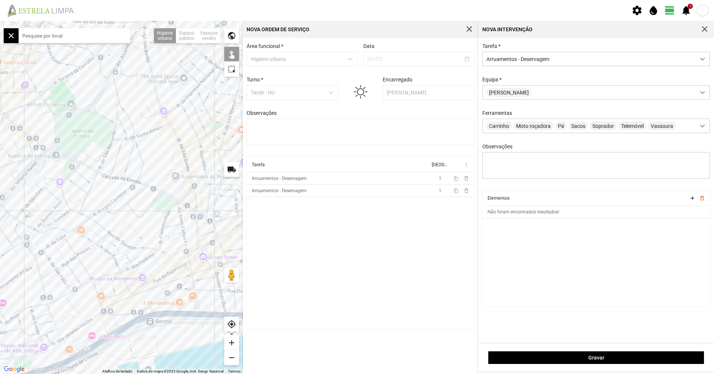
drag, startPoint x: 141, startPoint y: 245, endPoint x: 110, endPoint y: 225, distance: 37.2
click at [110, 225] on div at bounding box center [121, 197] width 243 height 353
drag, startPoint x: 147, startPoint y: 232, endPoint x: 213, endPoint y: 200, distance: 73.2
click at [211, 201] on div at bounding box center [121, 197] width 243 height 353
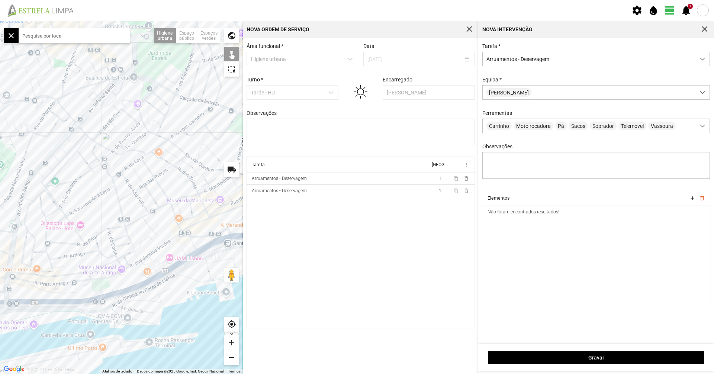
drag, startPoint x: 224, startPoint y: 187, endPoint x: 228, endPoint y: 151, distance: 36.7
click at [228, 151] on div at bounding box center [121, 197] width 243 height 353
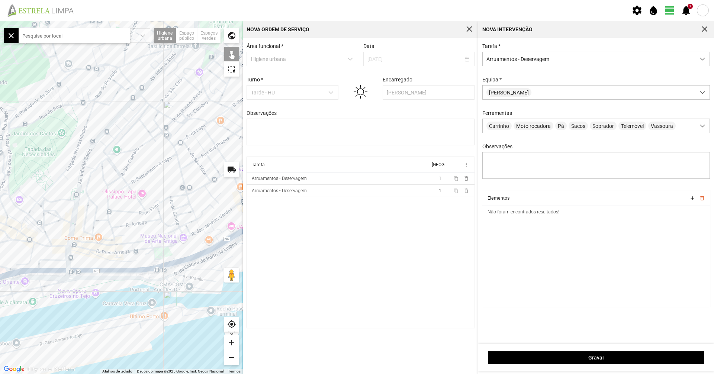
drag, startPoint x: 100, startPoint y: 224, endPoint x: 161, endPoint y: 192, distance: 69.4
click at [161, 192] on div at bounding box center [121, 197] width 243 height 353
click at [159, 251] on div at bounding box center [121, 197] width 243 height 353
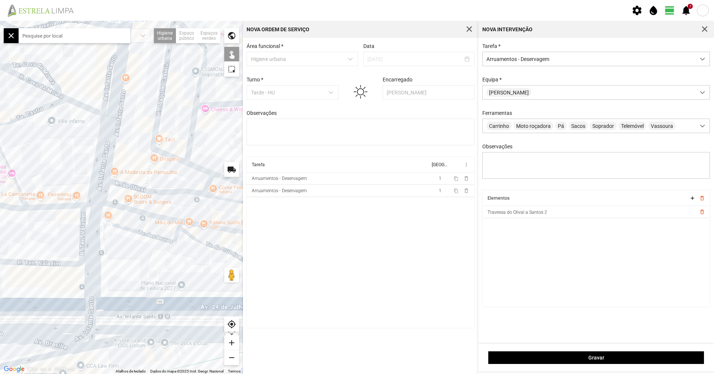
click at [135, 232] on div at bounding box center [121, 197] width 243 height 353
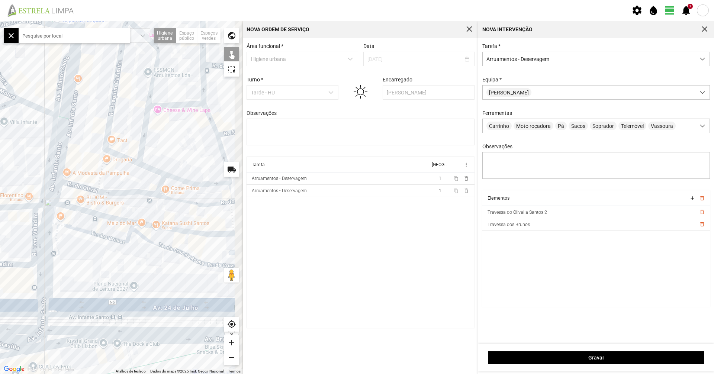
drag, startPoint x: 163, startPoint y: 241, endPoint x: 89, endPoint y: 241, distance: 73.7
click at [89, 241] on div at bounding box center [121, 197] width 243 height 353
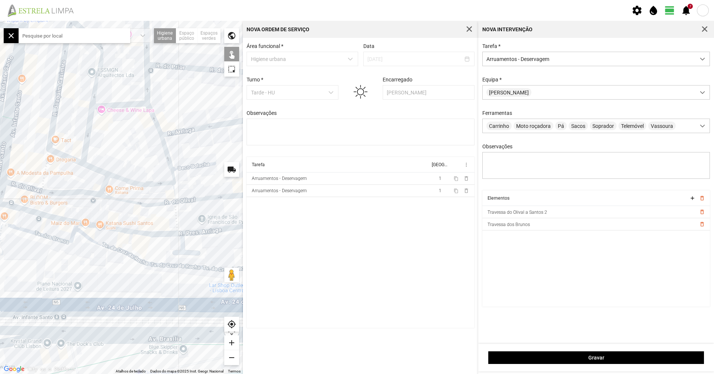
click at [97, 245] on div at bounding box center [121, 197] width 243 height 353
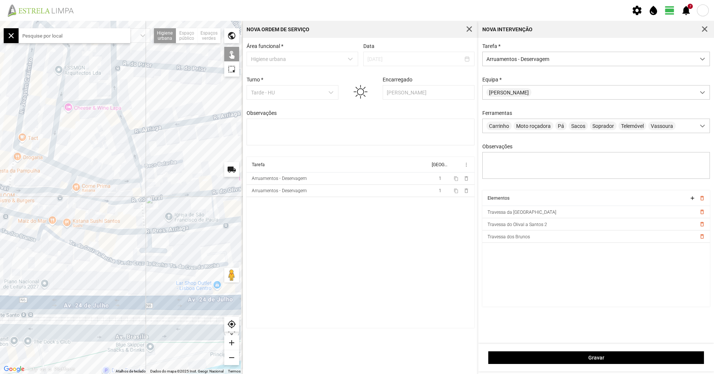
drag, startPoint x: 177, startPoint y: 244, endPoint x: 67, endPoint y: 237, distance: 109.6
click at [68, 238] on div at bounding box center [121, 197] width 243 height 353
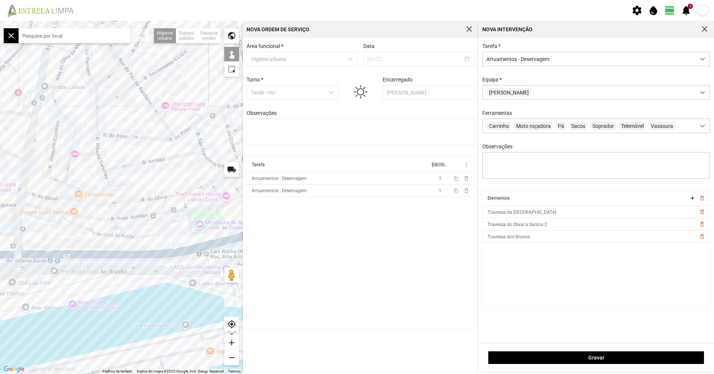
drag, startPoint x: 71, startPoint y: 239, endPoint x: 167, endPoint y: 226, distance: 96.1
click at [167, 226] on div at bounding box center [121, 197] width 243 height 353
click at [54, 212] on div at bounding box center [121, 197] width 243 height 353
click at [33, 209] on div at bounding box center [121, 197] width 243 height 353
click at [34, 207] on div at bounding box center [121, 197] width 243 height 353
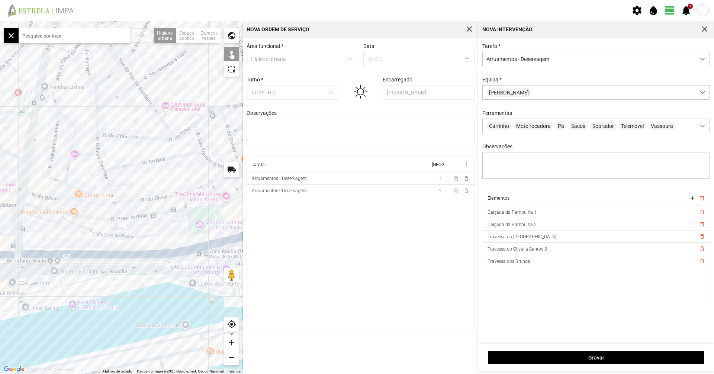
click at [44, 205] on div at bounding box center [121, 197] width 243 height 353
drag, startPoint x: 71, startPoint y: 207, endPoint x: 31, endPoint y: 207, distance: 40.2
click at [31, 207] on div at bounding box center [121, 197] width 243 height 353
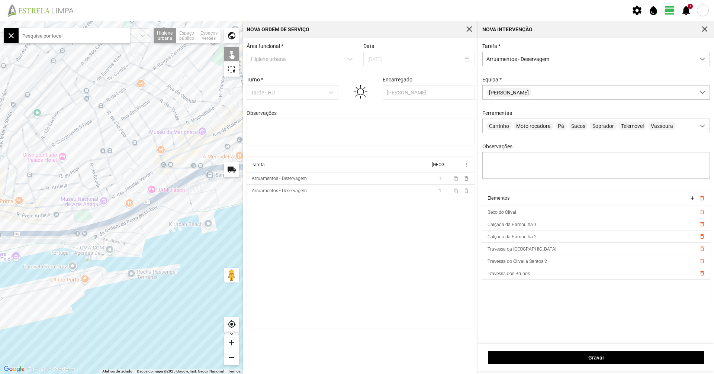
click at [140, 196] on div at bounding box center [121, 197] width 243 height 353
click at [144, 194] on div at bounding box center [121, 197] width 243 height 353
click at [135, 199] on div at bounding box center [121, 197] width 243 height 353
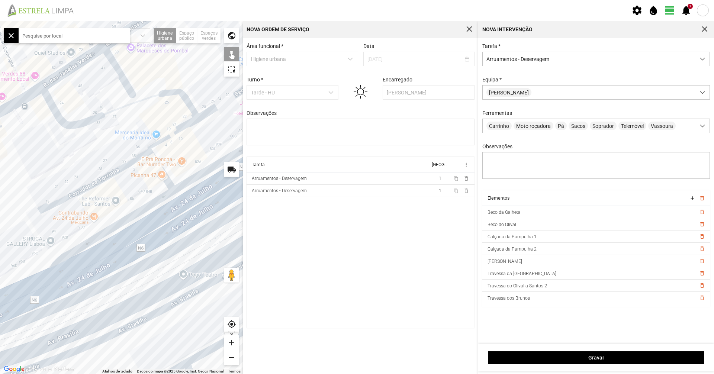
drag, startPoint x: 189, startPoint y: 149, endPoint x: 159, endPoint y: 160, distance: 32.5
click at [159, 160] on div at bounding box center [121, 197] width 243 height 353
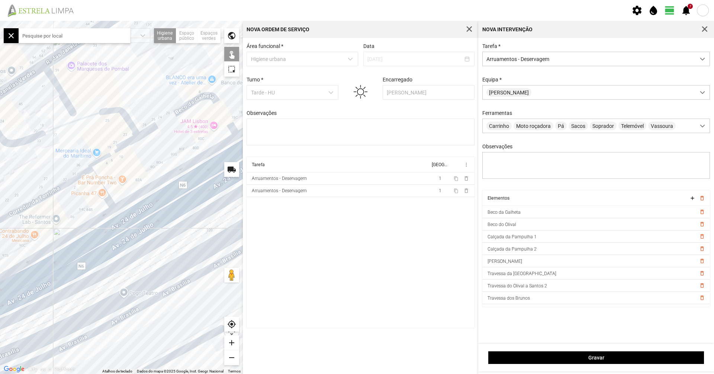
click at [163, 122] on div at bounding box center [121, 197] width 243 height 353
click at [126, 144] on div at bounding box center [121, 197] width 243 height 353
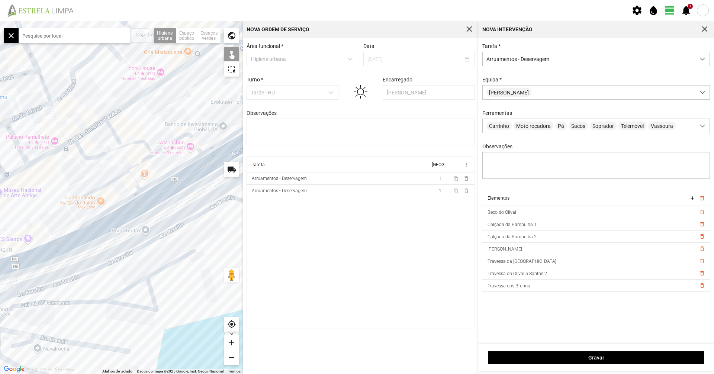
drag, startPoint x: 71, startPoint y: 210, endPoint x: 112, endPoint y: 202, distance: 41.7
click at [112, 202] on div at bounding box center [121, 197] width 243 height 353
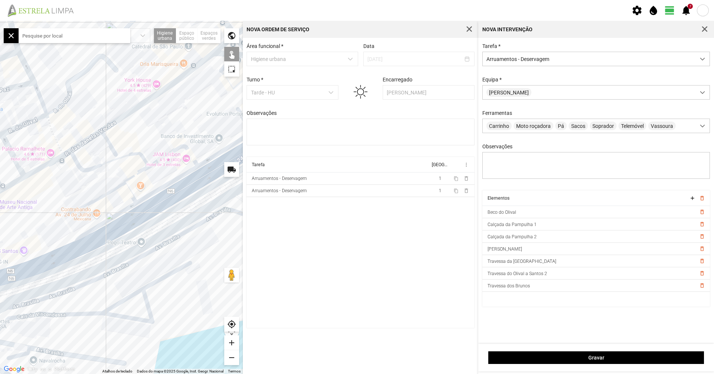
click at [114, 190] on div at bounding box center [121, 197] width 243 height 353
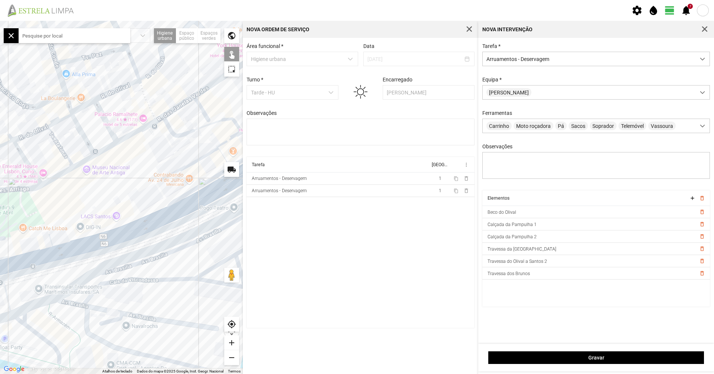
drag, startPoint x: 70, startPoint y: 211, endPoint x: 167, endPoint y: 173, distance: 104.0
click at [165, 174] on div at bounding box center [121, 197] width 243 height 353
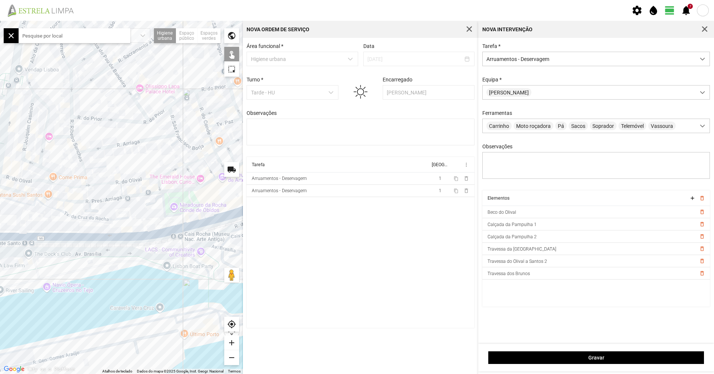
drag, startPoint x: 131, startPoint y: 189, endPoint x: 235, endPoint y: 195, distance: 104.4
click at [235, 195] on div at bounding box center [121, 197] width 243 height 353
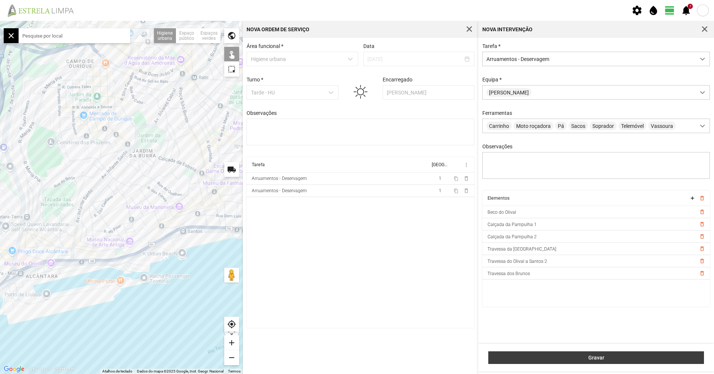
click at [557, 352] on button "Gravar" at bounding box center [597, 358] width 216 height 13
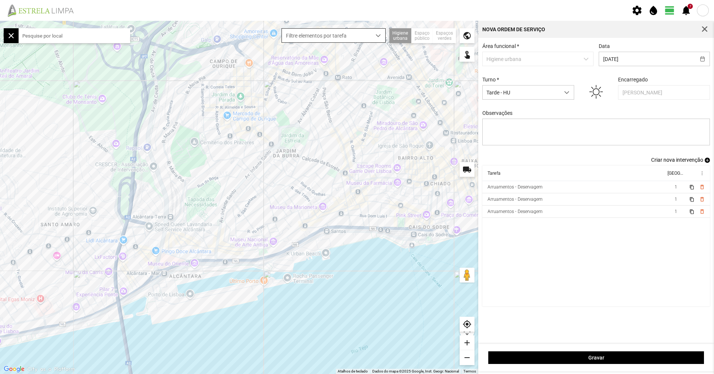
click at [377, 33] on div "dropdown trigger" at bounding box center [378, 36] width 15 height 14
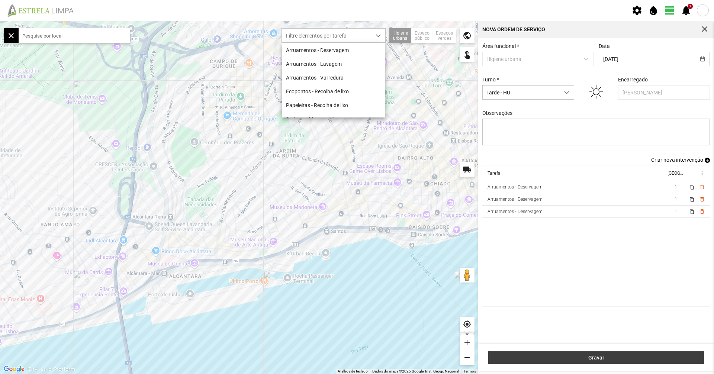
click at [567, 356] on span "Gravar" at bounding box center [597, 358] width 208 height 6
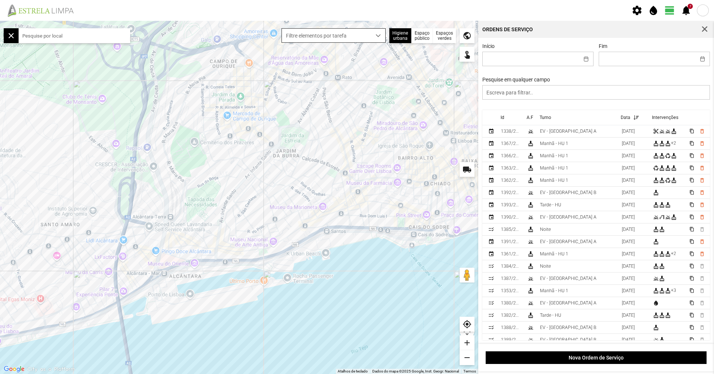
click at [339, 34] on span "Filtre elementos por tarefa" at bounding box center [326, 36] width 89 height 14
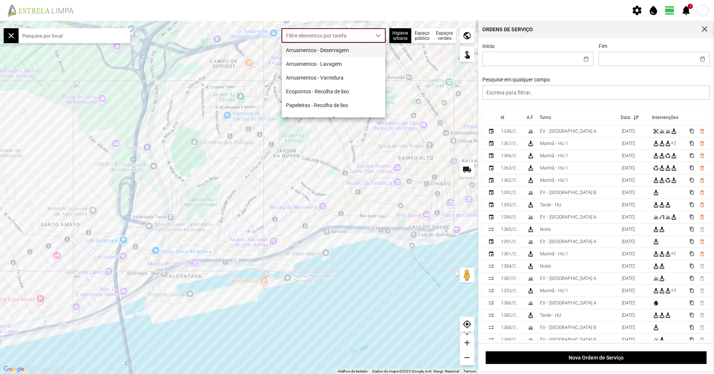
click at [335, 47] on li "Arruamentos - Deservagem" at bounding box center [333, 50] width 103 height 14
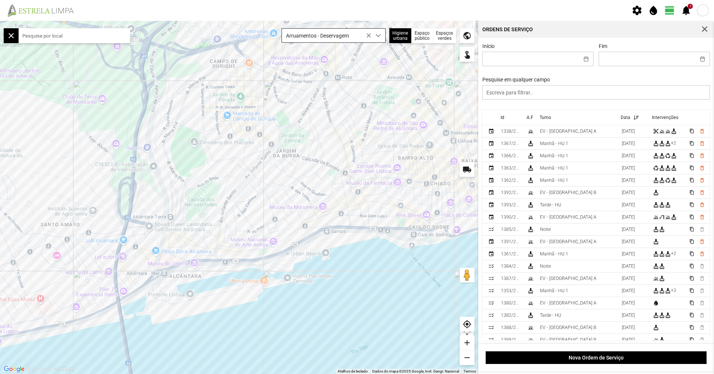
click at [354, 36] on span "Arruamentos - Deservagem" at bounding box center [326, 36] width 89 height 14
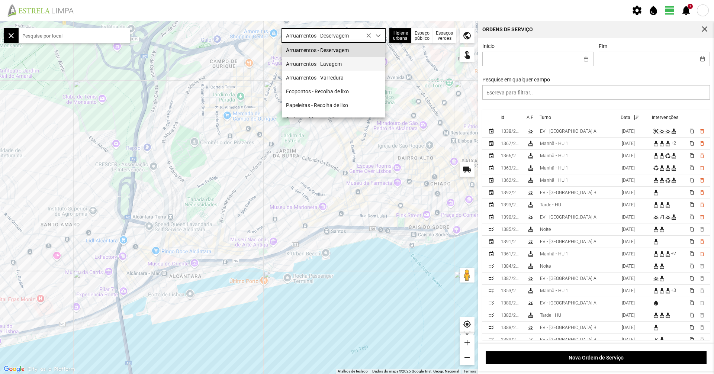
click at [347, 62] on li "Arruamentos - Lavagem" at bounding box center [333, 64] width 103 height 14
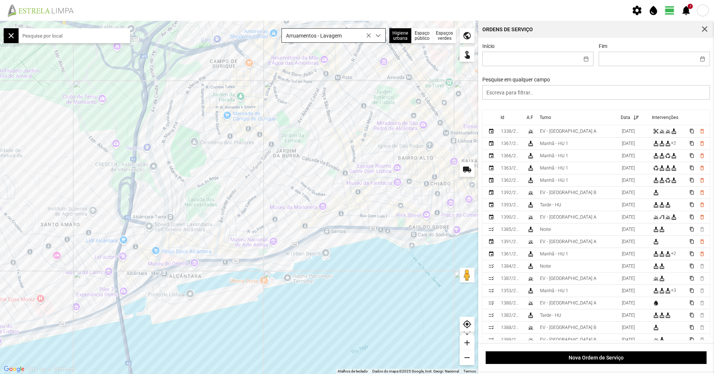
click at [340, 42] on span "Arruamentos - Lavagem" at bounding box center [326, 36] width 89 height 14
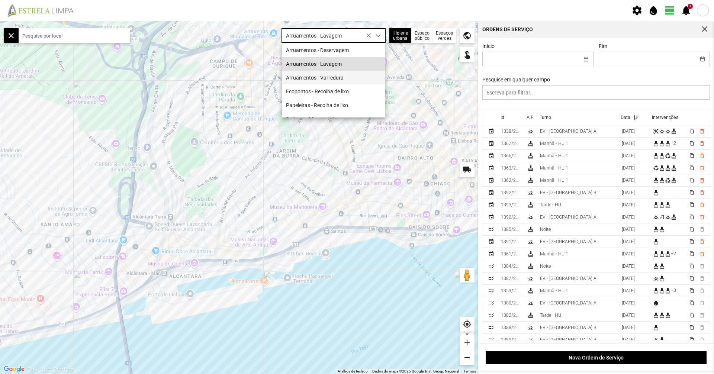
click at [329, 75] on li "Arruamentos - Varredura" at bounding box center [333, 78] width 103 height 14
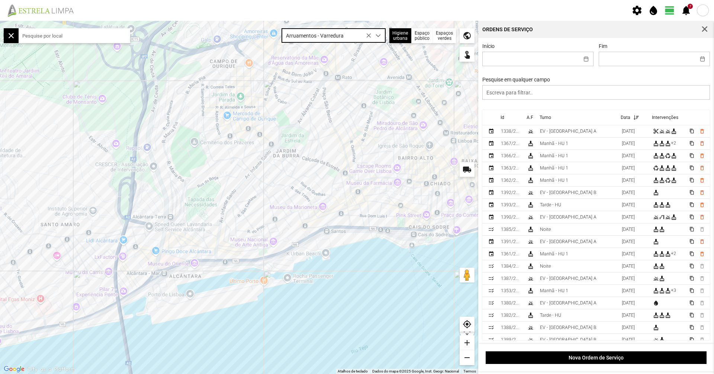
click at [364, 39] on span "Arruamentos - Varredura" at bounding box center [326, 36] width 89 height 14
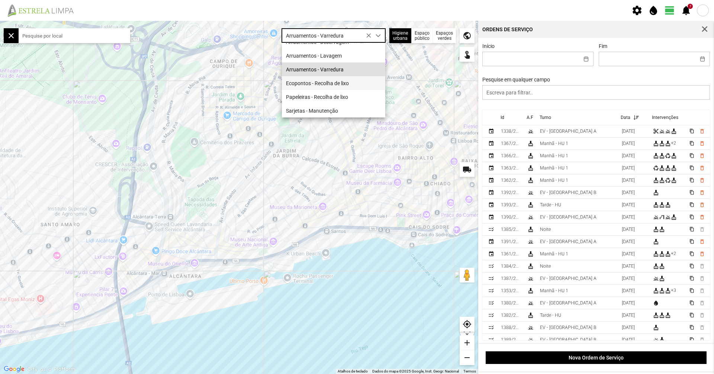
scroll to position [10, 0]
drag, startPoint x: 696, startPoint y: 21, endPoint x: 691, endPoint y: 16, distance: 6.6
click at [696, 21] on div "Ordens de Serviço" at bounding box center [596, 29] width 236 height 17
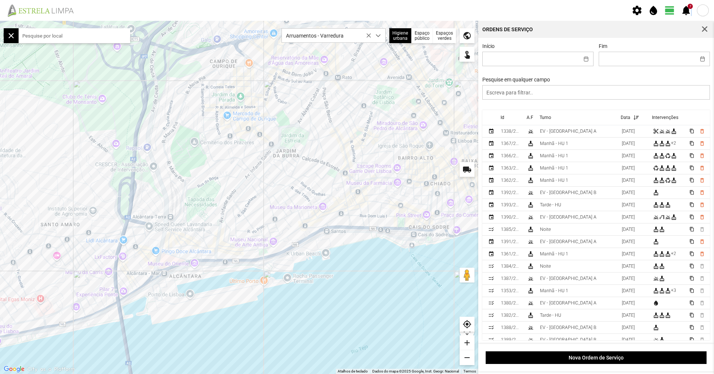
click at [691, 16] on fbc-header "settings water_drop view_day 7 notifications" at bounding box center [357, 10] width 714 height 21
click at [691, 16] on span "7 notifications" at bounding box center [686, 10] width 11 height 11
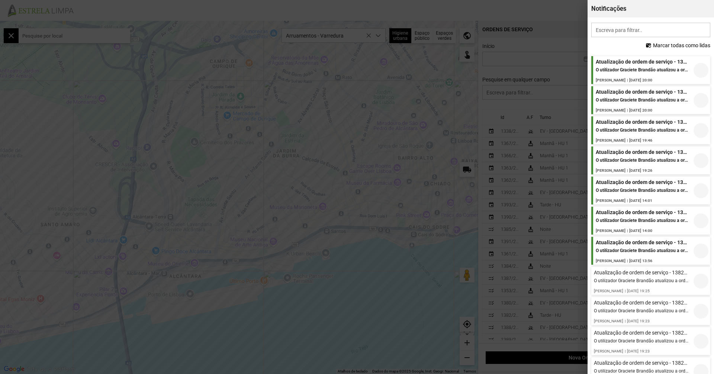
click at [667, 47] on span "Marcar todas como lidas" at bounding box center [681, 45] width 57 height 6
